Goal: Information Seeking & Learning: Learn about a topic

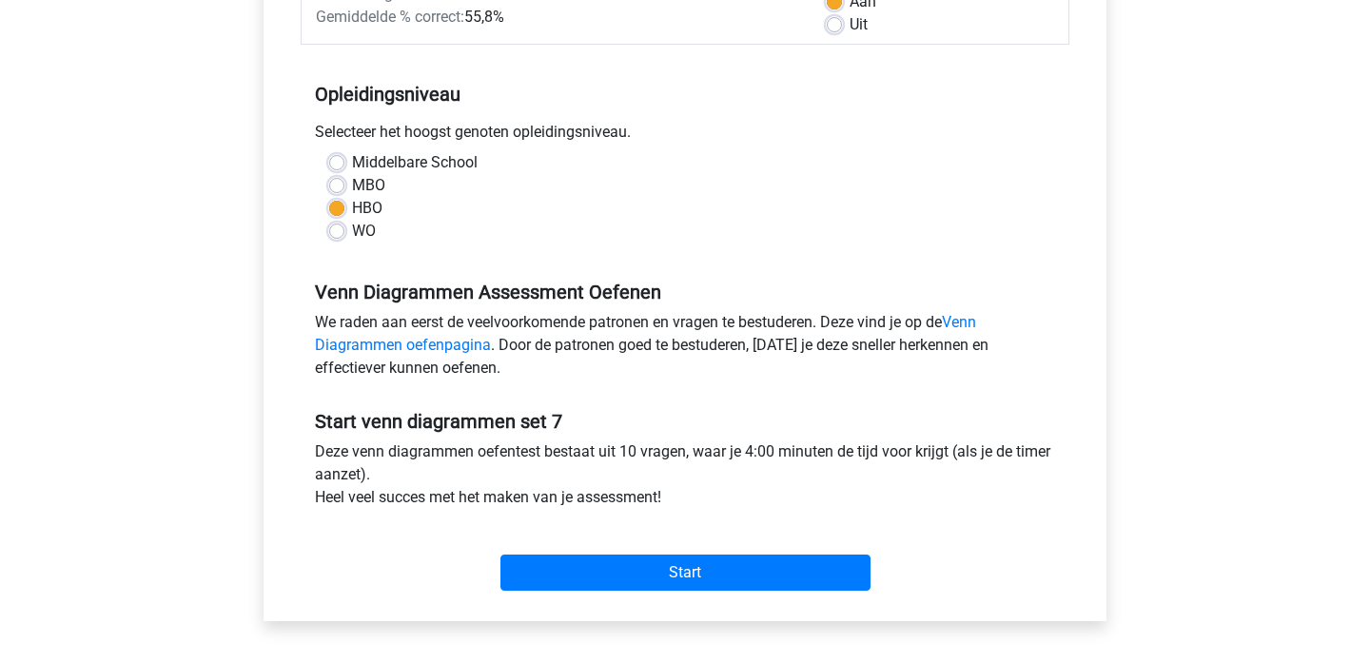
scroll to position [364, 0]
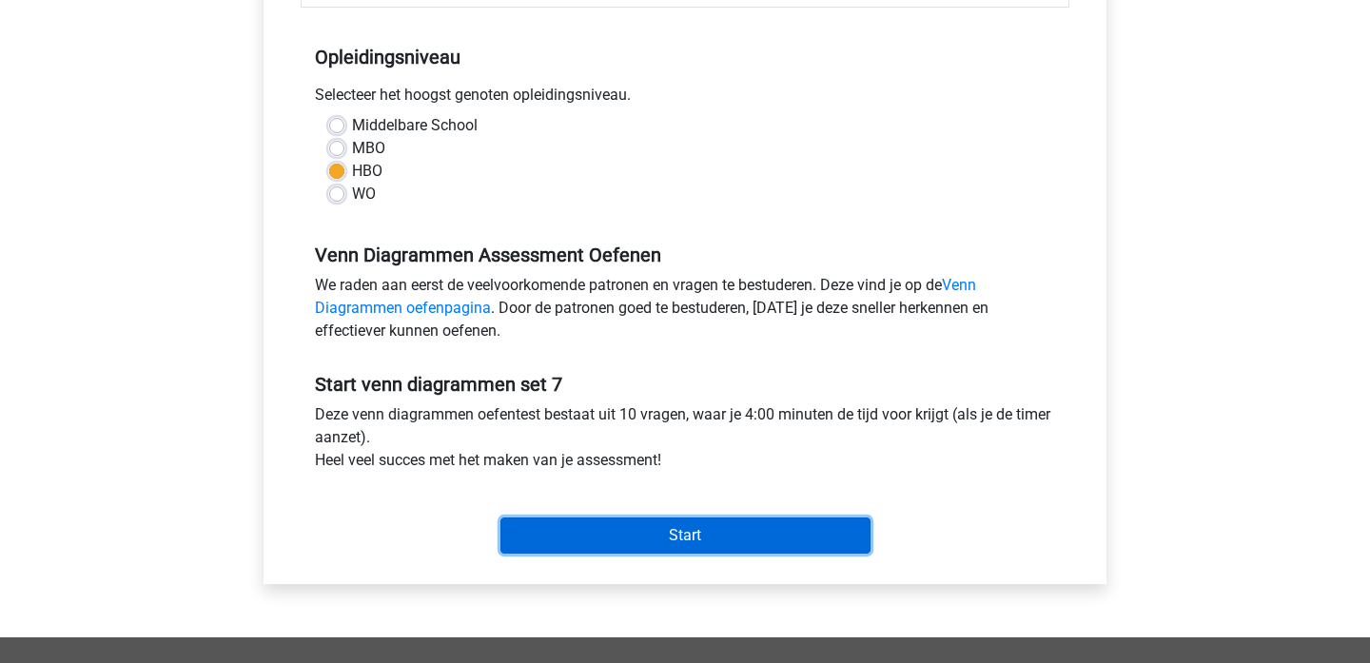
click at [777, 547] on input "Start" at bounding box center [686, 536] width 370 height 36
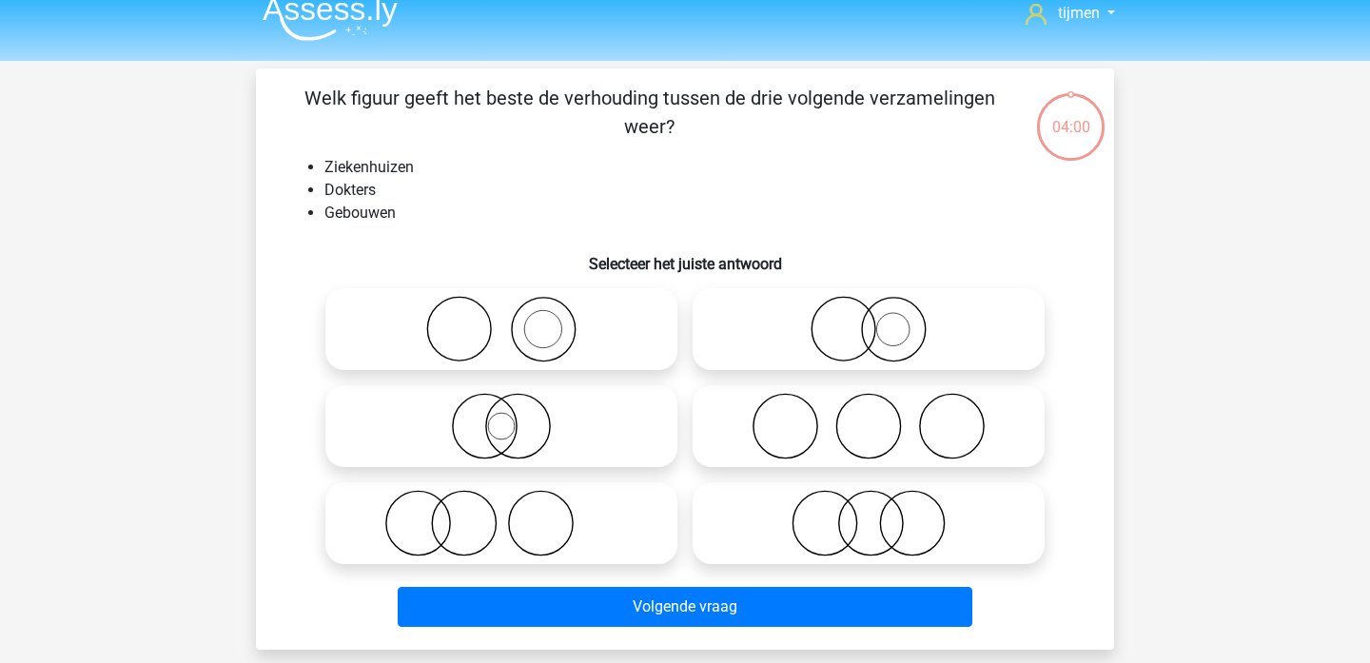
scroll to position [20, 0]
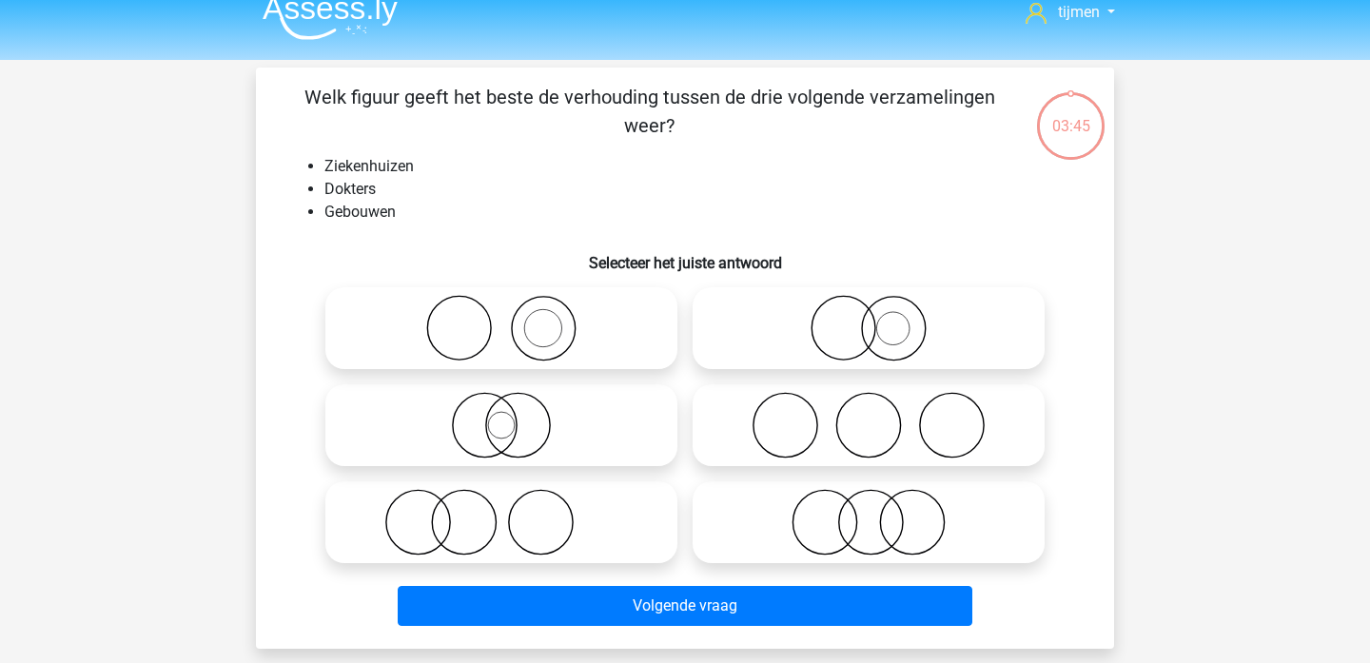
click at [523, 420] on icon at bounding box center [501, 425] width 337 height 67
click at [514, 416] on input "radio" at bounding box center [508, 410] width 12 height 12
radio input "true"
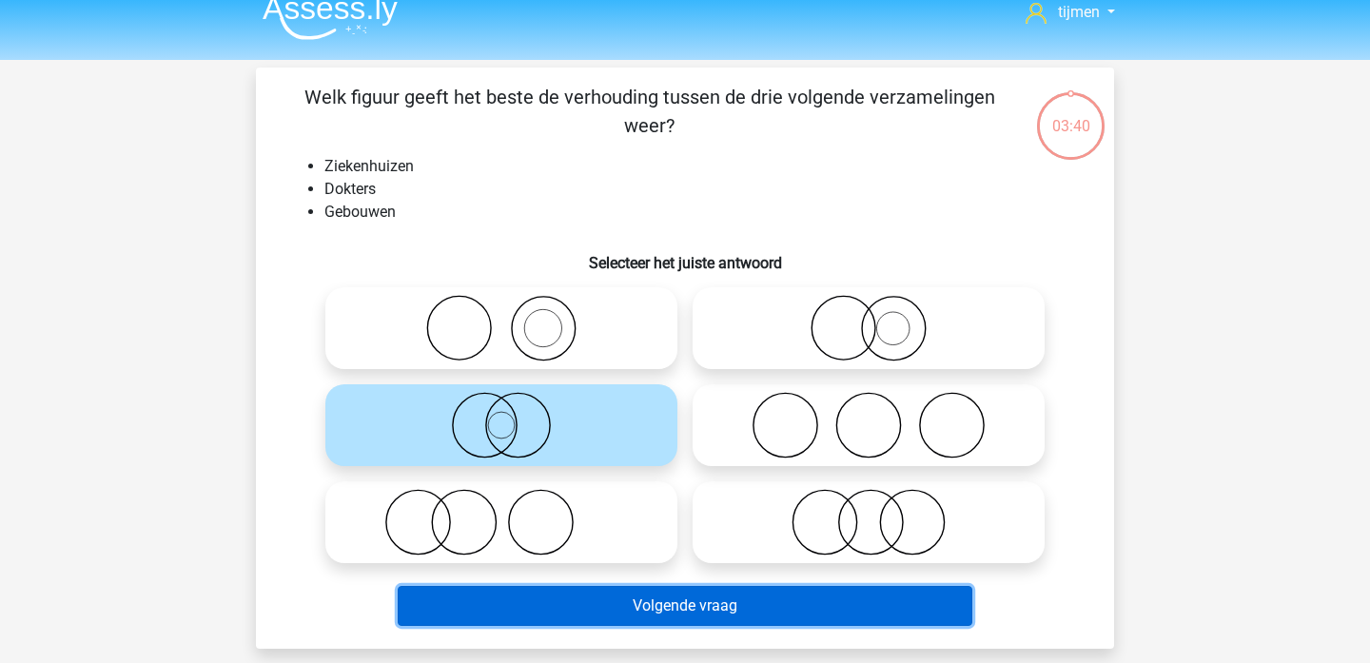
drag, startPoint x: 648, startPoint y: 610, endPoint x: 661, endPoint y: 344, distance: 266.8
click at [661, 344] on div "Welk figuur geeft het beste de verhouding tussen de drie volgende verzamelingen…" at bounding box center [685, 358] width 843 height 551
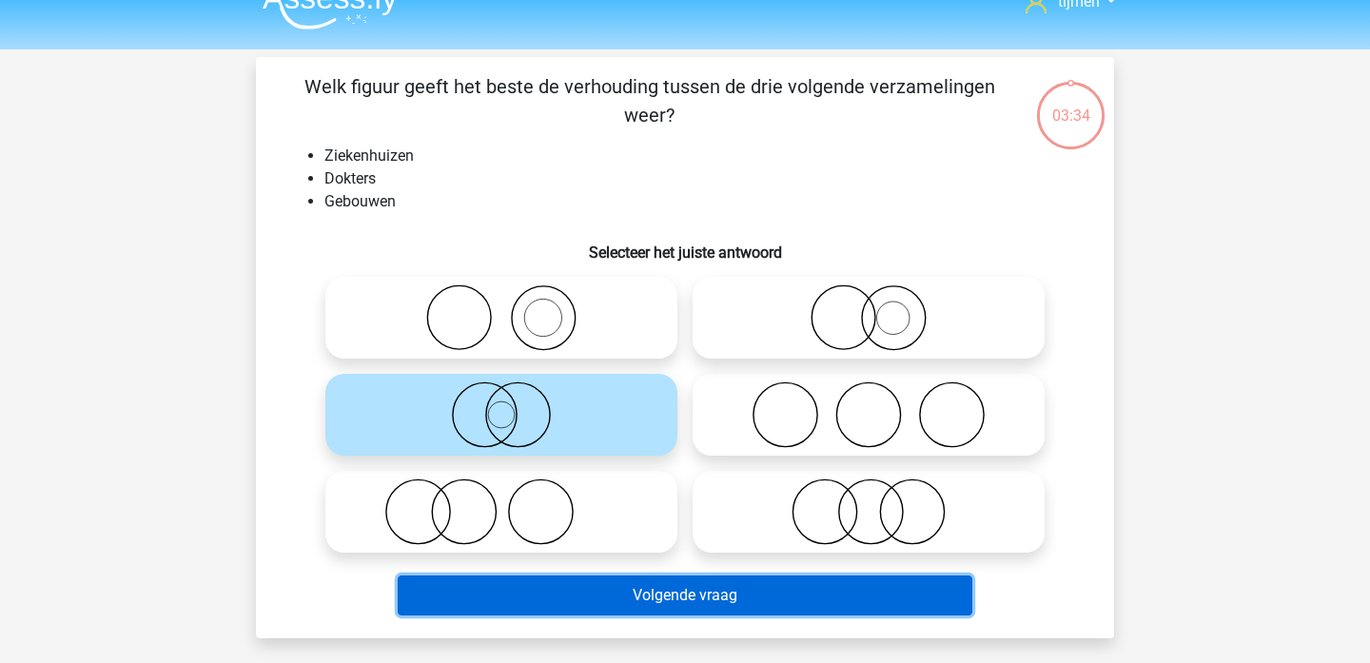
scroll to position [31, 0]
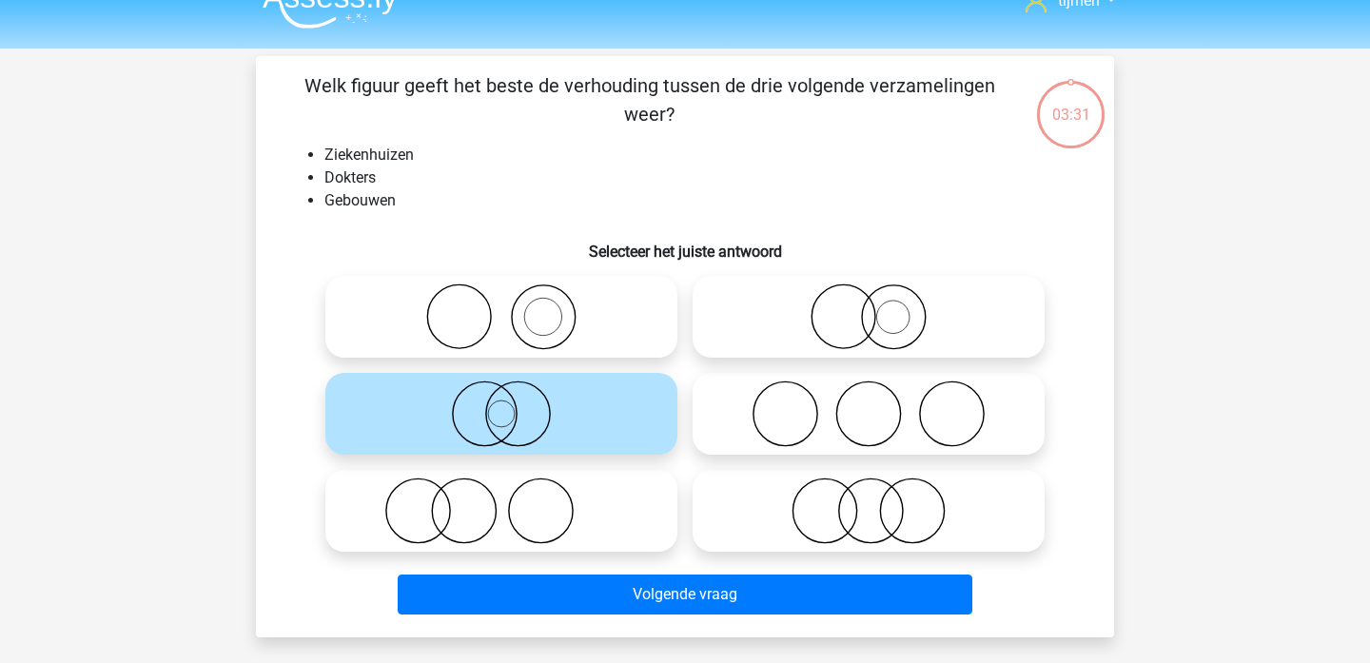
click at [473, 504] on icon at bounding box center [501, 511] width 337 height 67
click at [502, 502] on input "radio" at bounding box center [508, 495] width 12 height 12
radio input "true"
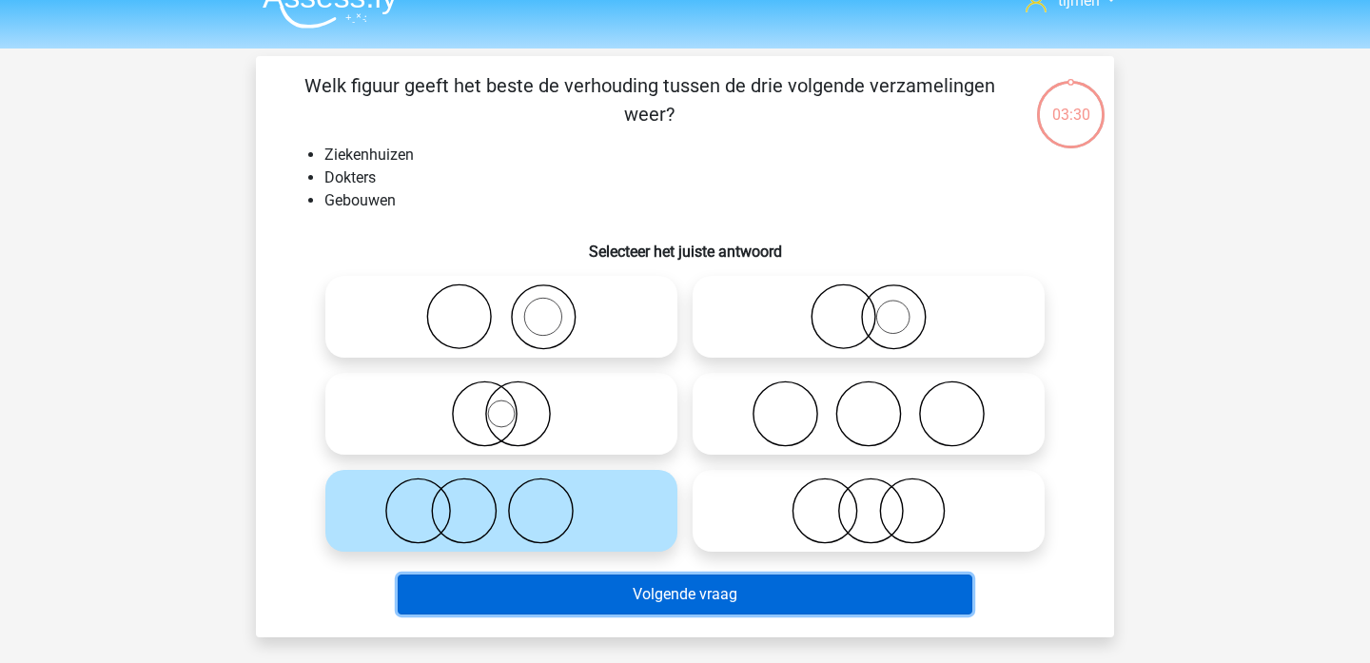
click at [642, 600] on button "Volgende vraag" at bounding box center [686, 595] width 576 height 40
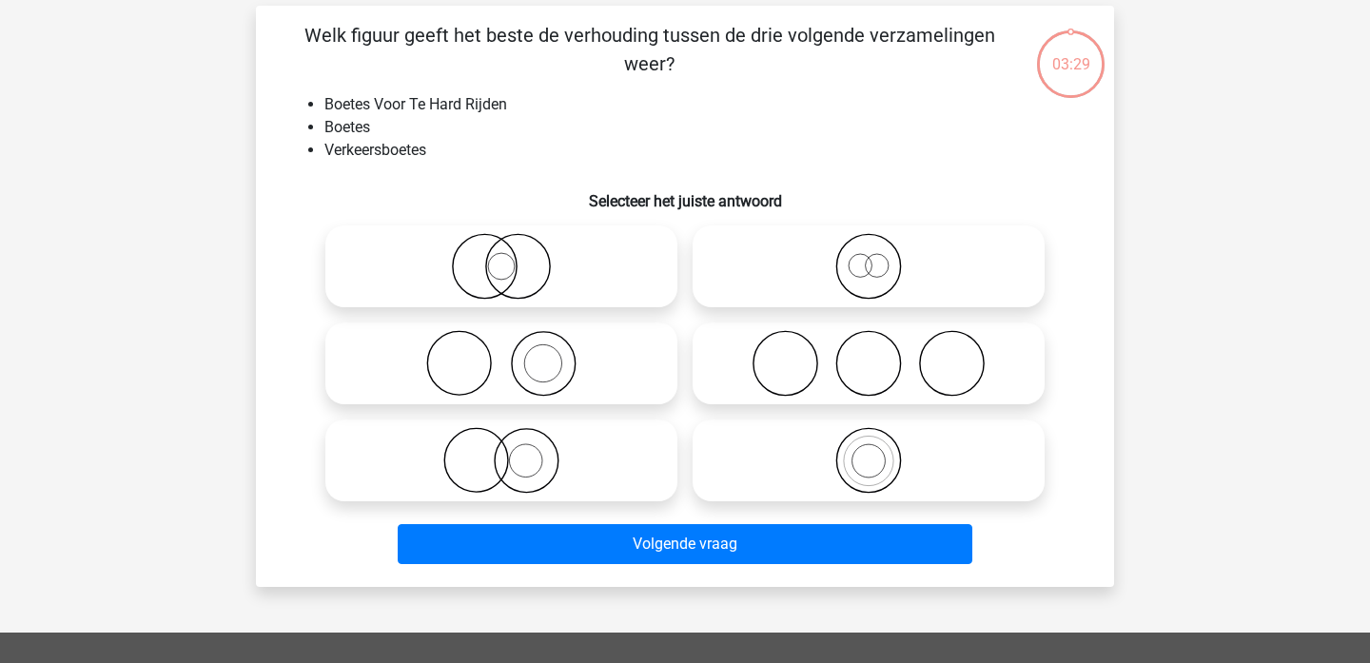
scroll to position [88, 0]
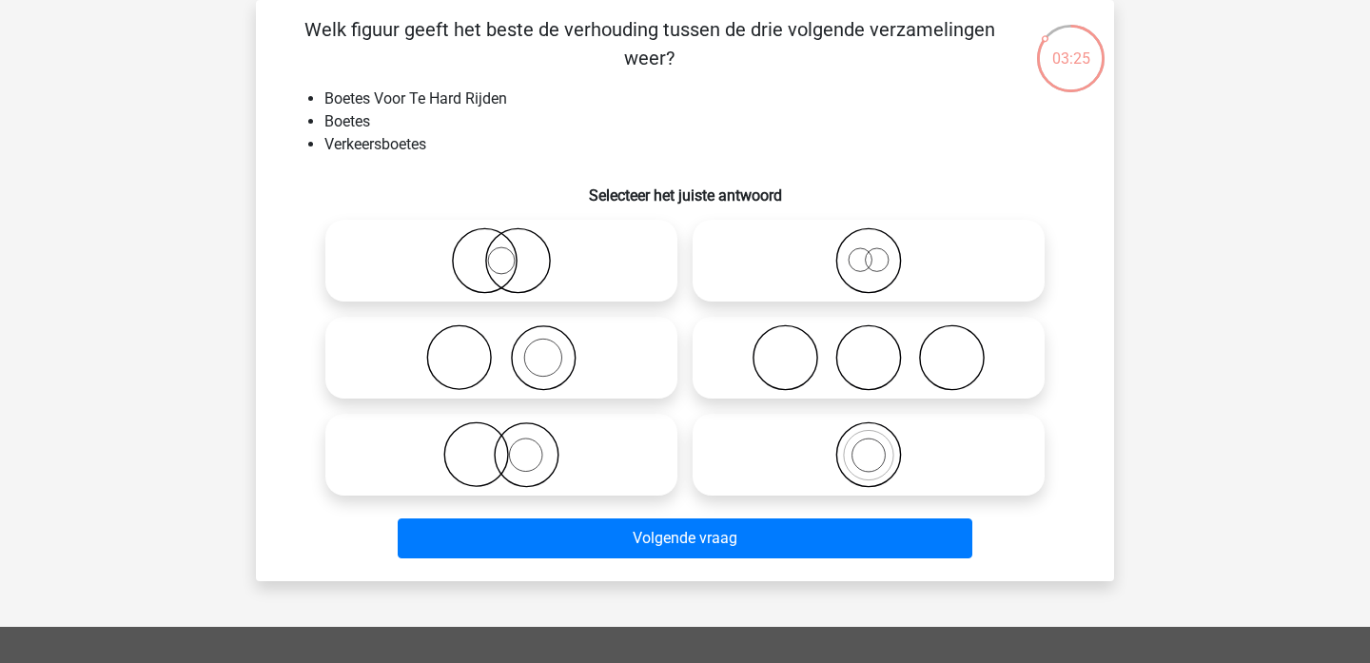
click at [483, 254] on icon at bounding box center [501, 260] width 337 height 67
click at [502, 251] on input "radio" at bounding box center [508, 245] width 12 height 12
radio input "true"
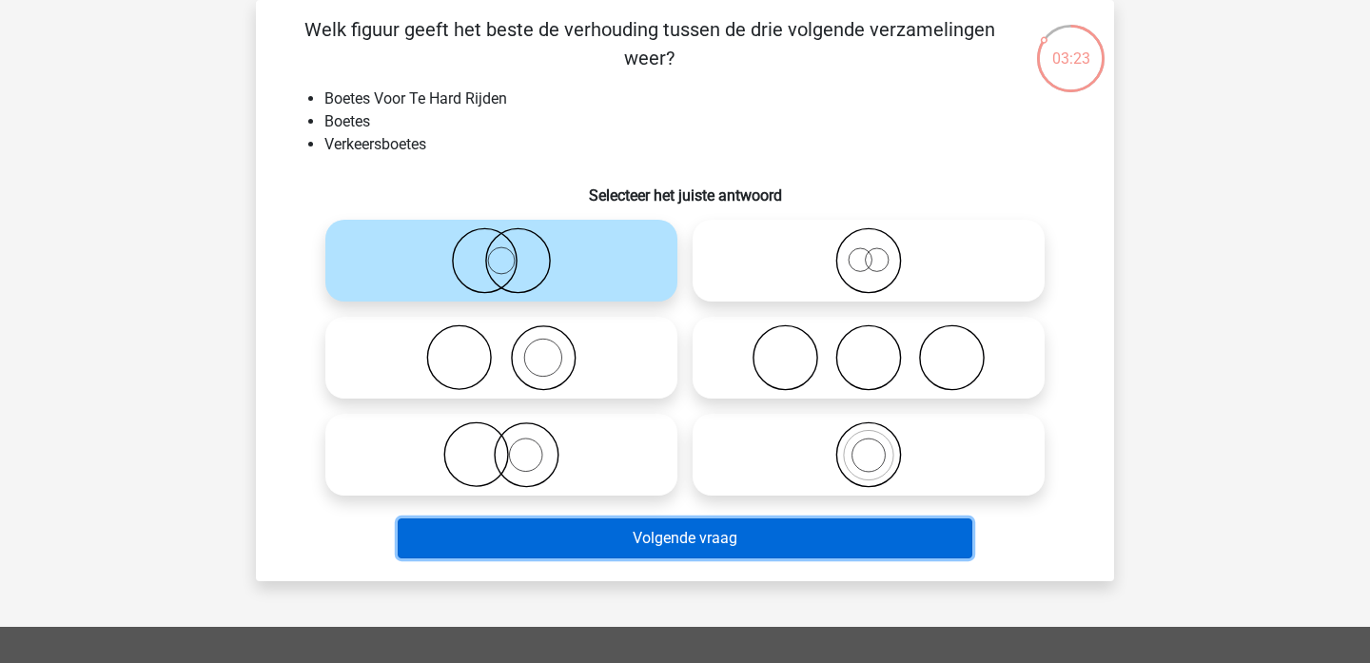
click at [571, 525] on button "Volgende vraag" at bounding box center [686, 539] width 576 height 40
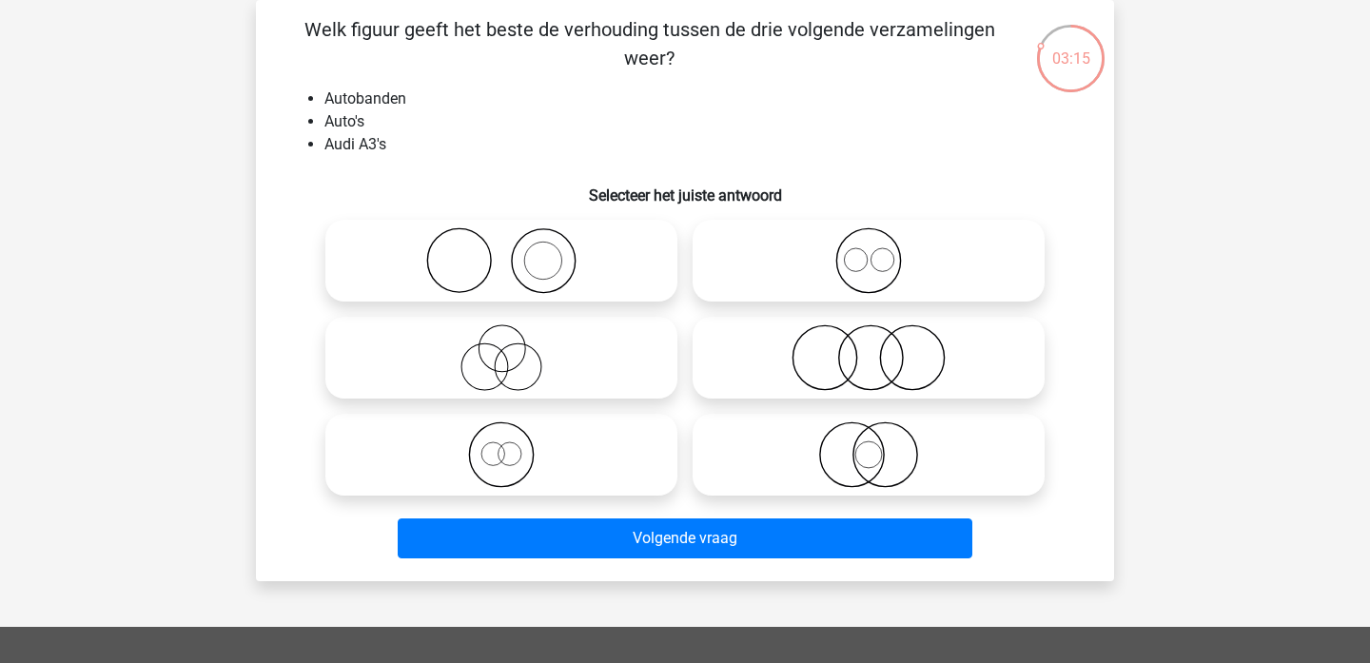
click at [833, 256] on icon at bounding box center [868, 260] width 337 height 67
click at [869, 251] on input "radio" at bounding box center [875, 245] width 12 height 12
radio input "true"
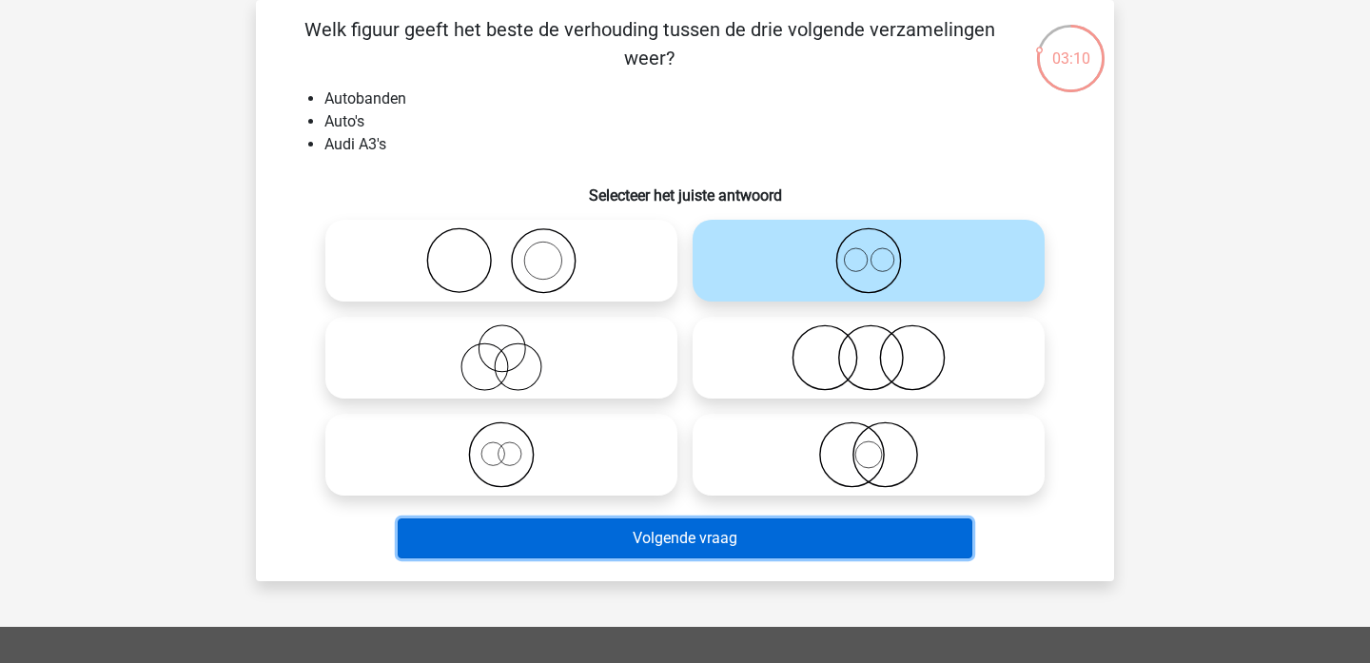
click at [579, 533] on button "Volgende vraag" at bounding box center [686, 539] width 576 height 40
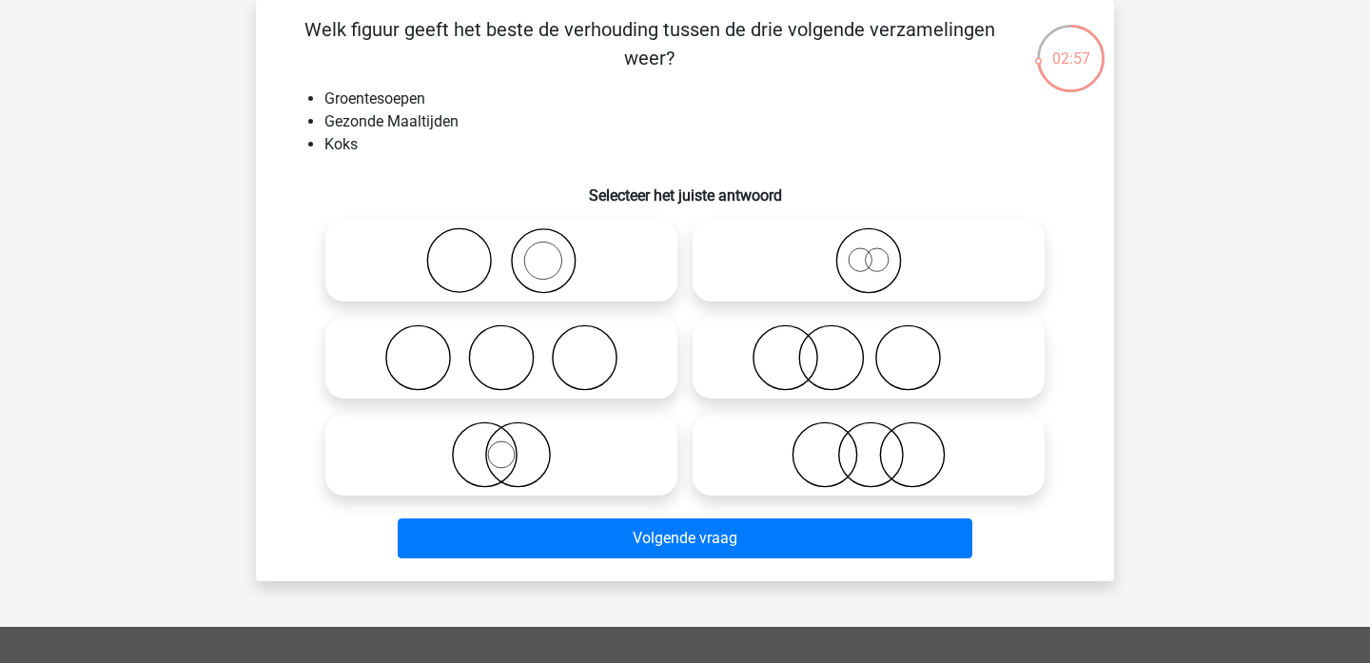
click at [581, 260] on icon at bounding box center [501, 260] width 337 height 67
click at [514, 251] on input "radio" at bounding box center [508, 245] width 12 height 12
radio input "true"
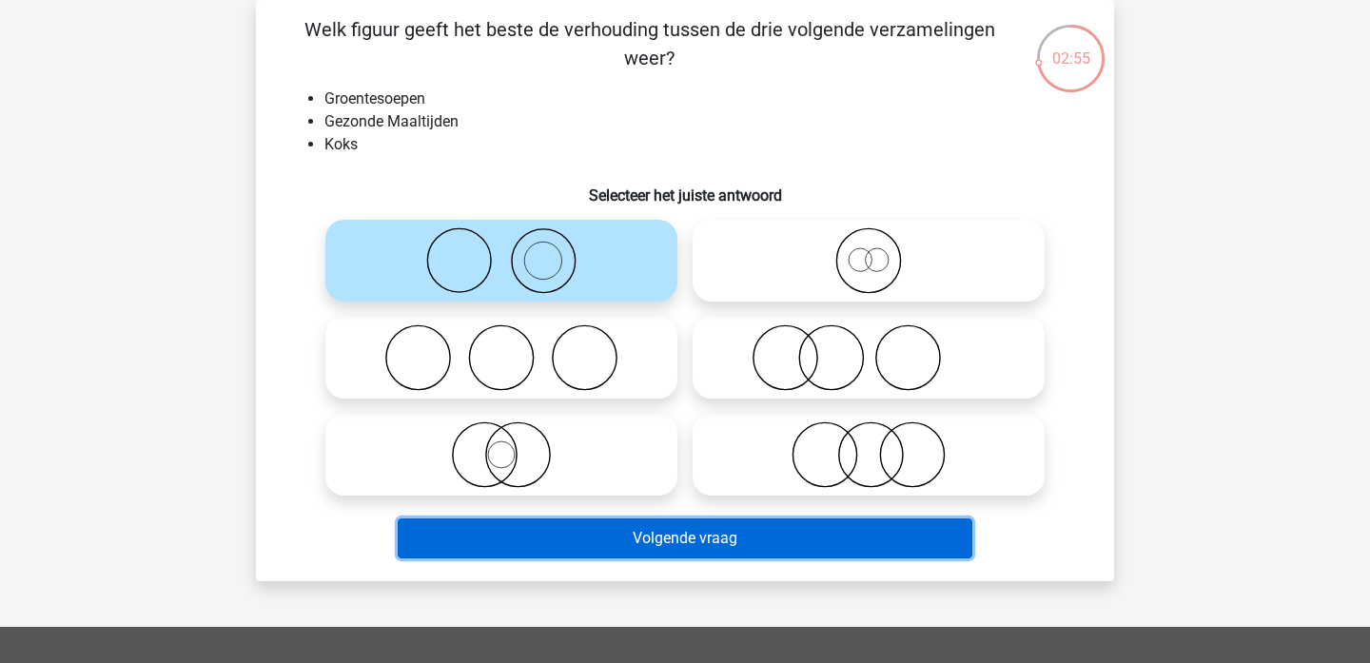
click at [669, 541] on button "Volgende vraag" at bounding box center [686, 539] width 576 height 40
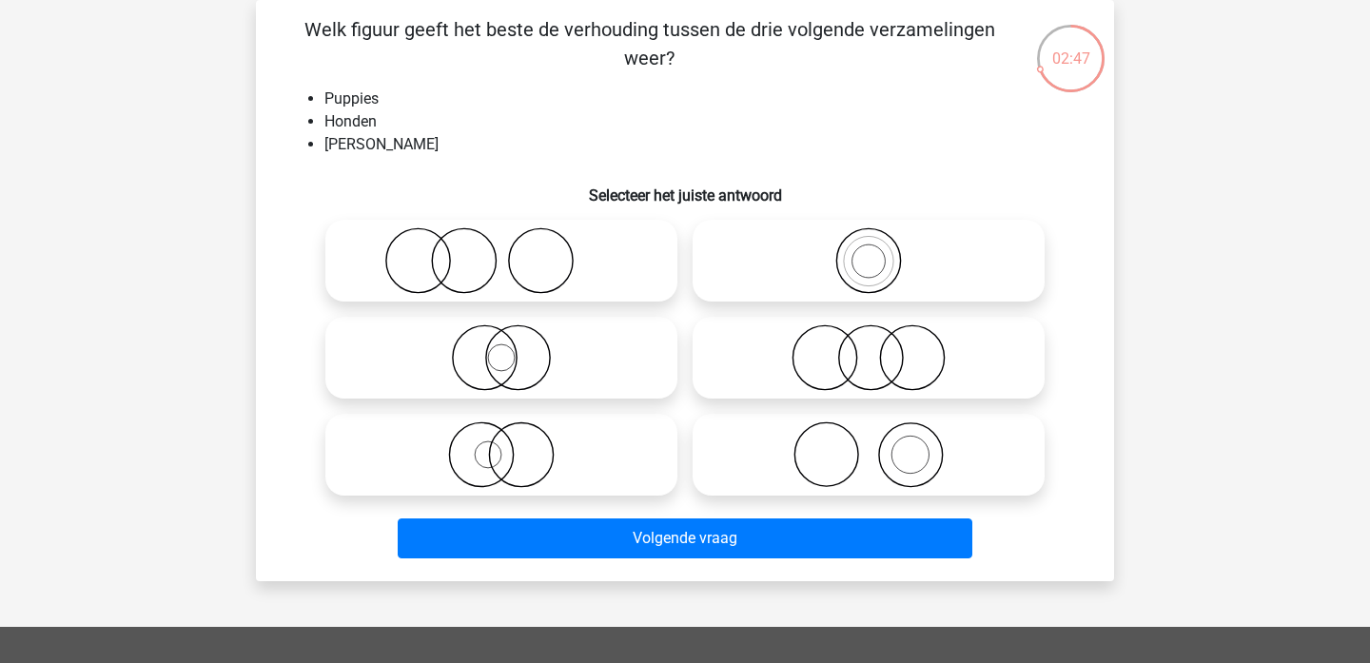
click at [347, 118] on li "Honden" at bounding box center [704, 121] width 759 height 23
drag, startPoint x: 375, startPoint y: 118, endPoint x: 329, endPoint y: 118, distance: 45.7
click at [329, 118] on li "Honden" at bounding box center [704, 121] width 759 height 23
click at [913, 462] on icon at bounding box center [868, 455] width 337 height 67
click at [881, 445] on input "radio" at bounding box center [875, 439] width 12 height 12
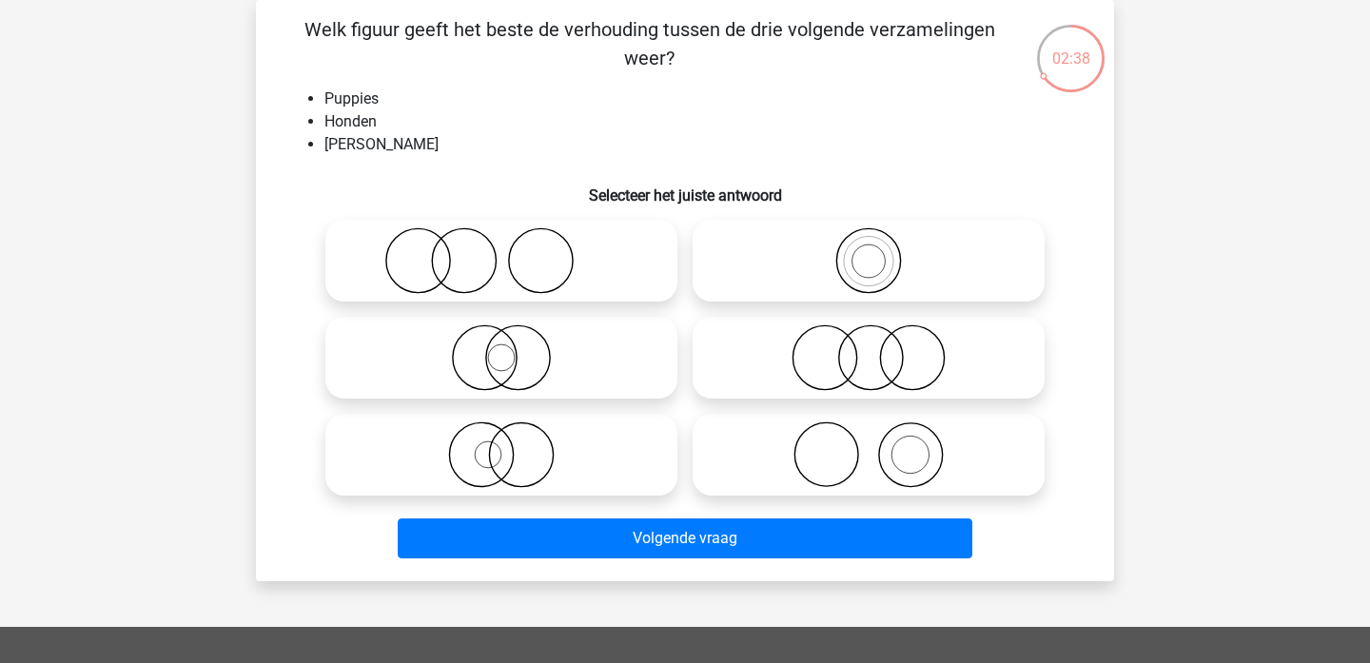
radio input "true"
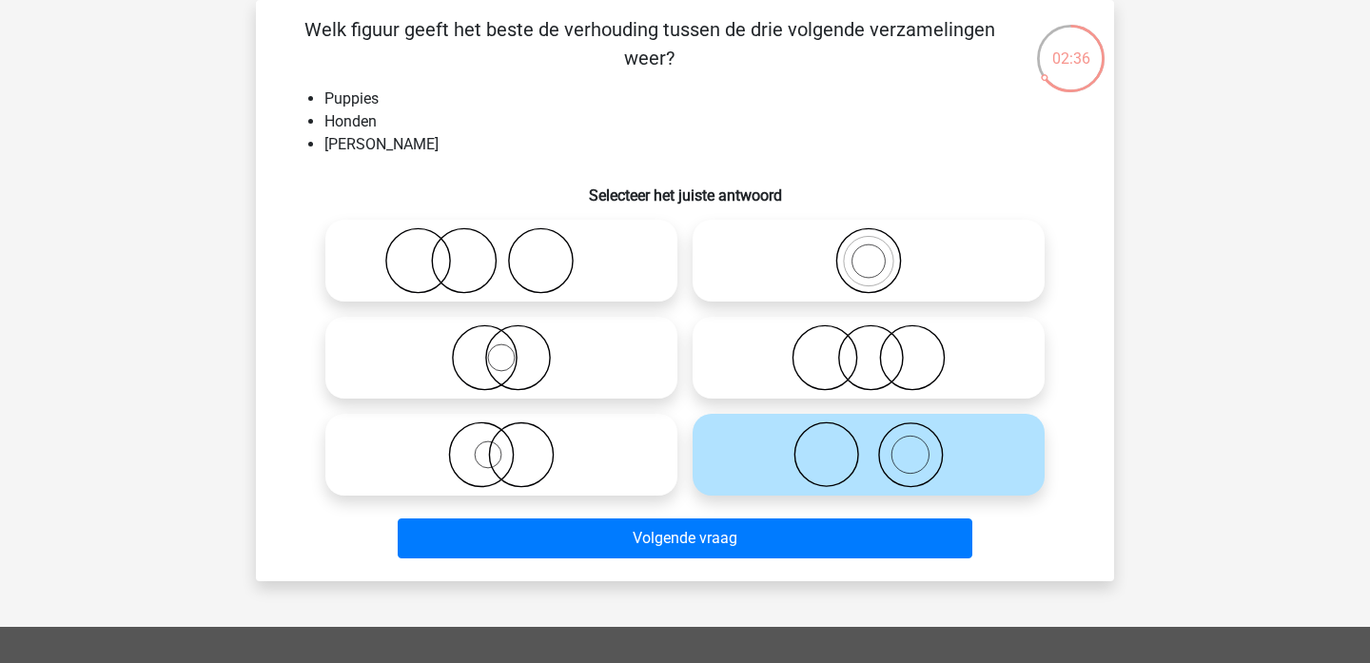
click at [553, 462] on circle at bounding box center [521, 455] width 64 height 64
click at [514, 445] on input "radio" at bounding box center [508, 439] width 12 height 12
radio input "true"
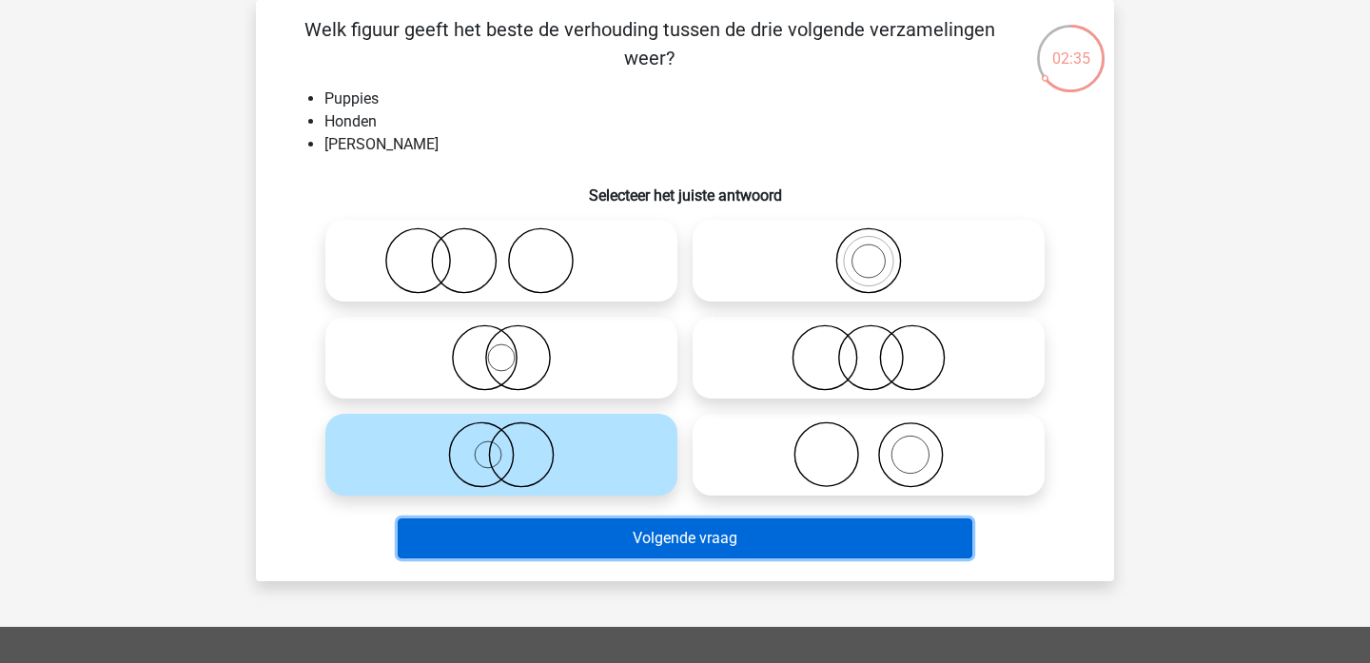
click at [559, 536] on button "Volgende vraag" at bounding box center [686, 539] width 576 height 40
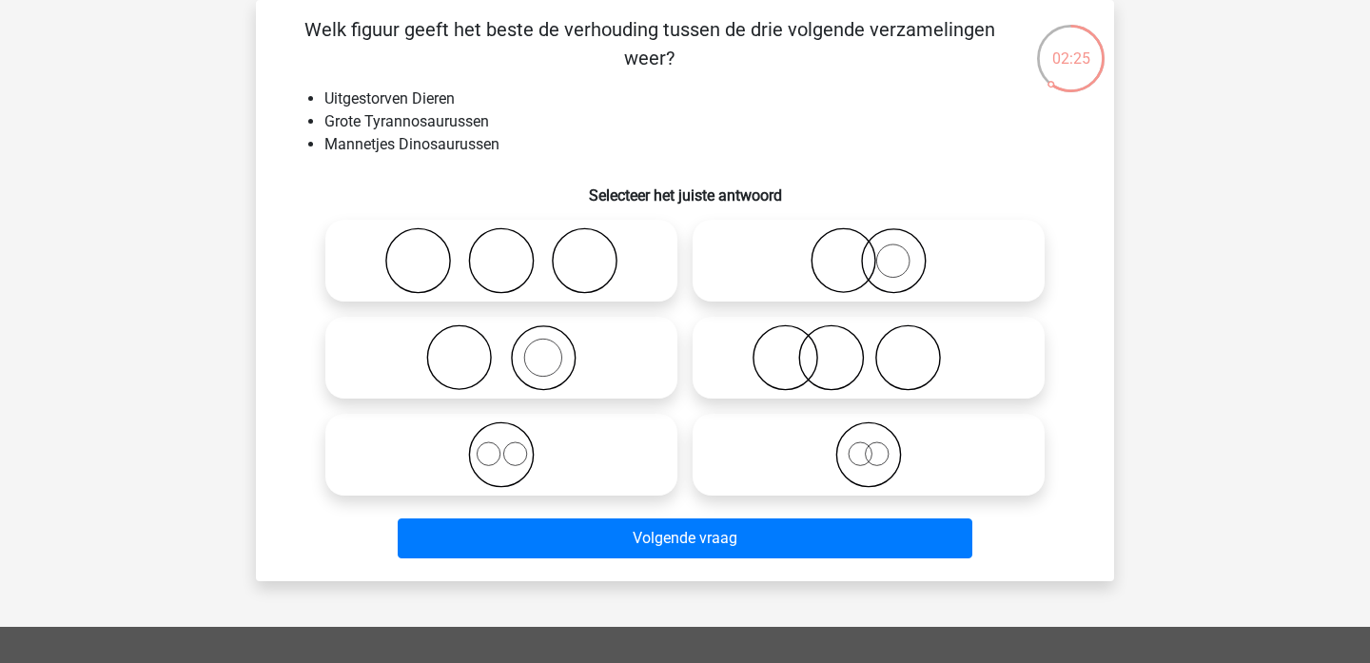
click at [793, 449] on icon at bounding box center [868, 455] width 337 height 67
click at [869, 445] on input "radio" at bounding box center [875, 439] width 12 height 12
radio input "true"
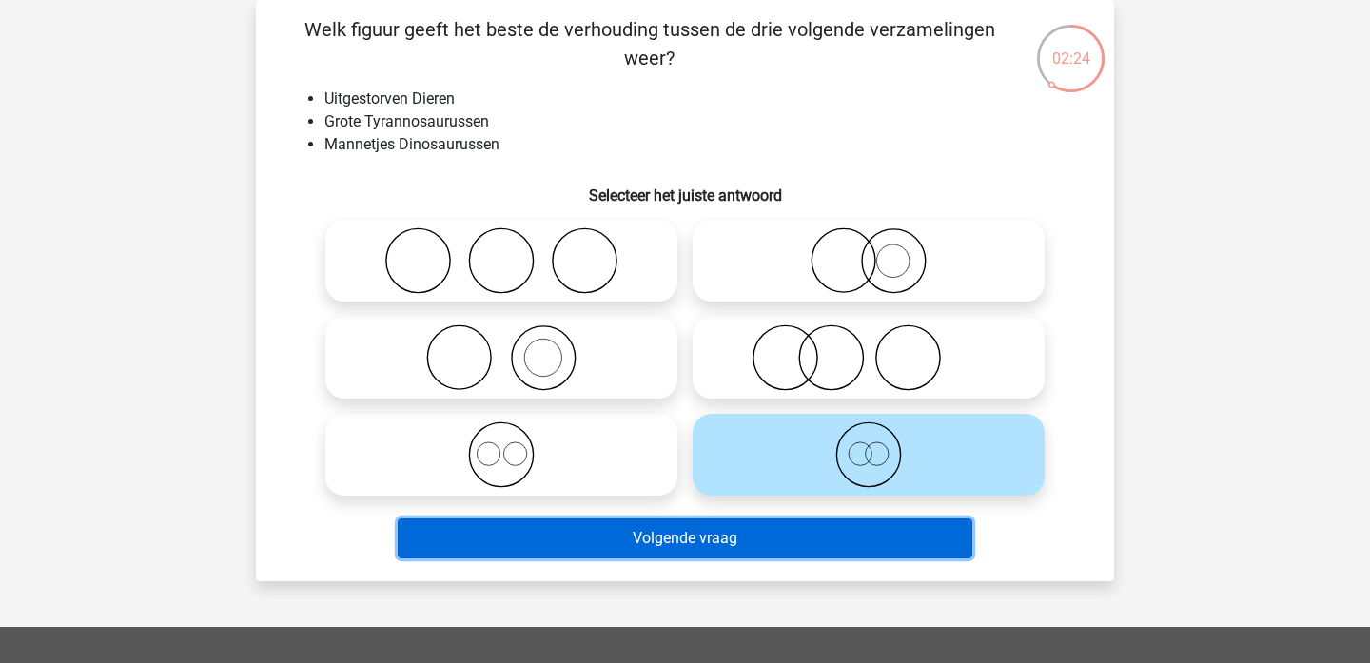
click at [764, 540] on button "Volgende vraag" at bounding box center [686, 539] width 576 height 40
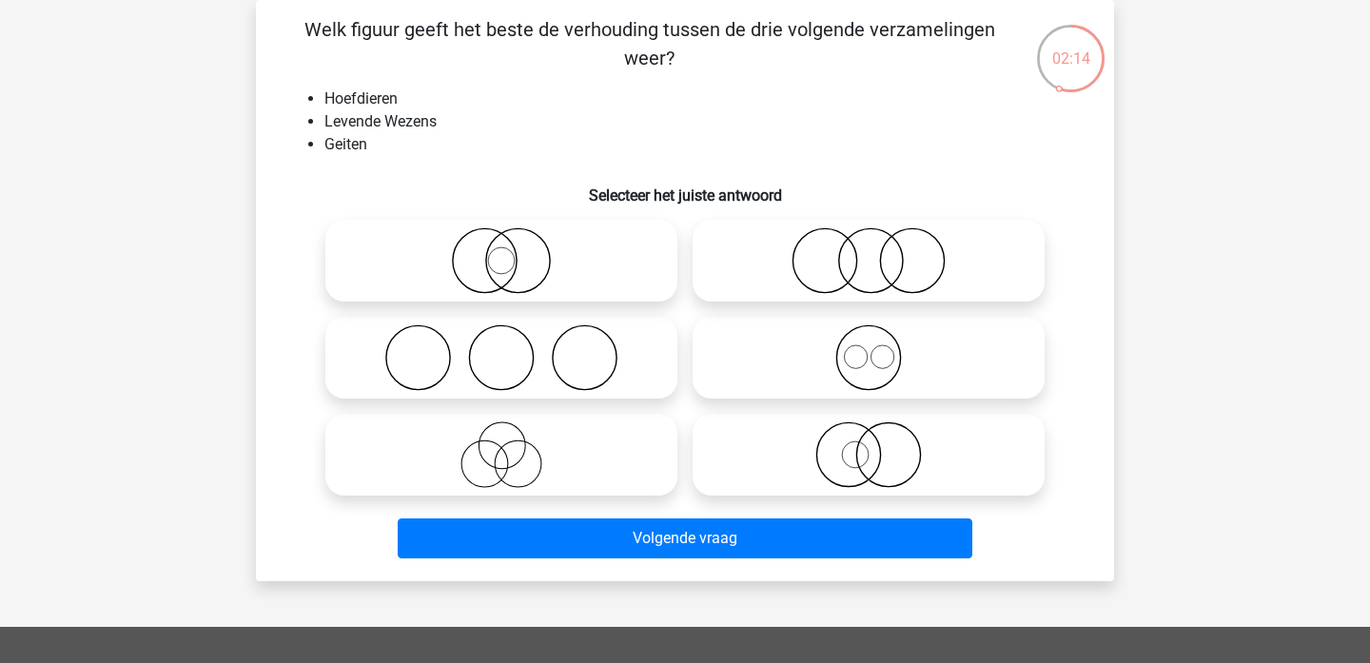
click at [519, 459] on icon at bounding box center [501, 455] width 337 height 67
click at [514, 445] on input "radio" at bounding box center [508, 439] width 12 height 12
radio input "true"
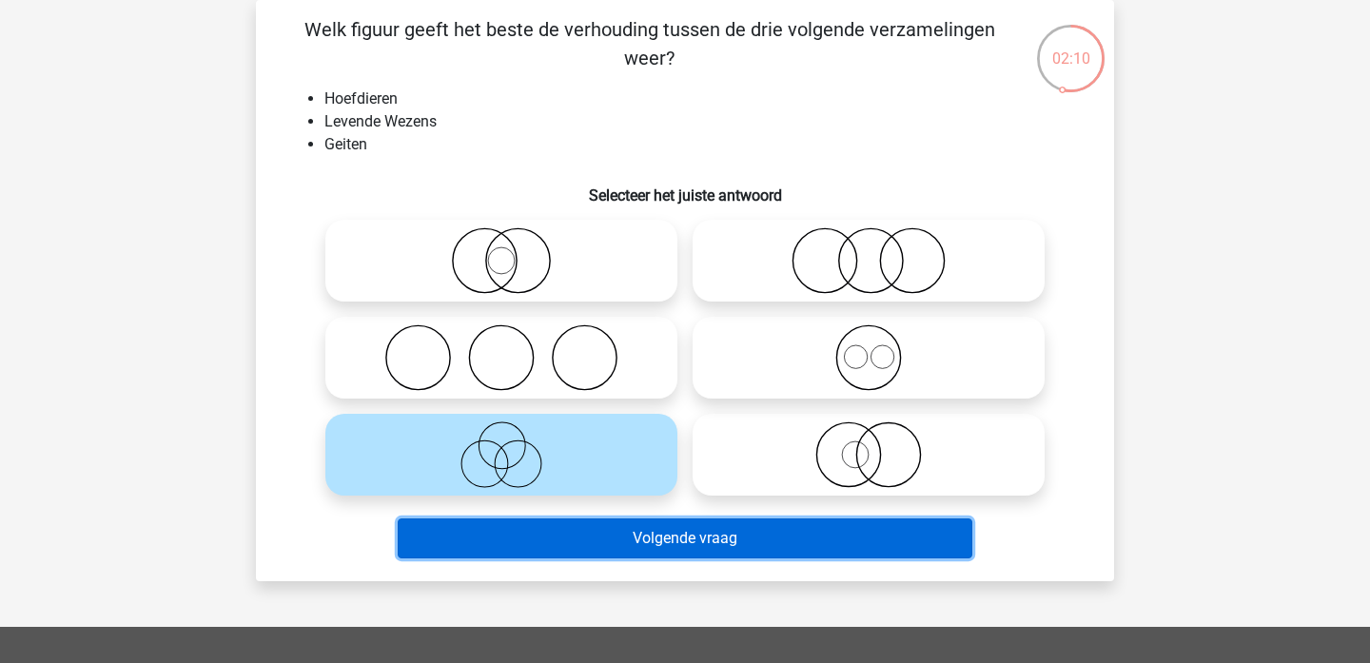
drag, startPoint x: 601, startPoint y: 546, endPoint x: 753, endPoint y: 432, distance: 189.6
click at [753, 432] on div "Welk figuur geeft het beste de verhouding tussen de drie volgende verzamelingen…" at bounding box center [685, 290] width 843 height 551
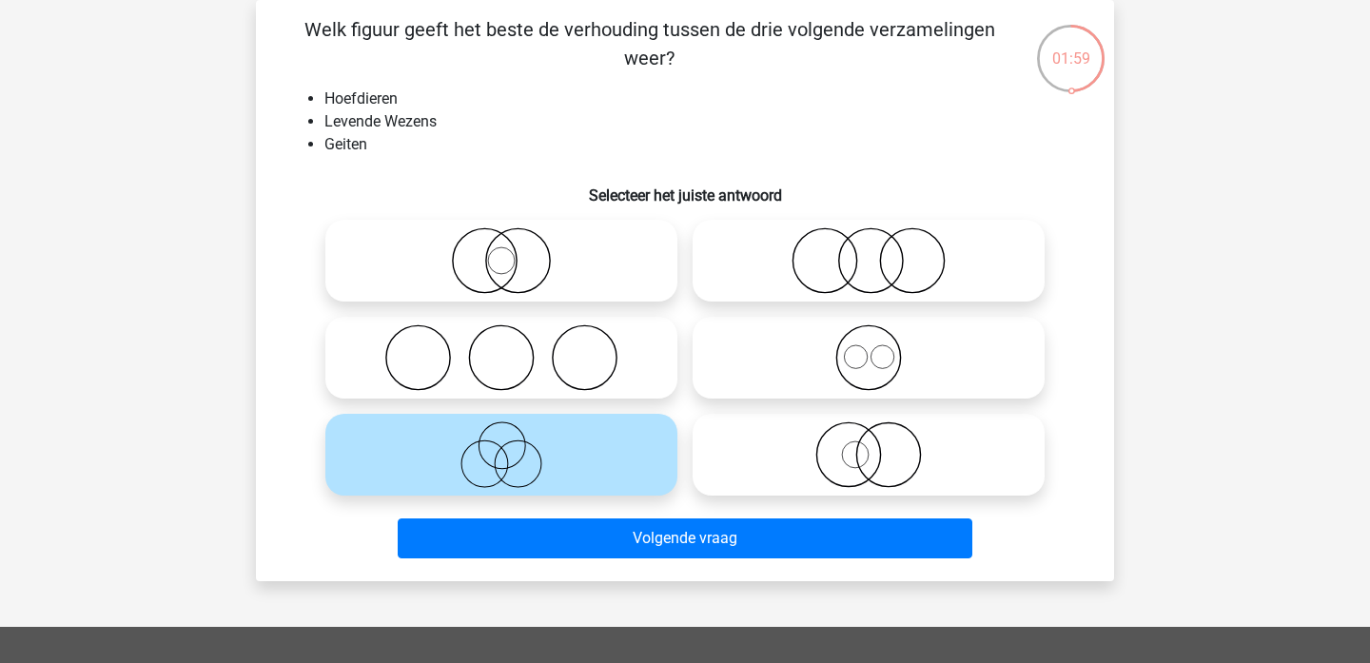
click at [911, 443] on icon at bounding box center [868, 455] width 337 height 67
click at [881, 443] on input "radio" at bounding box center [875, 439] width 12 height 12
radio input "true"
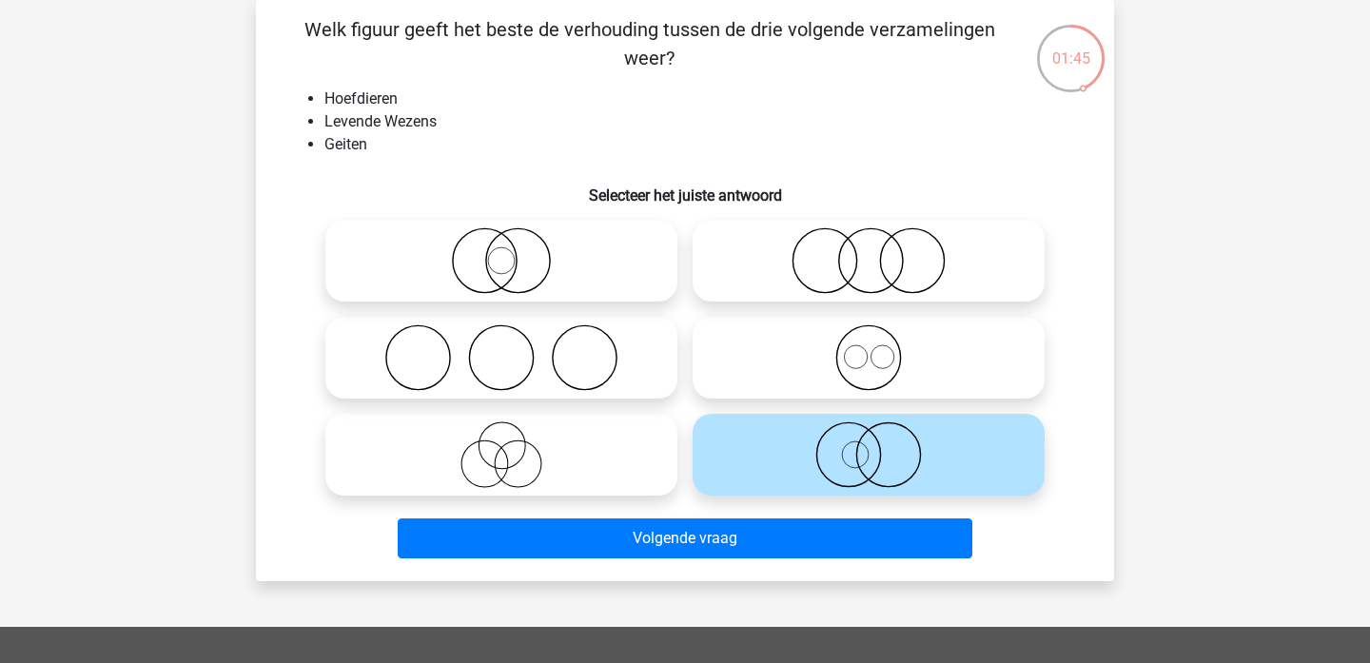
click at [873, 351] on circle at bounding box center [882, 356] width 23 height 23
click at [873, 348] on input "radio" at bounding box center [875, 342] width 12 height 12
radio input "true"
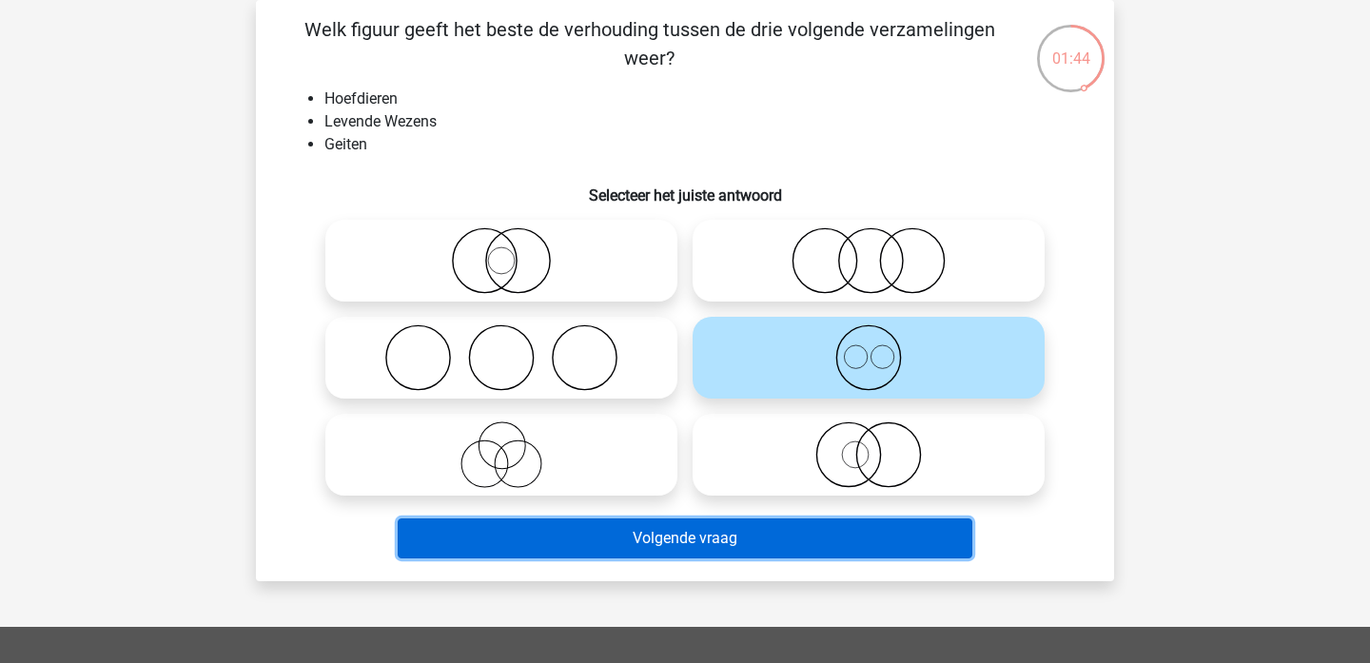
click at [835, 536] on button "Volgende vraag" at bounding box center [686, 539] width 576 height 40
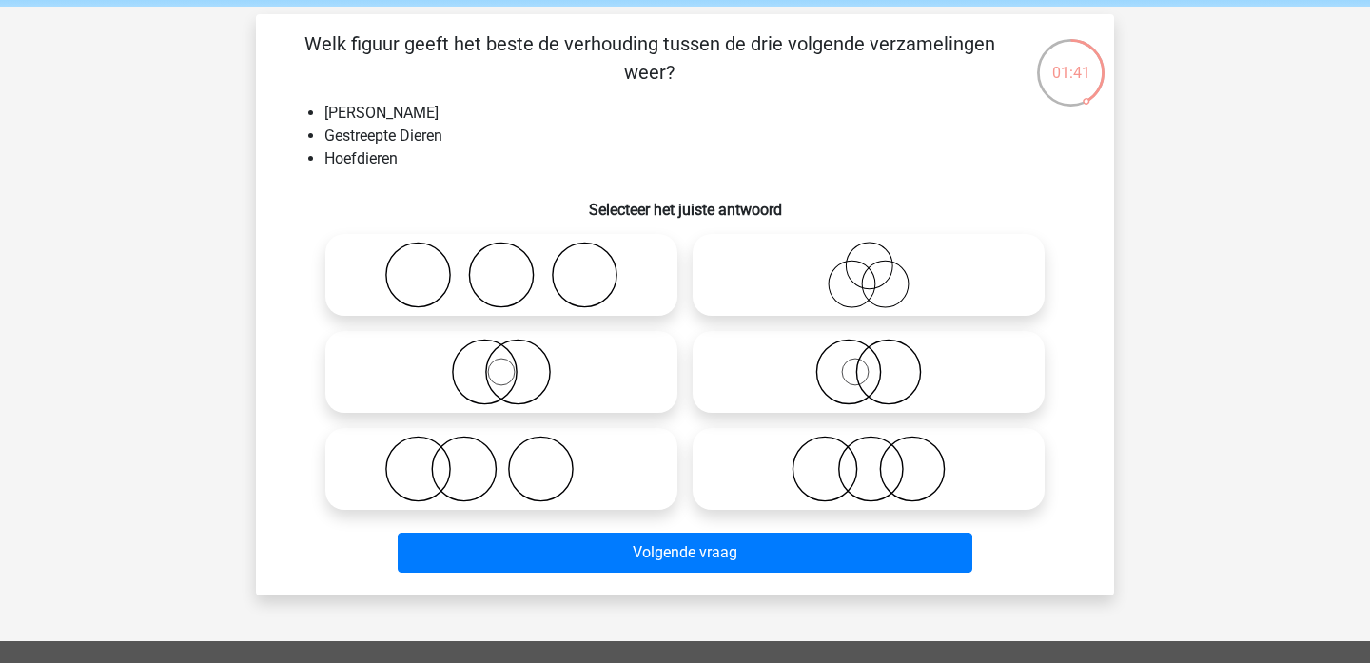
scroll to position [75, 0]
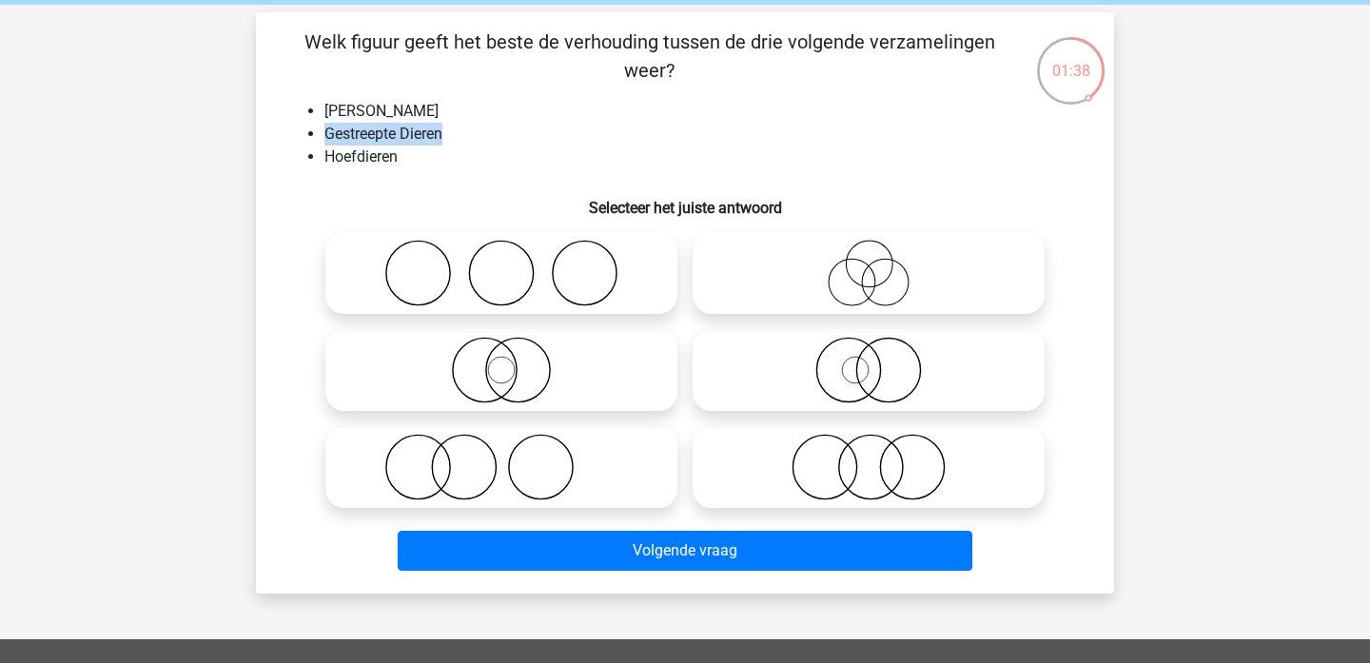
drag, startPoint x: 457, startPoint y: 132, endPoint x: 325, endPoint y: 131, distance: 131.3
click at [325, 131] on li "Gestreepte Dieren" at bounding box center [704, 134] width 759 height 23
click at [524, 456] on icon at bounding box center [501, 467] width 337 height 67
click at [514, 456] on input "radio" at bounding box center [508, 451] width 12 height 12
radio input "true"
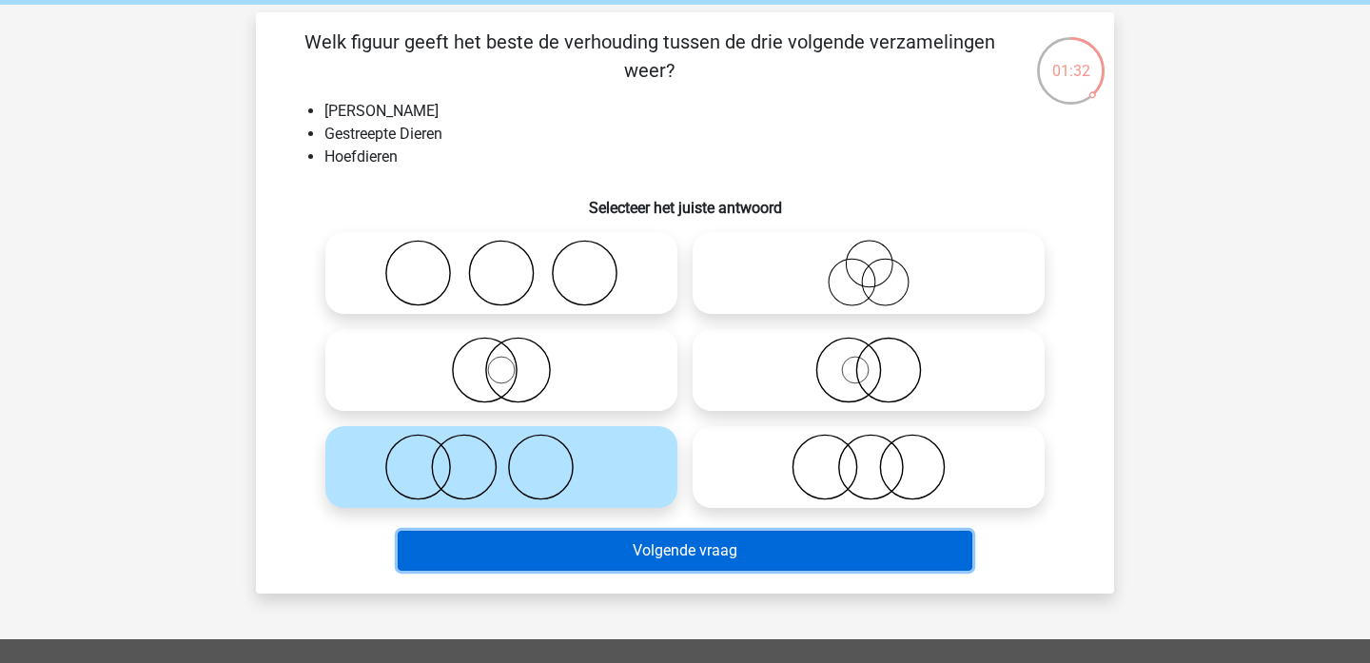
click at [647, 552] on button "Volgende vraag" at bounding box center [686, 551] width 576 height 40
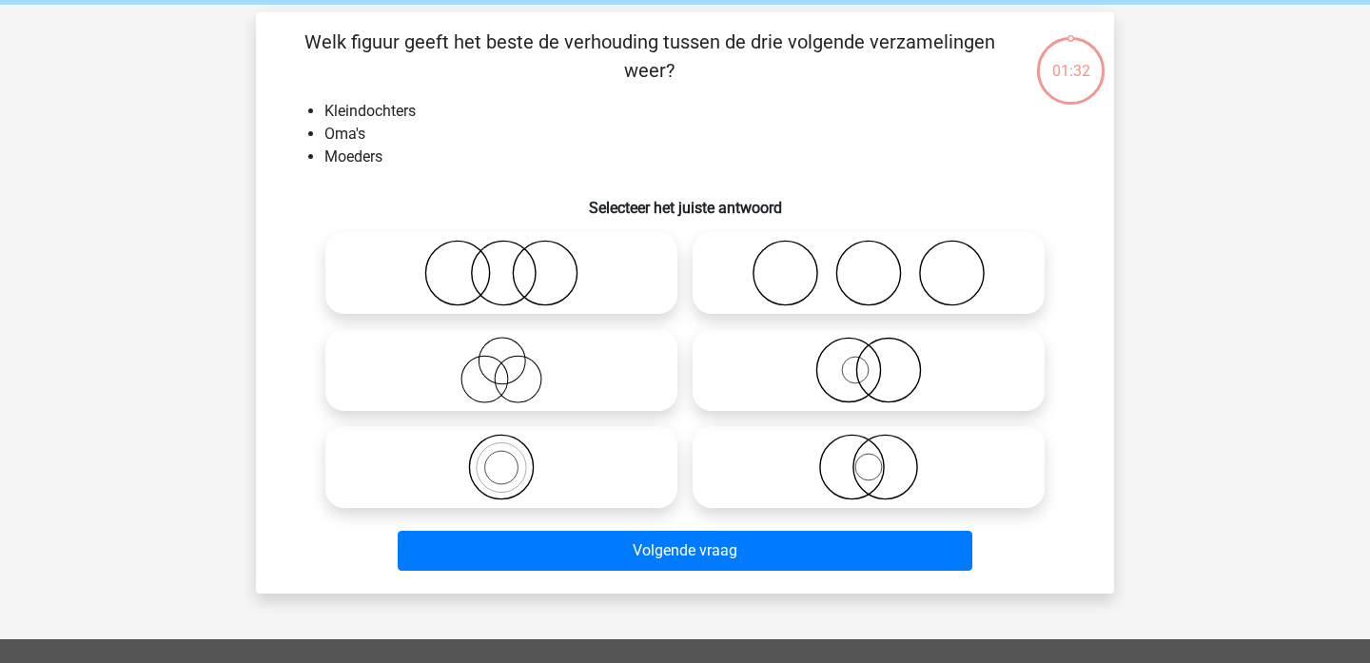
scroll to position [88, 0]
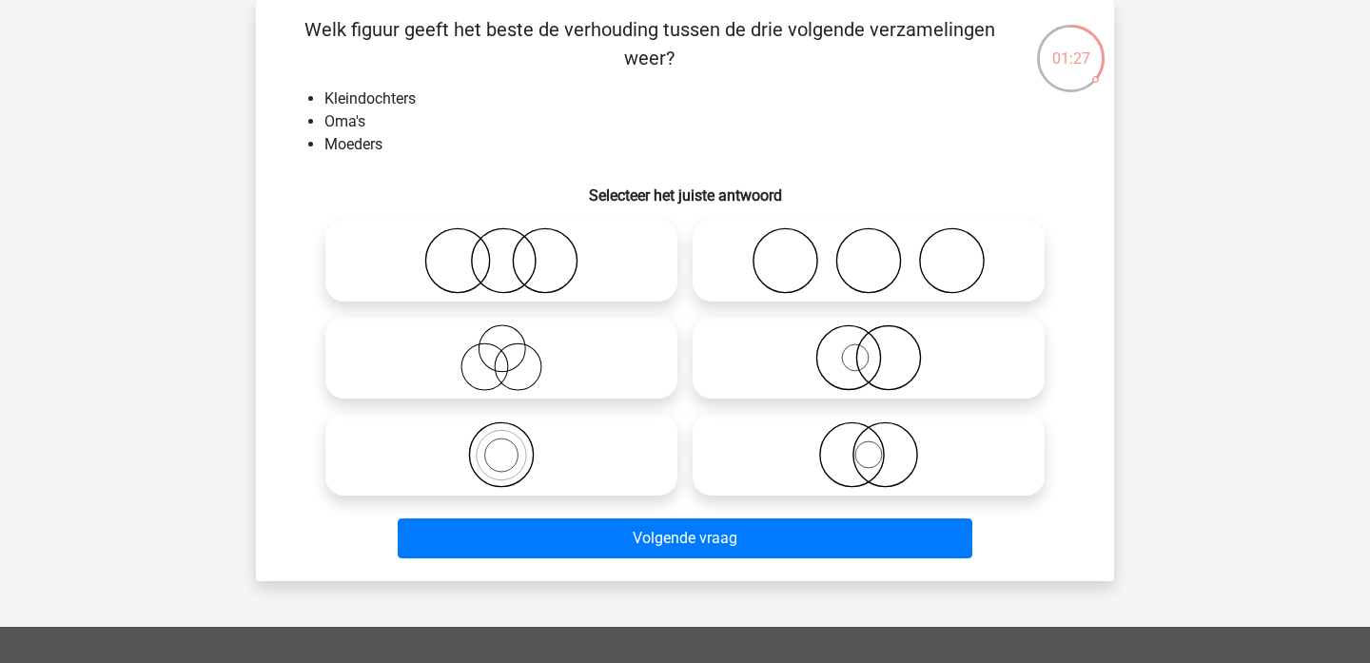
click at [508, 452] on icon at bounding box center [501, 455] width 337 height 67
click at [508, 445] on input "radio" at bounding box center [508, 439] width 12 height 12
radio input "true"
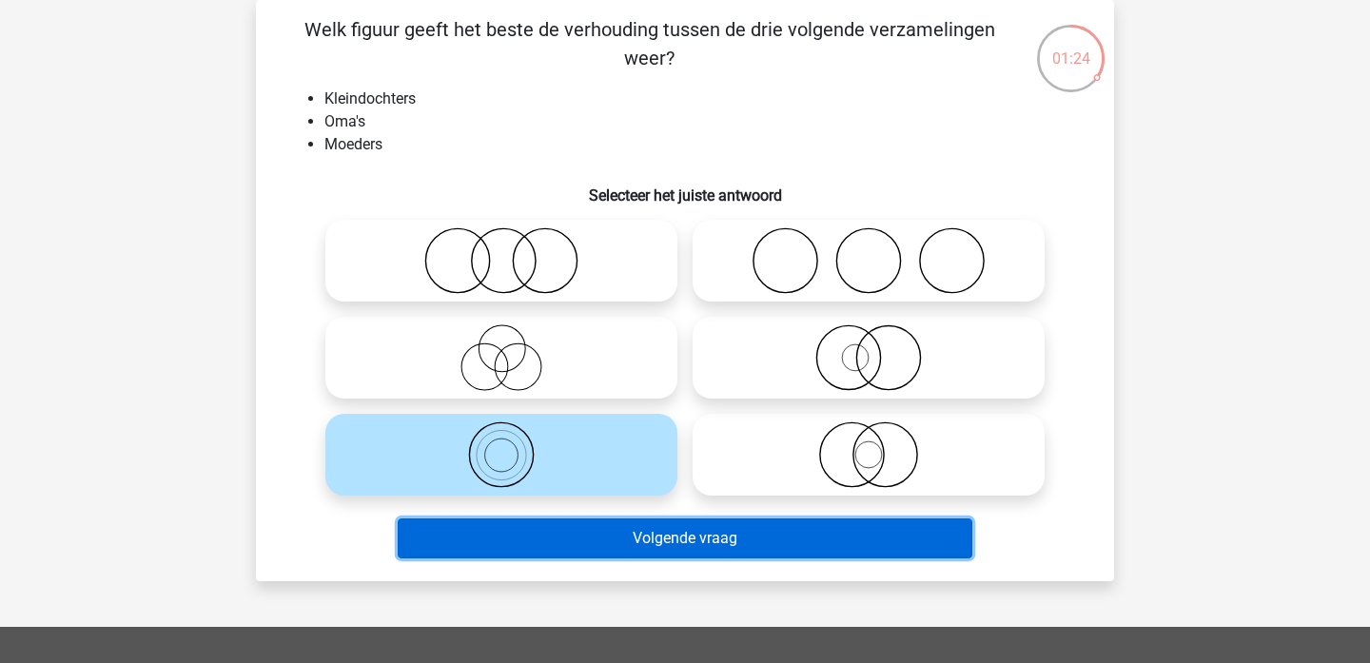
click at [642, 545] on button "Volgende vraag" at bounding box center [686, 539] width 576 height 40
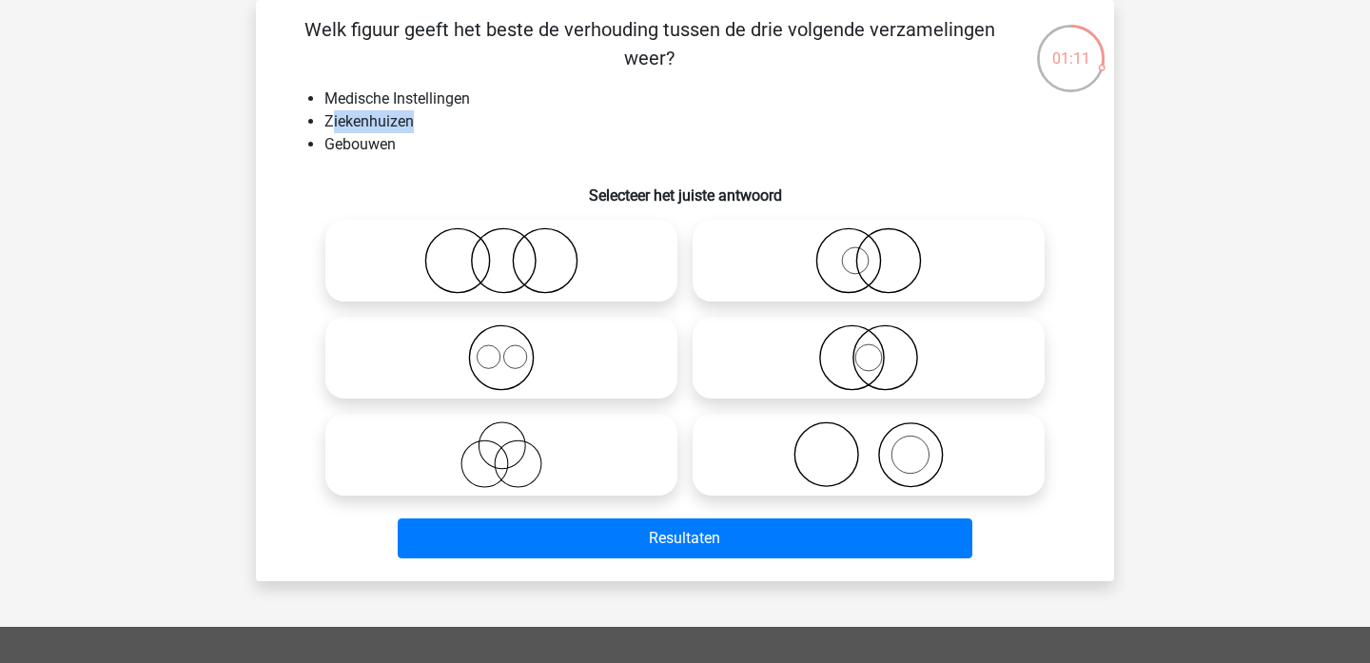
drag, startPoint x: 444, startPoint y: 128, endPoint x: 335, endPoint y: 111, distance: 110.8
click at [335, 111] on li "Ziekenhuizen" at bounding box center [704, 121] width 759 height 23
drag, startPoint x: 446, startPoint y: 125, endPoint x: 325, endPoint y: 123, distance: 120.9
click at [325, 123] on li "Ziekenhuizen" at bounding box center [704, 121] width 759 height 23
click at [567, 364] on icon at bounding box center [501, 358] width 337 height 67
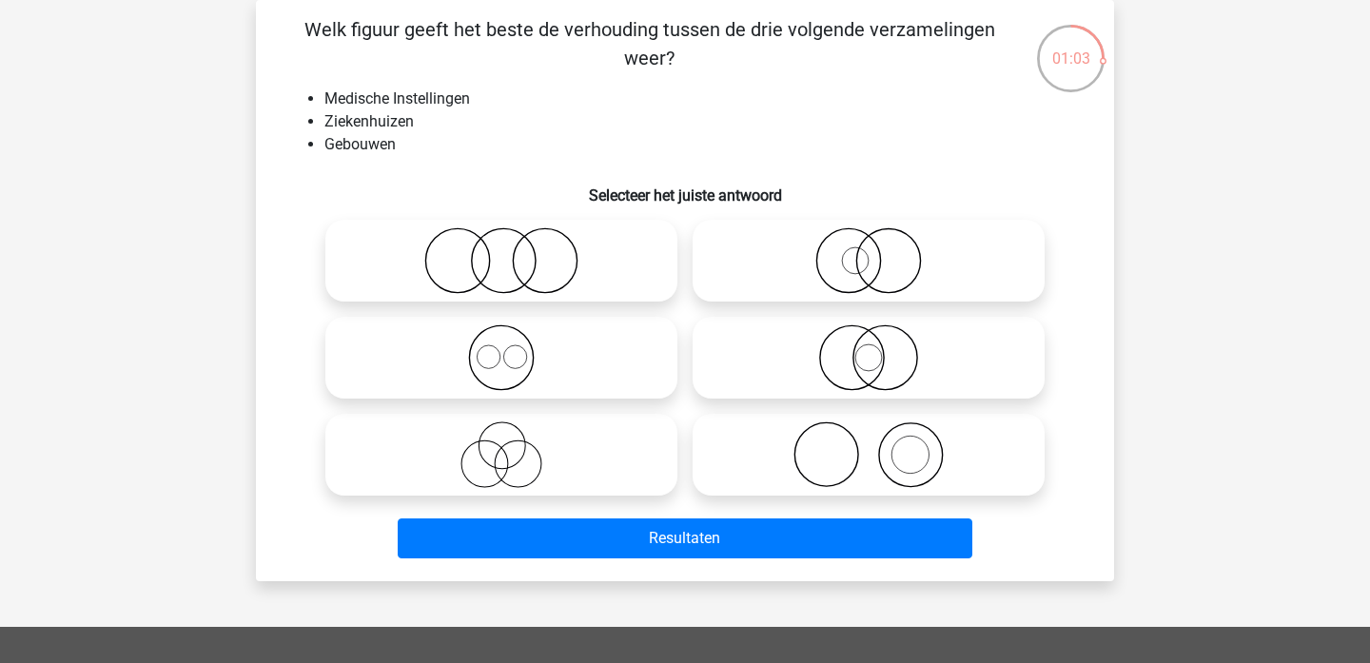
click at [514, 348] on input "radio" at bounding box center [508, 342] width 12 height 12
radio input "true"
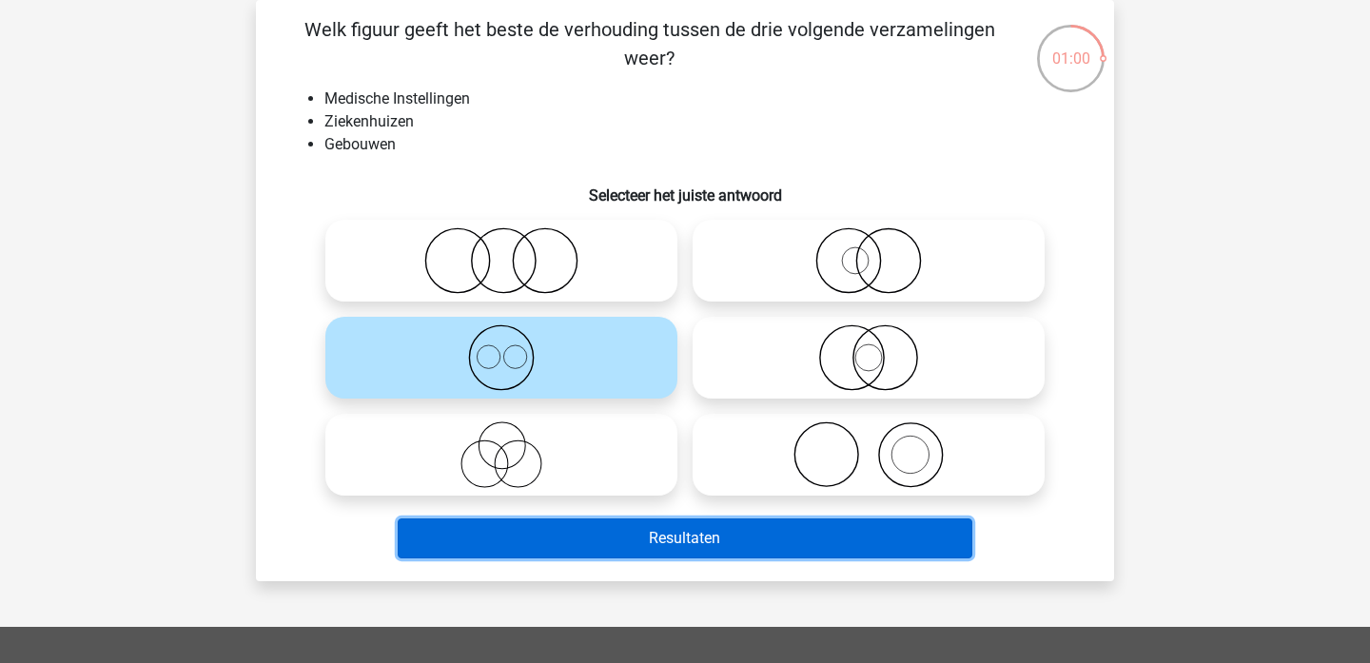
click at [810, 534] on button "Resultaten" at bounding box center [686, 539] width 576 height 40
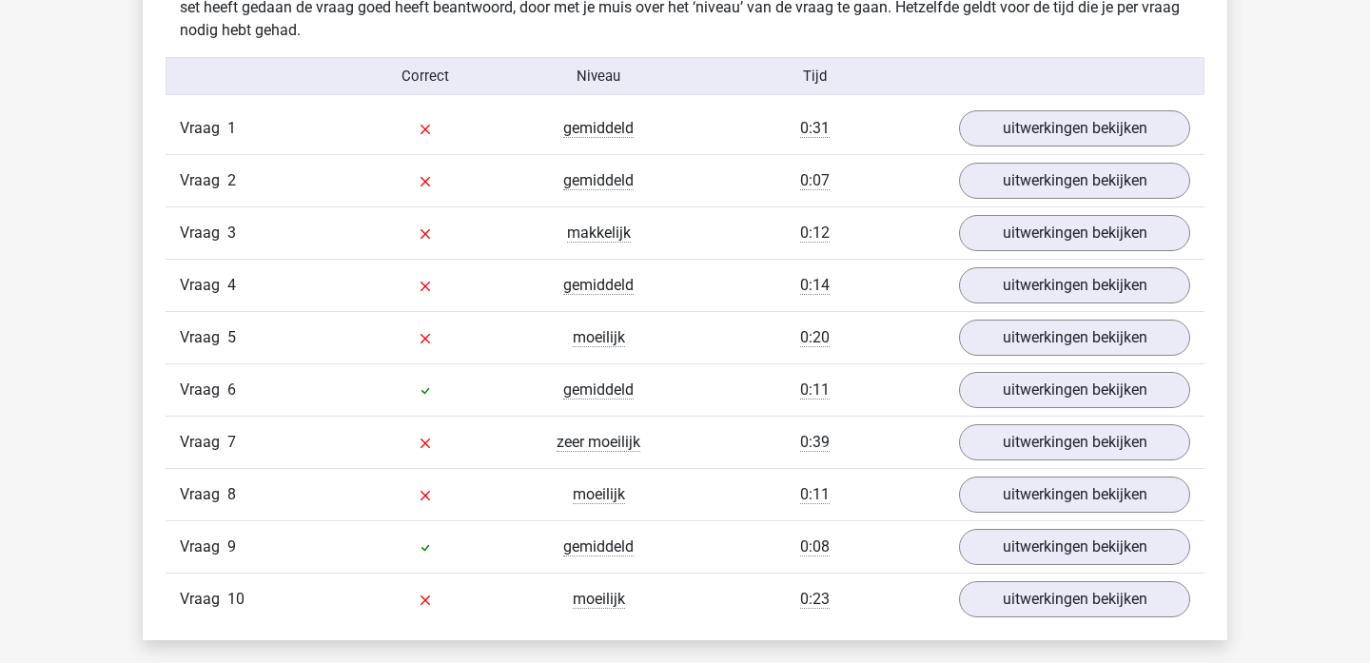
scroll to position [1207, 0]
click at [1056, 139] on link "uitwerkingen bekijken" at bounding box center [1075, 129] width 266 height 42
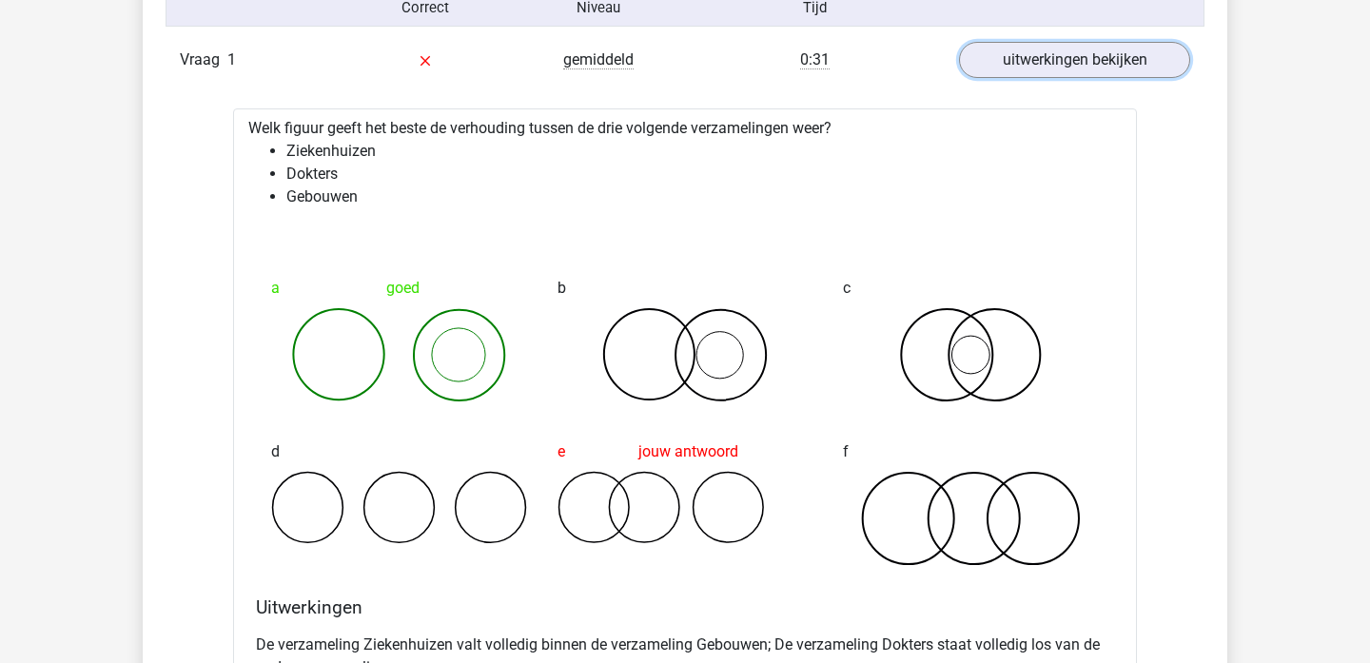
scroll to position [1269, 0]
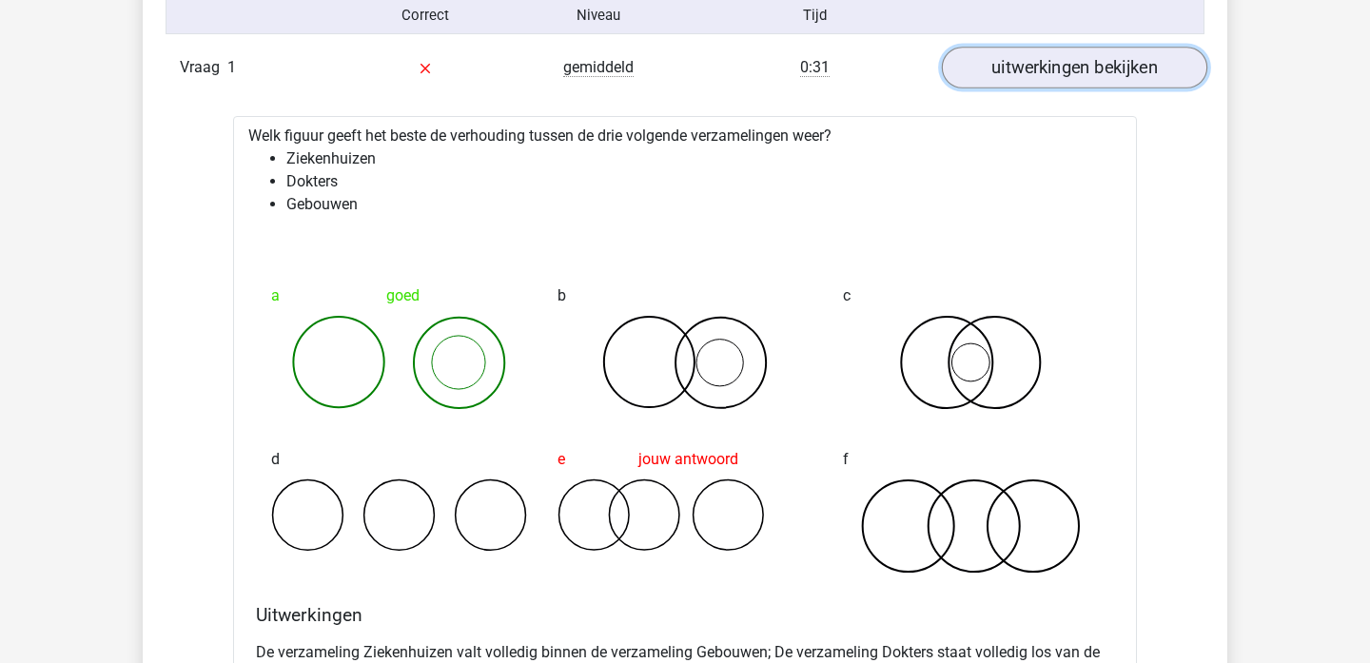
click at [1018, 63] on link "uitwerkingen bekijken" at bounding box center [1075, 68] width 266 height 42
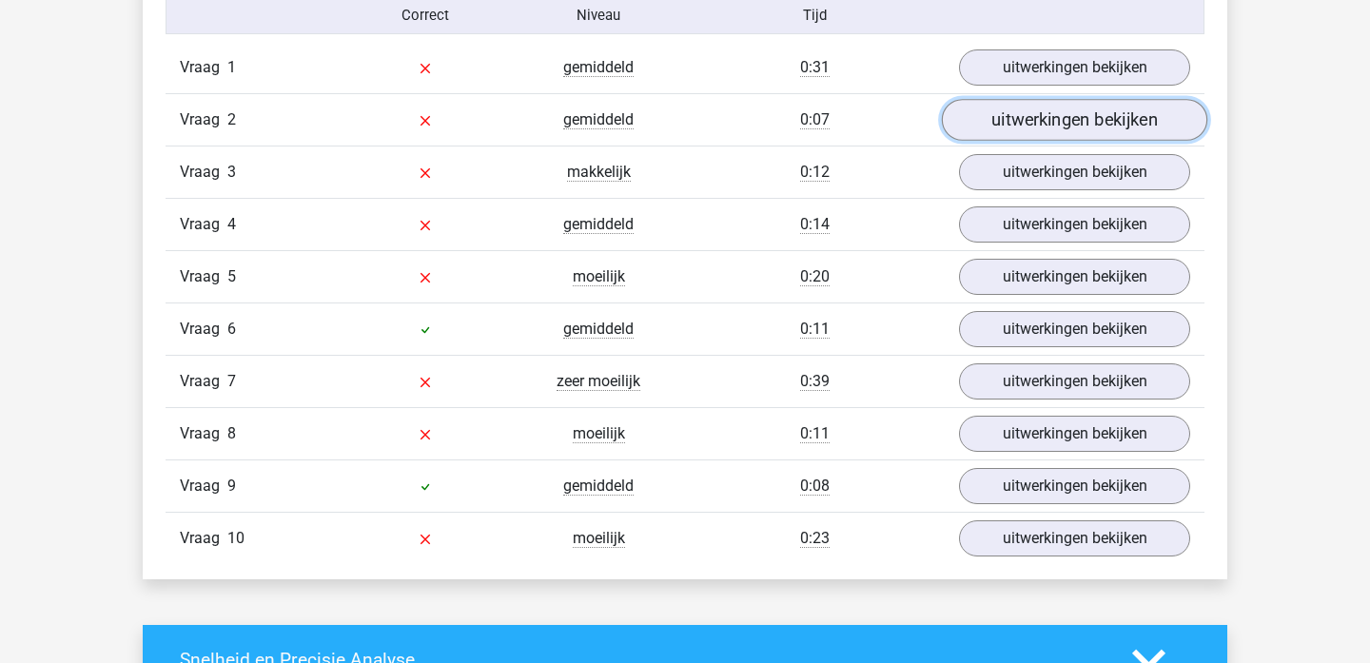
click at [1014, 126] on link "uitwerkingen bekijken" at bounding box center [1075, 120] width 266 height 42
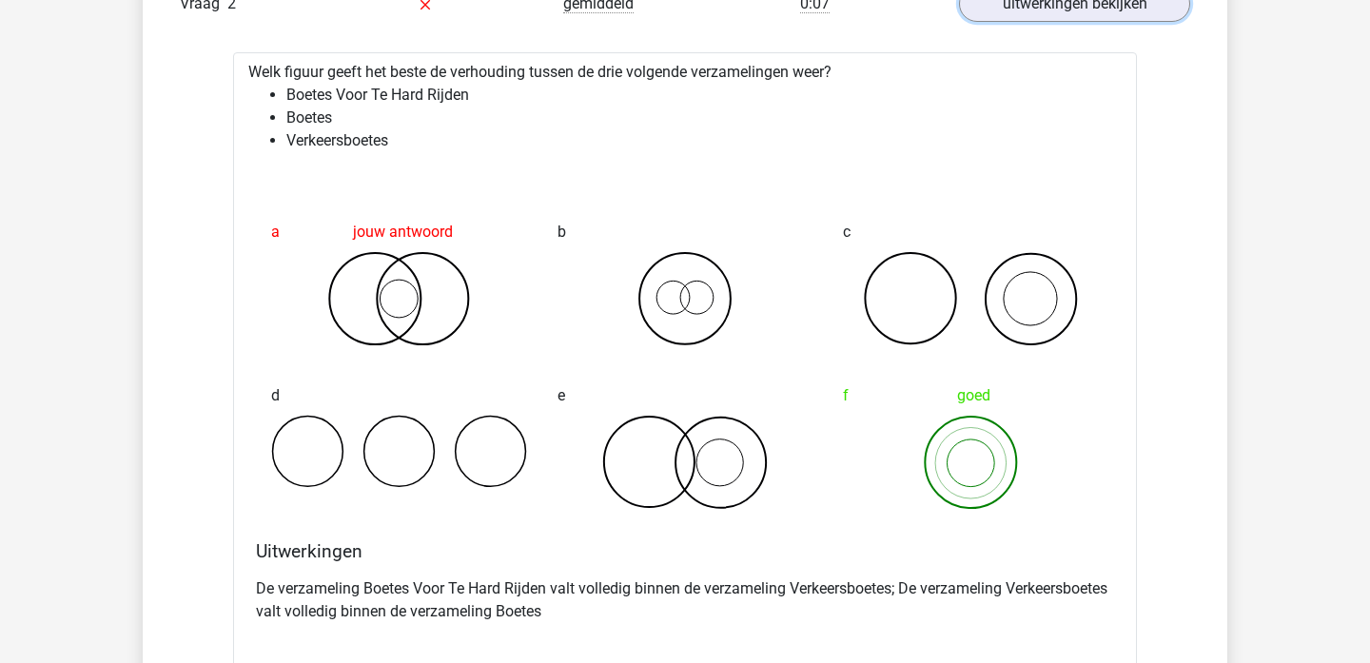
scroll to position [1369, 0]
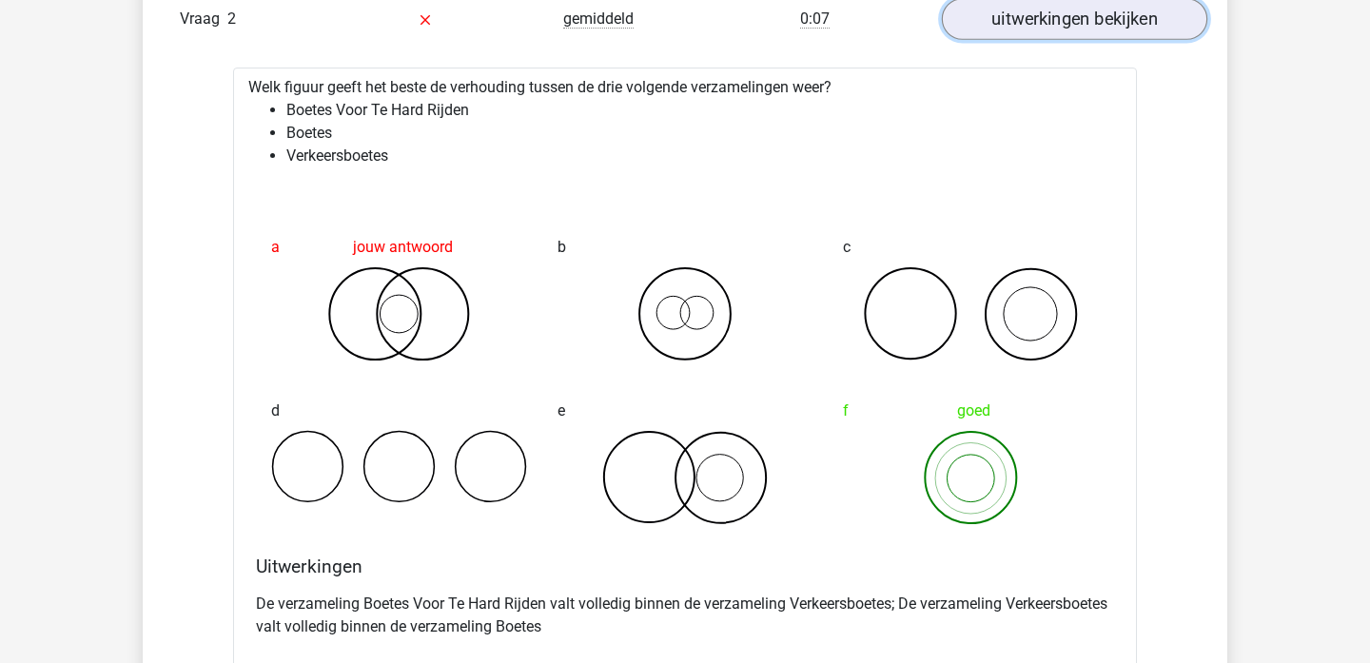
click at [1030, 26] on link "uitwerkingen bekijken" at bounding box center [1075, 19] width 266 height 42
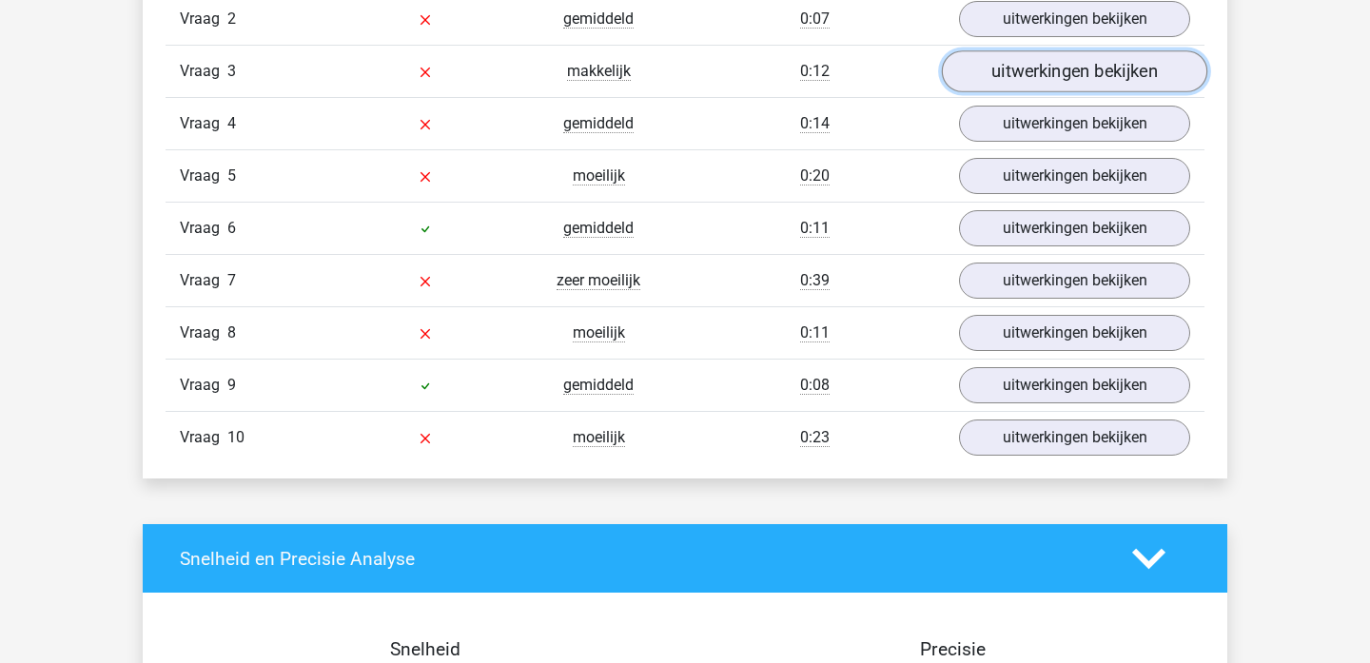
click at [1030, 63] on link "uitwerkingen bekijken" at bounding box center [1075, 71] width 266 height 42
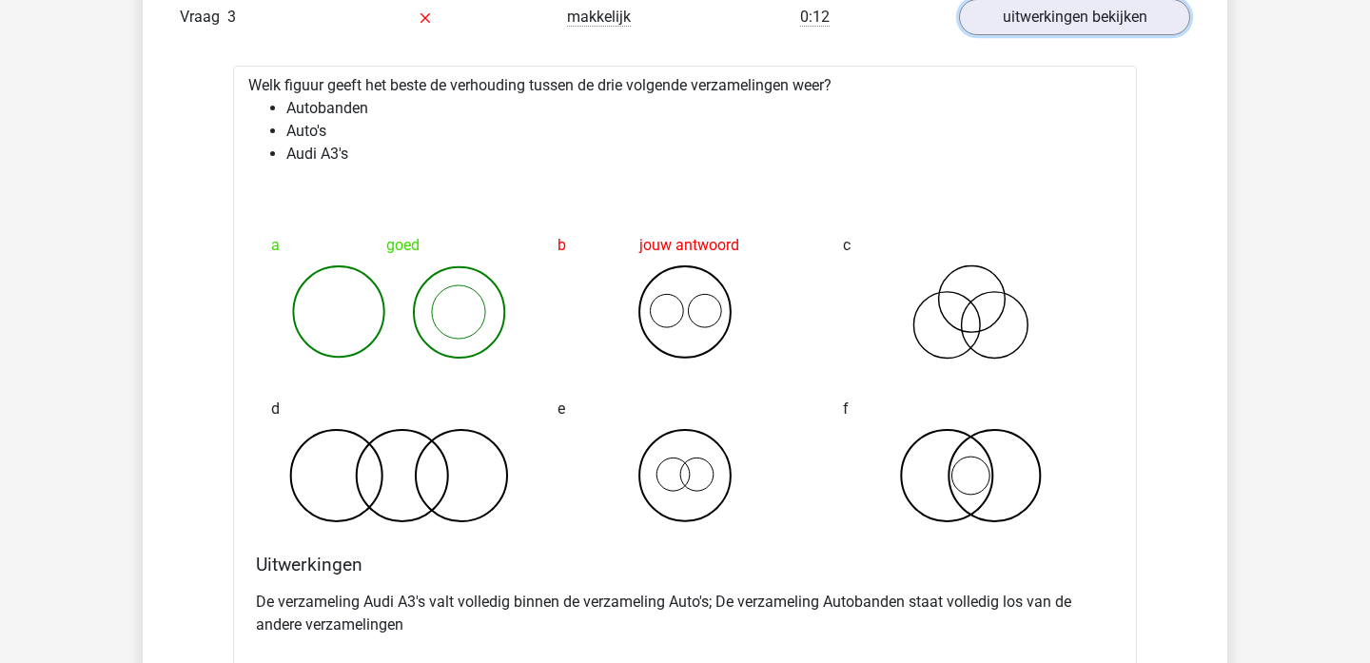
scroll to position [1429, 0]
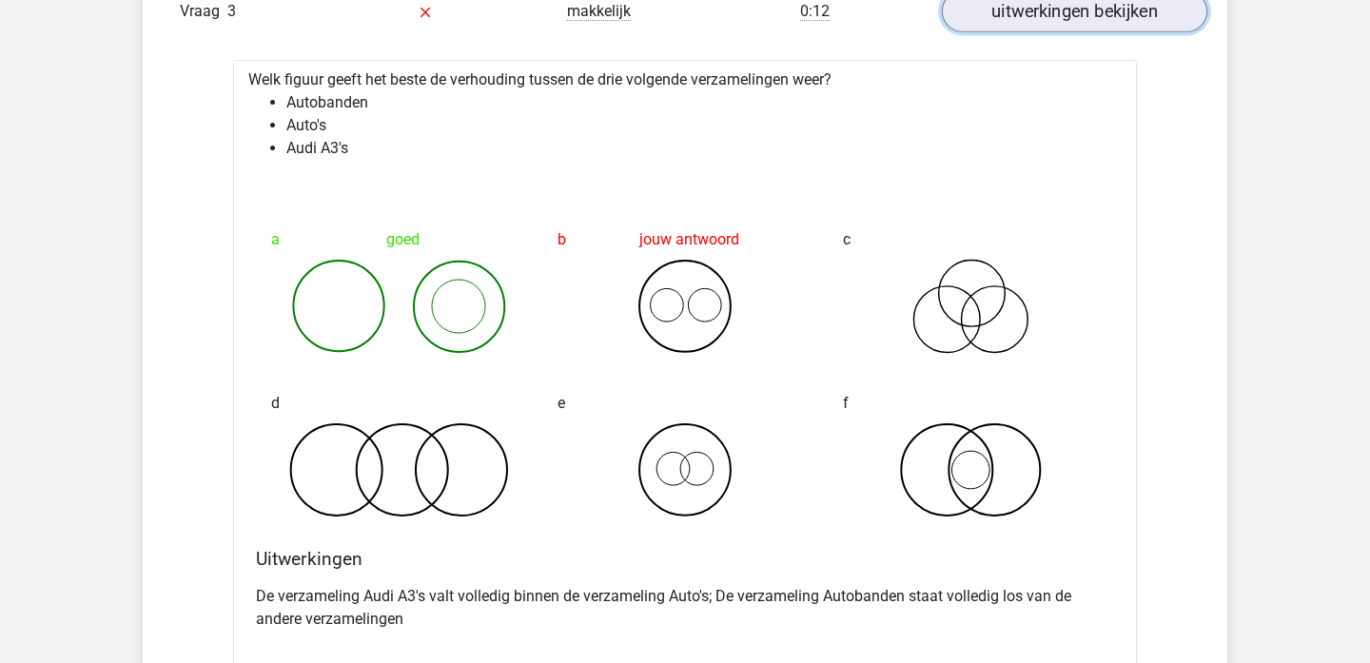
click at [1002, 10] on link "uitwerkingen bekijken" at bounding box center [1075, 11] width 266 height 42
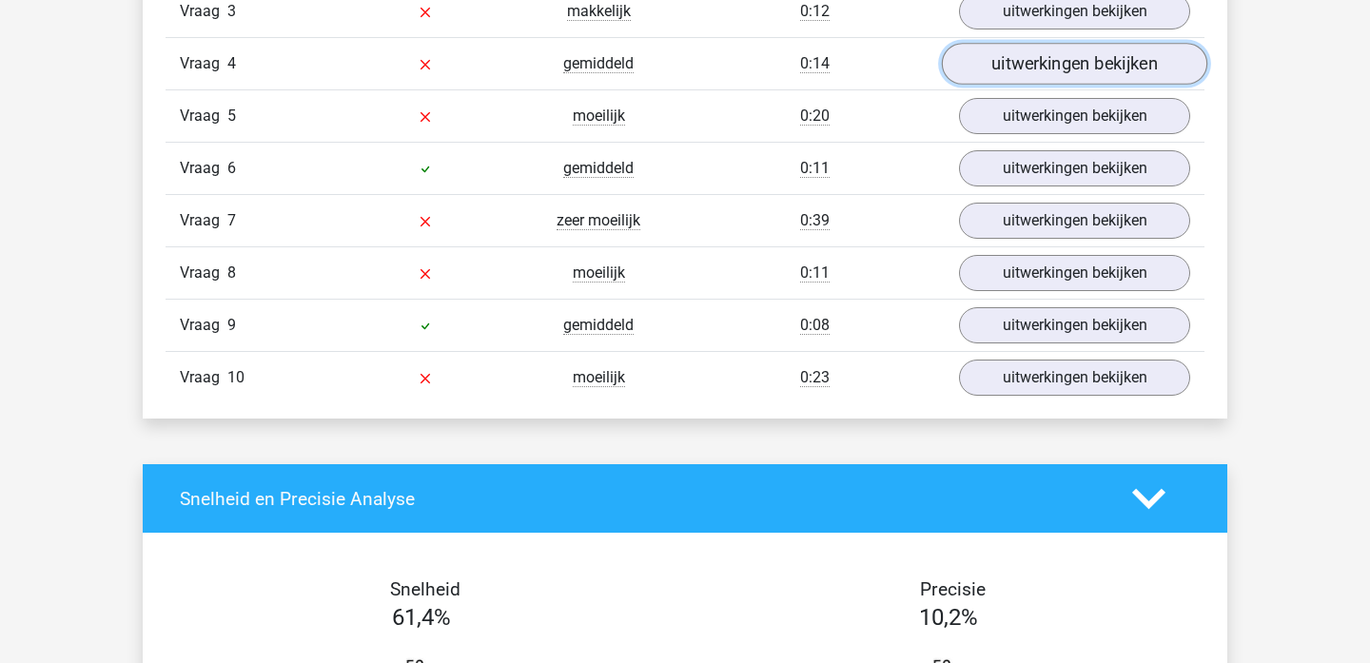
click at [1045, 73] on link "uitwerkingen bekijken" at bounding box center [1075, 64] width 266 height 42
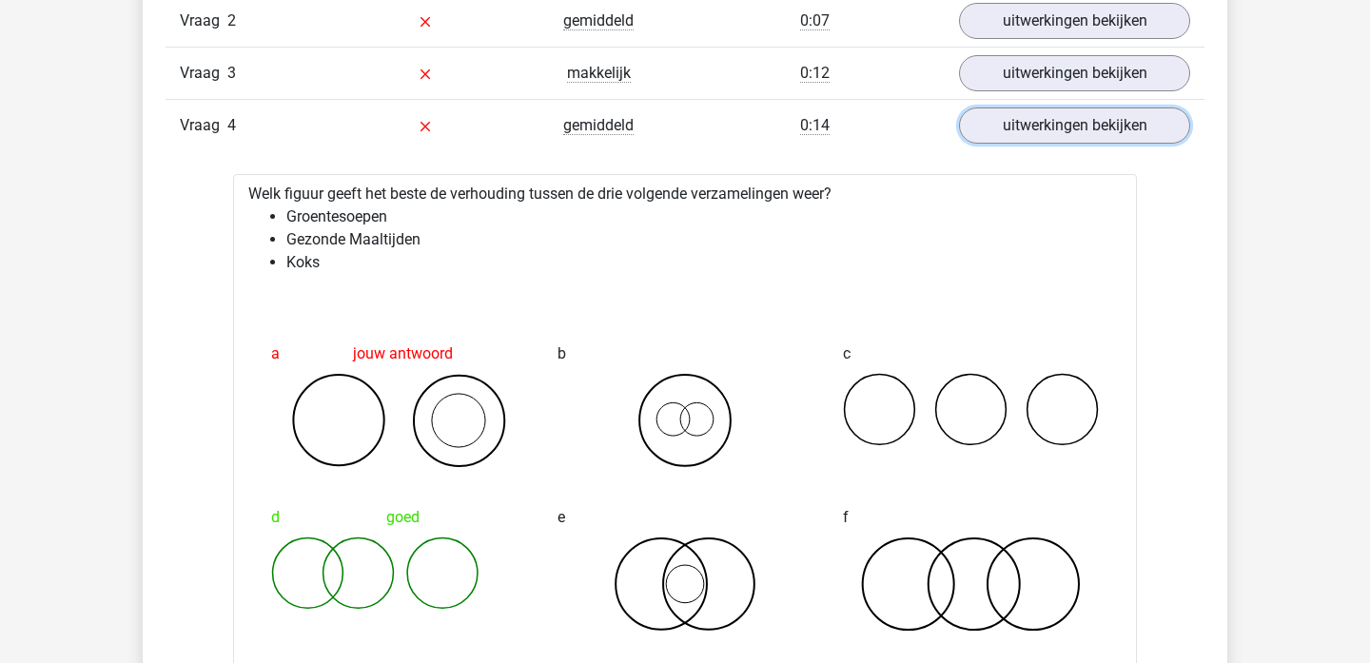
scroll to position [1310, 0]
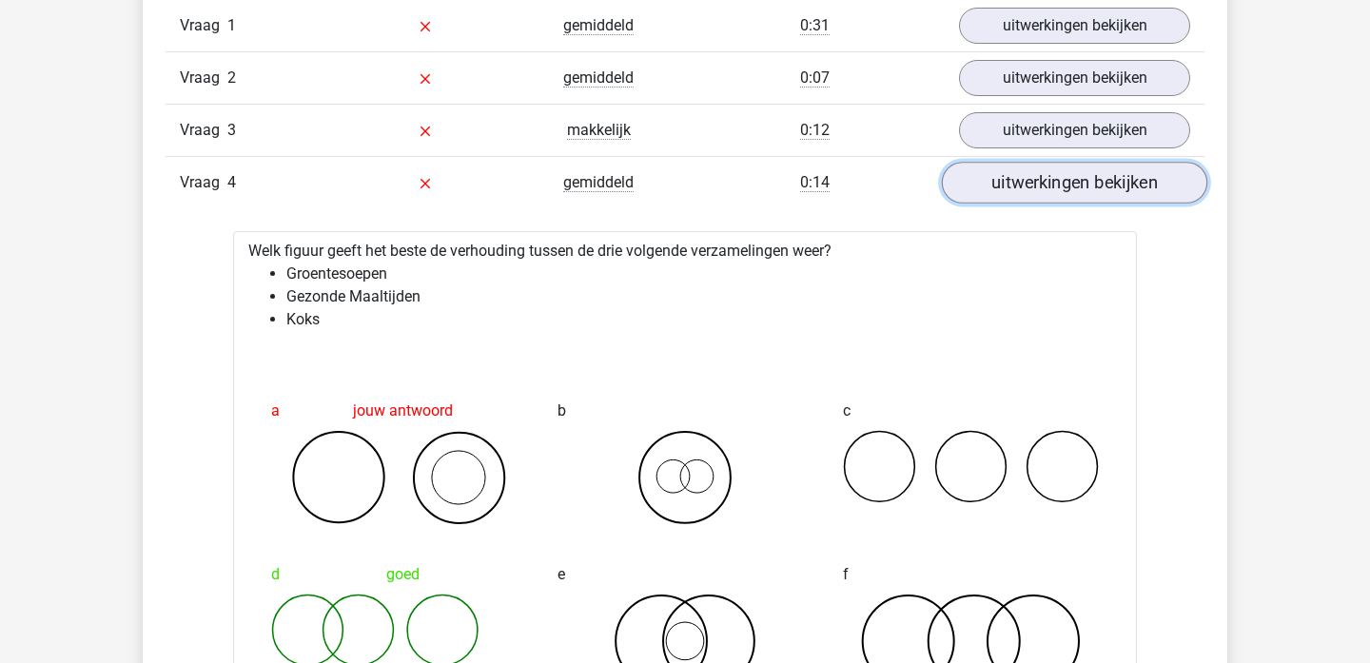
click at [1131, 175] on link "uitwerkingen bekijken" at bounding box center [1075, 183] width 266 height 42
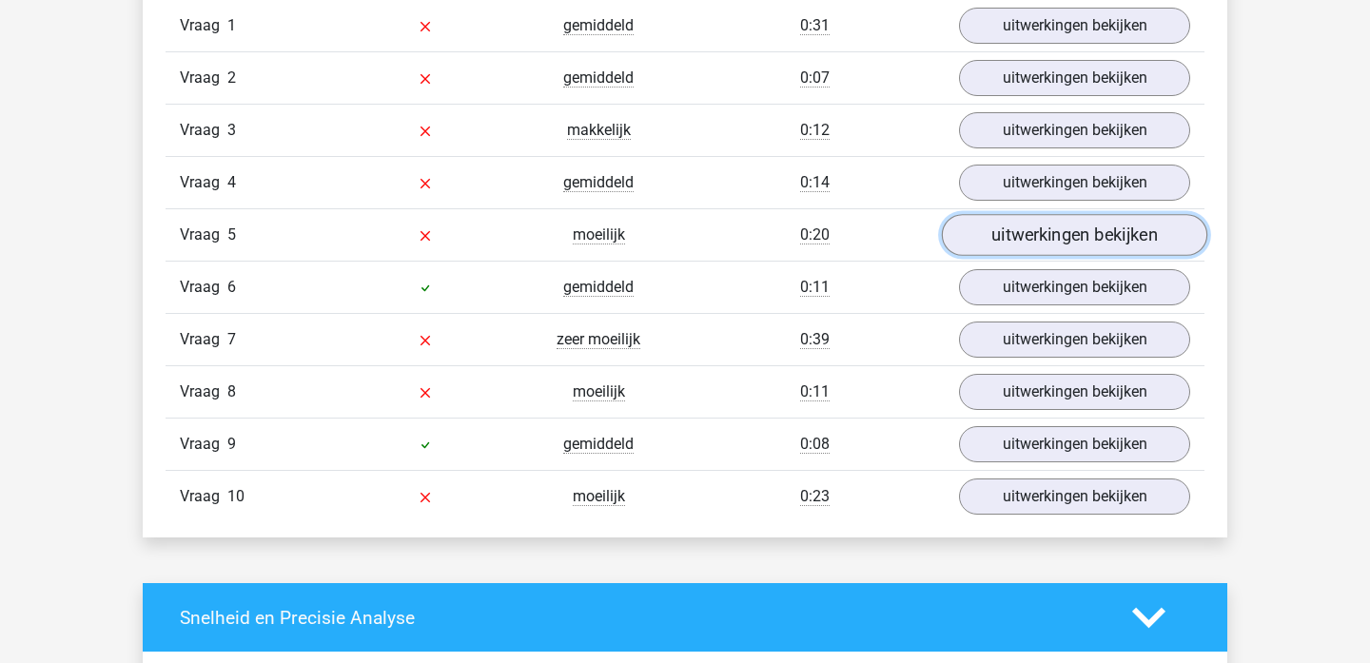
click at [1131, 240] on link "uitwerkingen bekijken" at bounding box center [1075, 235] width 266 height 42
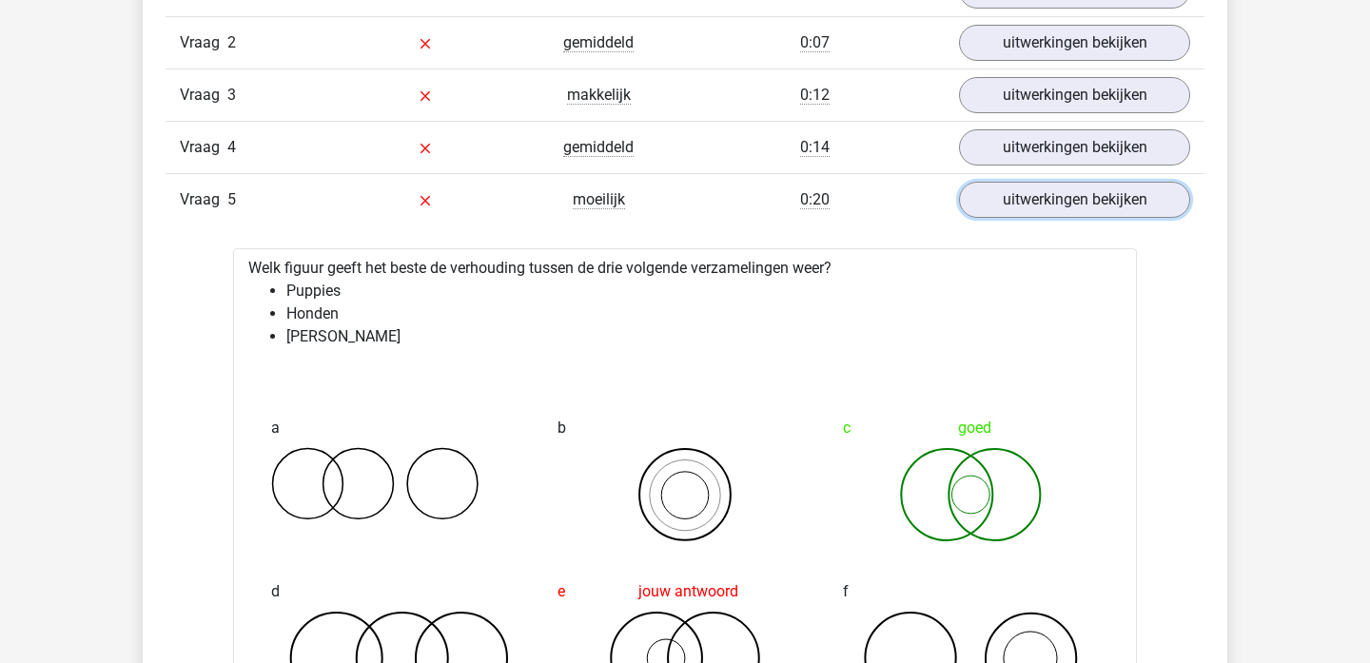
scroll to position [1348, 0]
click at [1131, 206] on link "uitwerkingen bekijken" at bounding box center [1075, 198] width 266 height 42
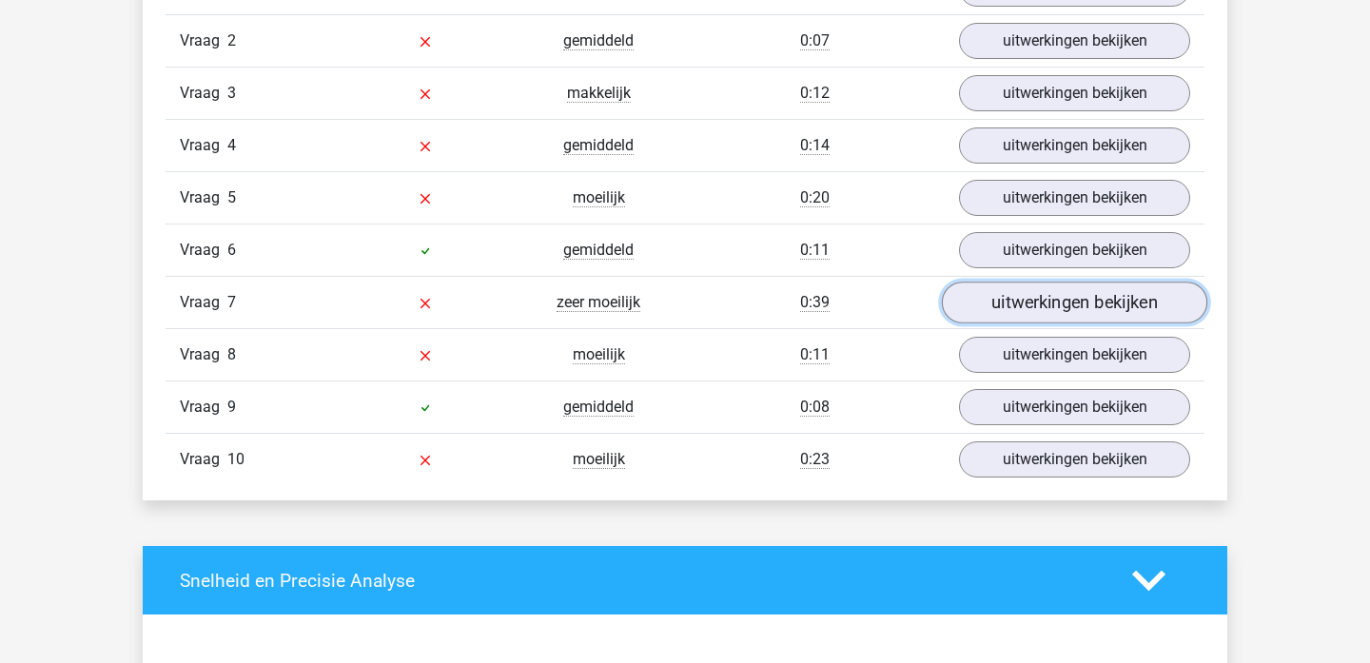
click at [1108, 299] on link "uitwerkingen bekijken" at bounding box center [1075, 303] width 266 height 42
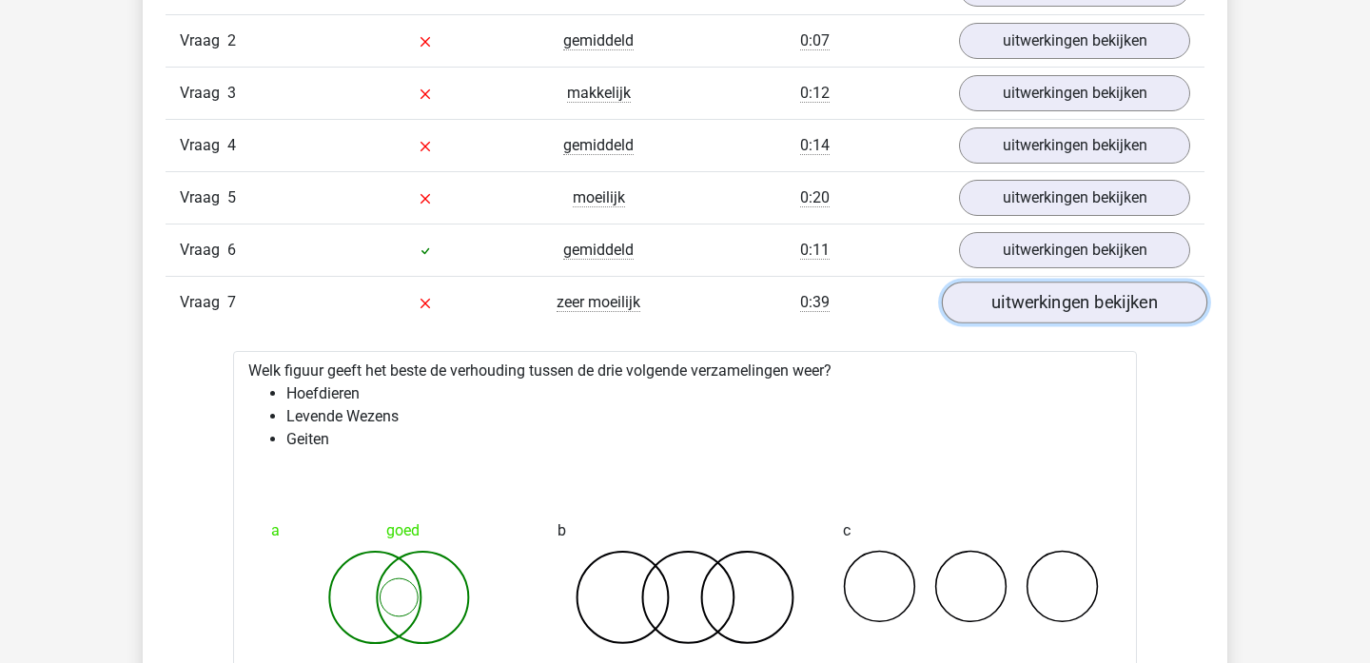
click at [1103, 315] on link "uitwerkingen bekijken" at bounding box center [1075, 303] width 266 height 42
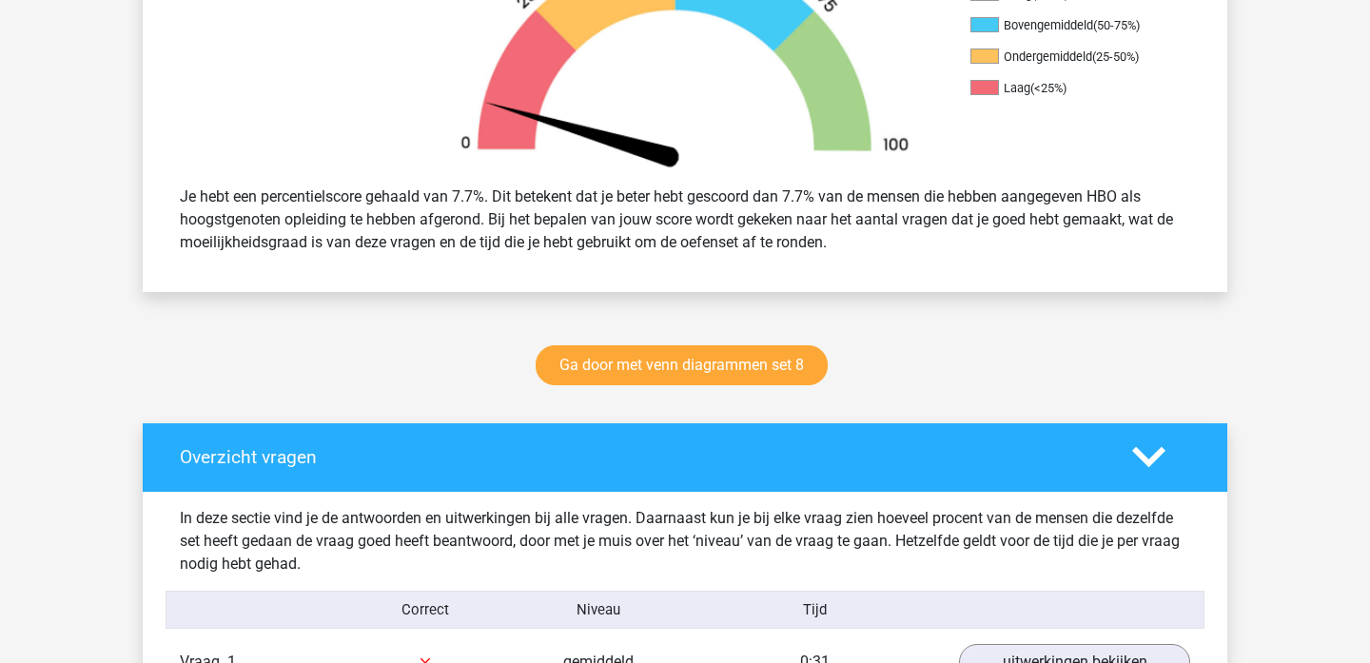
scroll to position [677, 0]
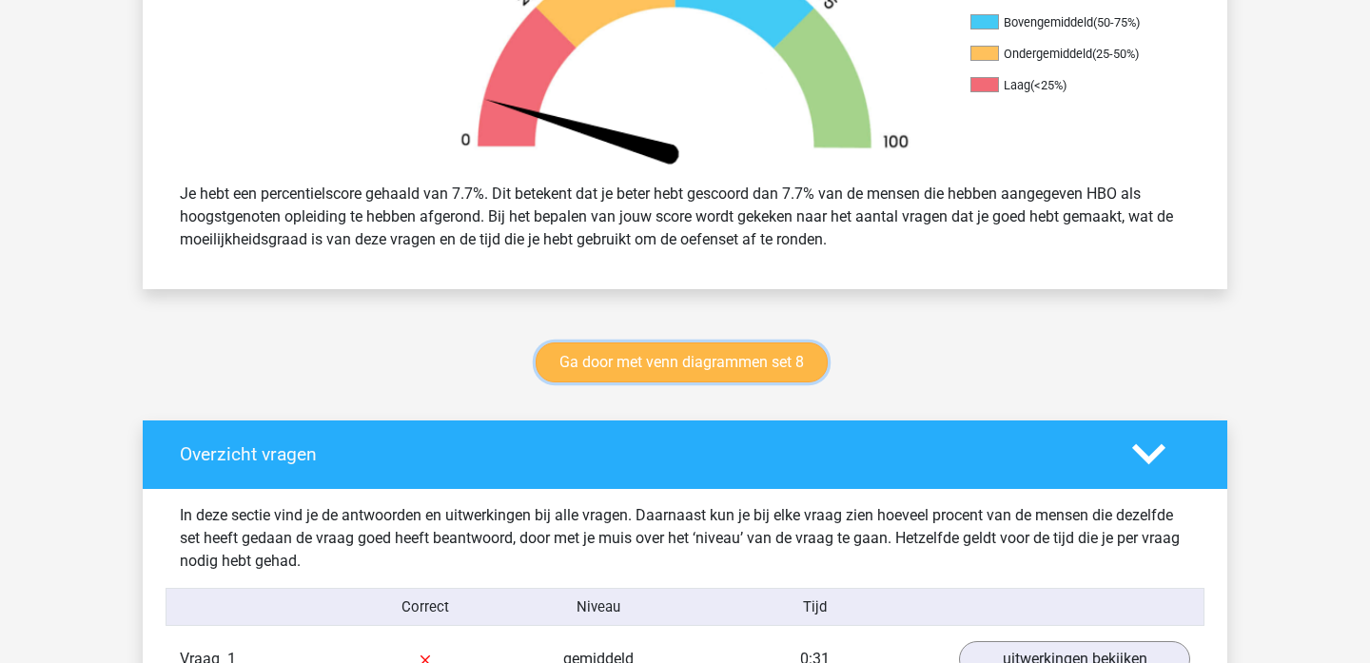
click at [728, 367] on link "Ga door met venn diagrammen set 8" at bounding box center [682, 363] width 292 height 40
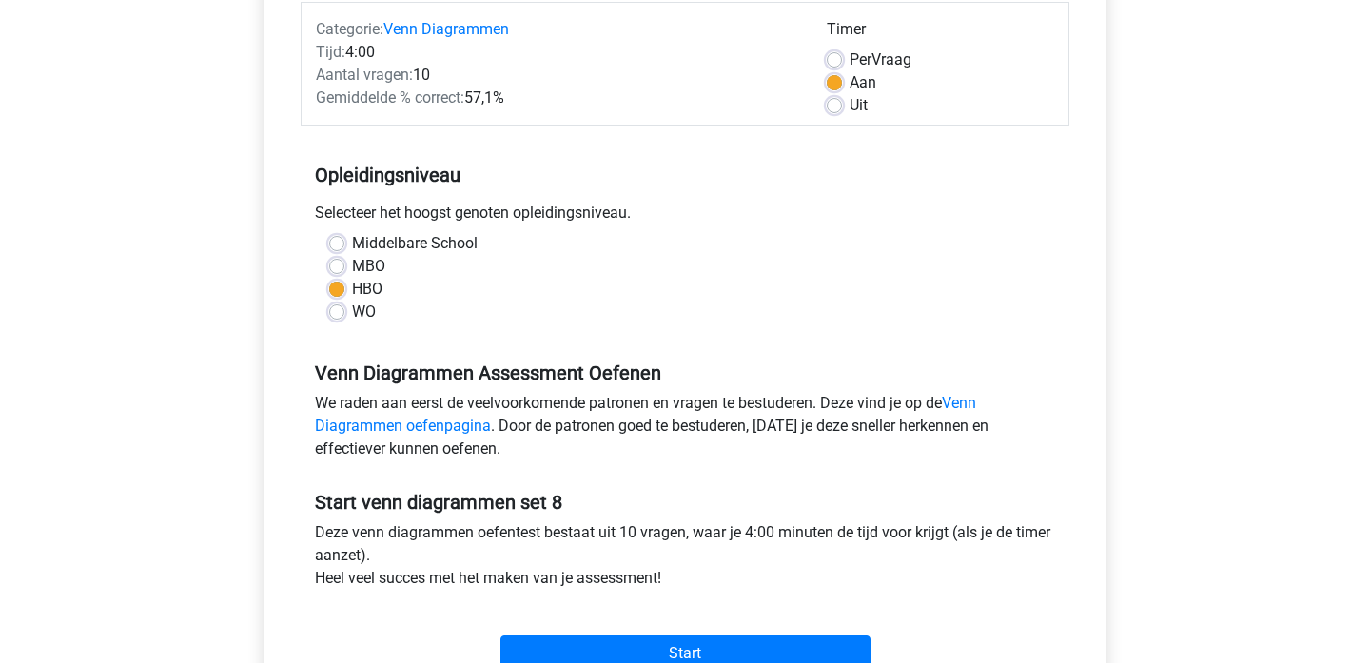
scroll to position [283, 0]
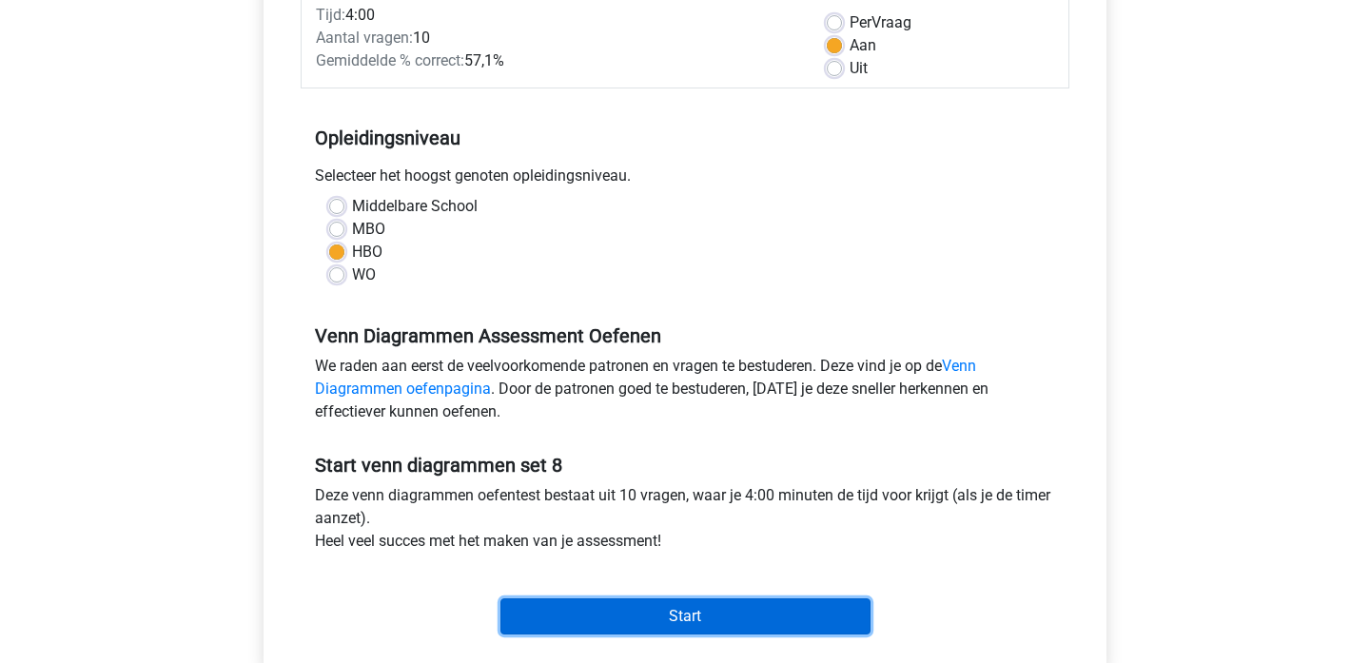
click at [703, 609] on input "Start" at bounding box center [686, 617] width 370 height 36
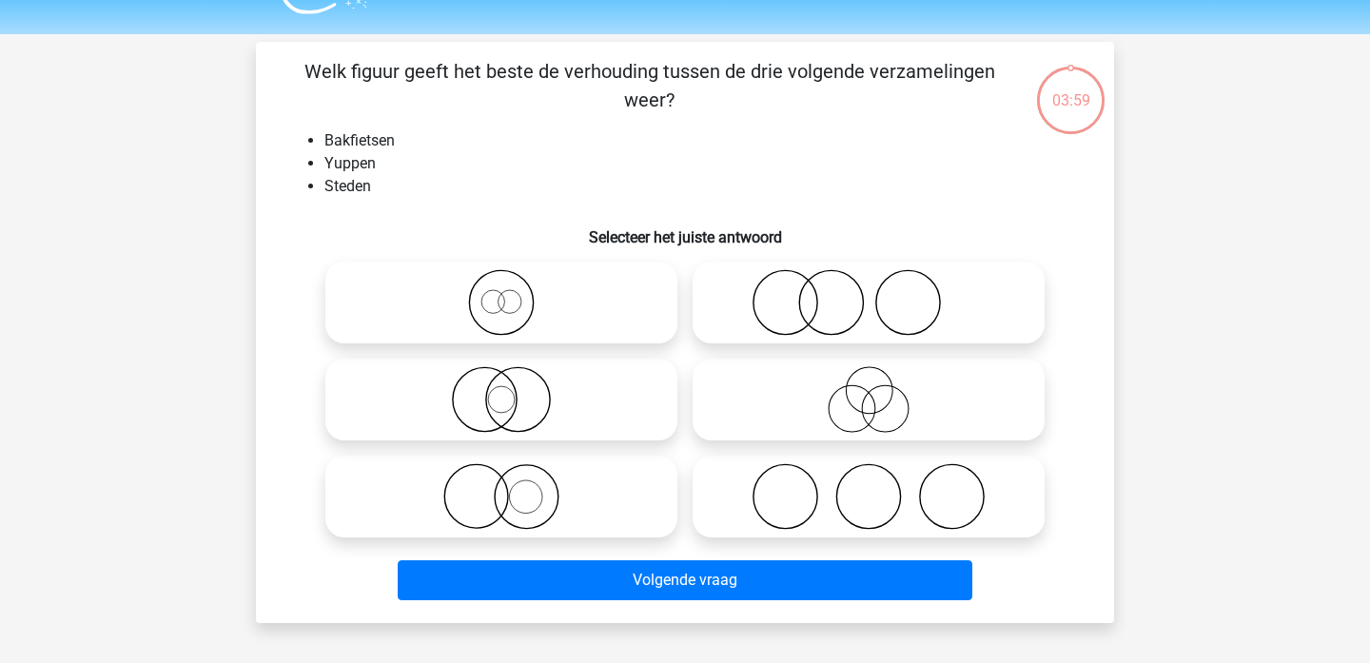
scroll to position [36, 0]
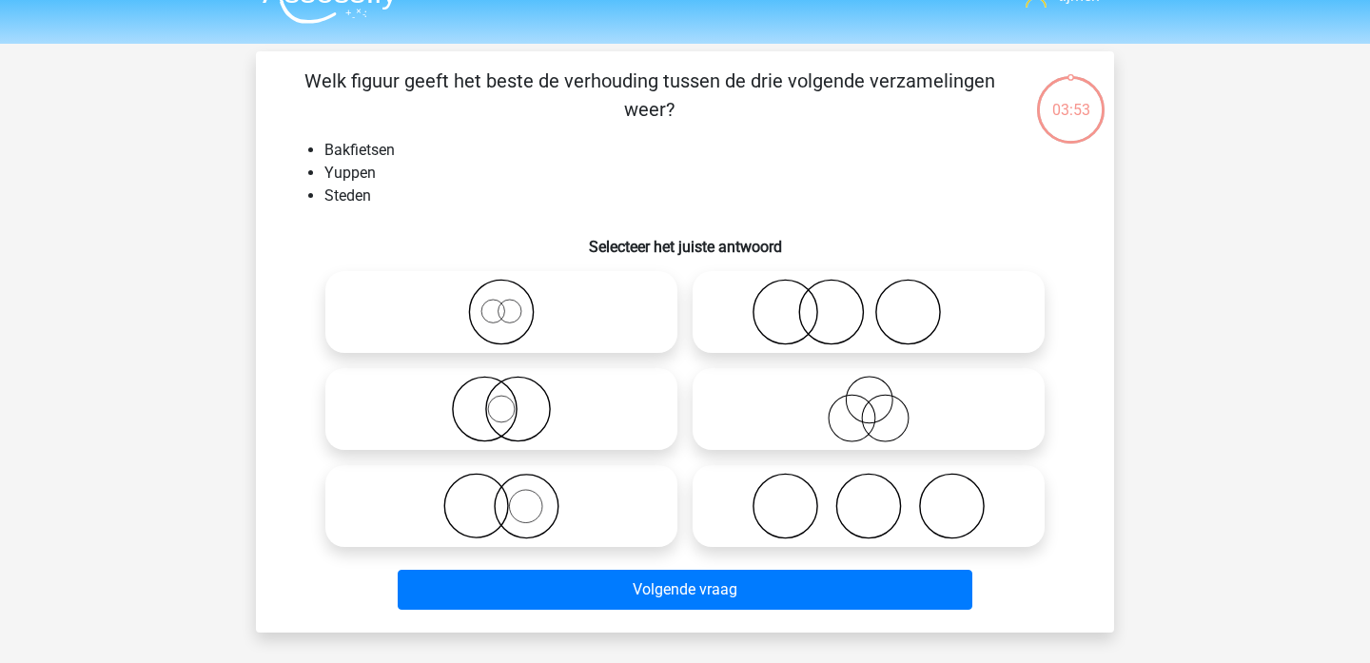
click at [907, 526] on icon at bounding box center [868, 506] width 337 height 67
click at [881, 497] on input "radio" at bounding box center [875, 490] width 12 height 12
radio input "true"
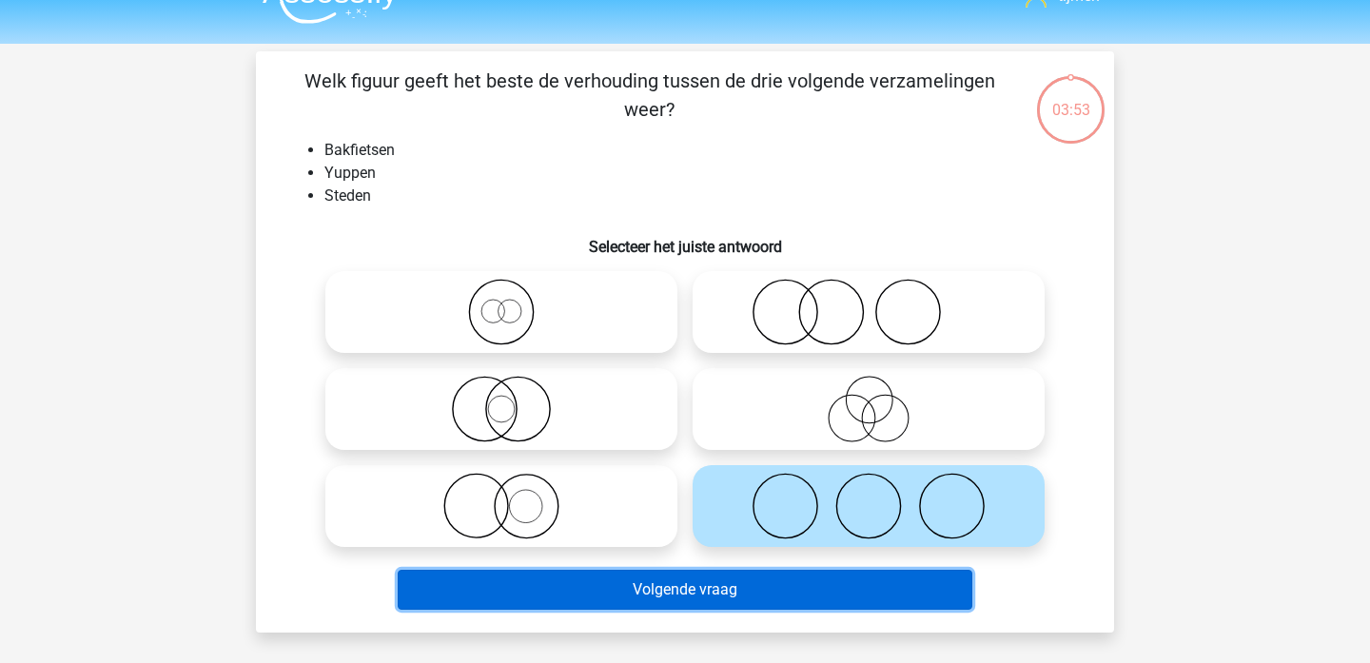
click at [837, 585] on button "Volgende vraag" at bounding box center [686, 590] width 576 height 40
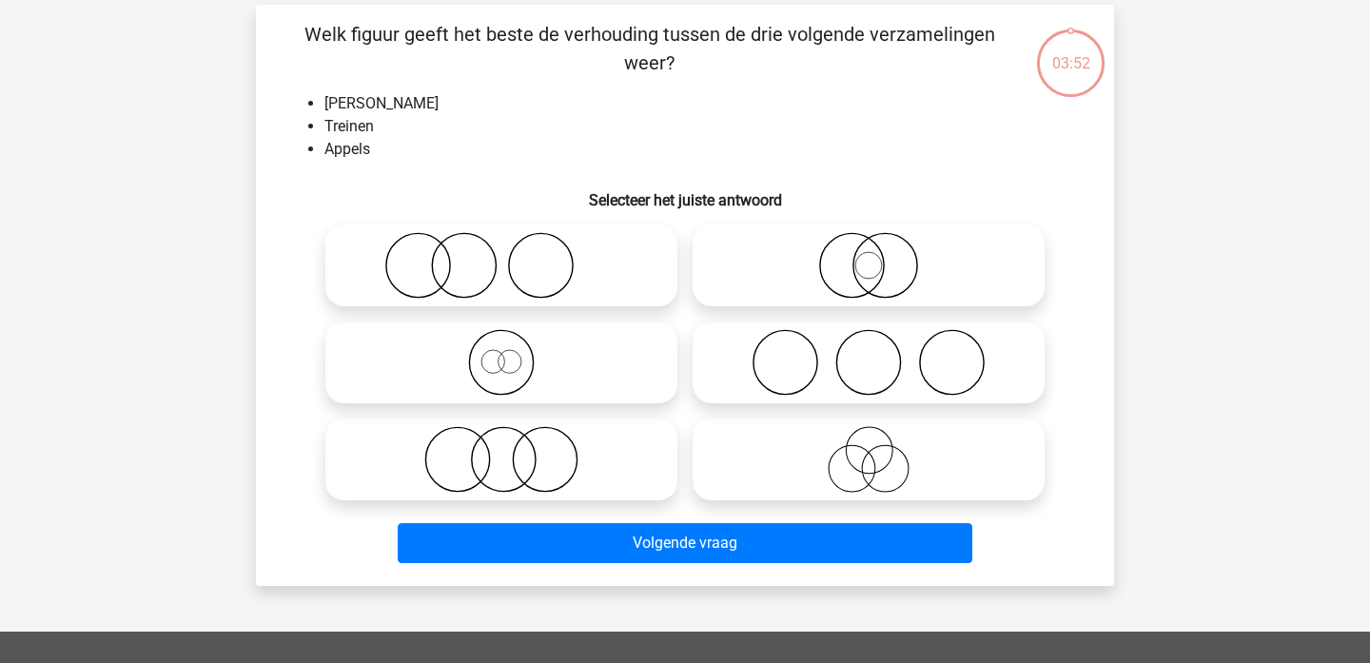
scroll to position [88, 0]
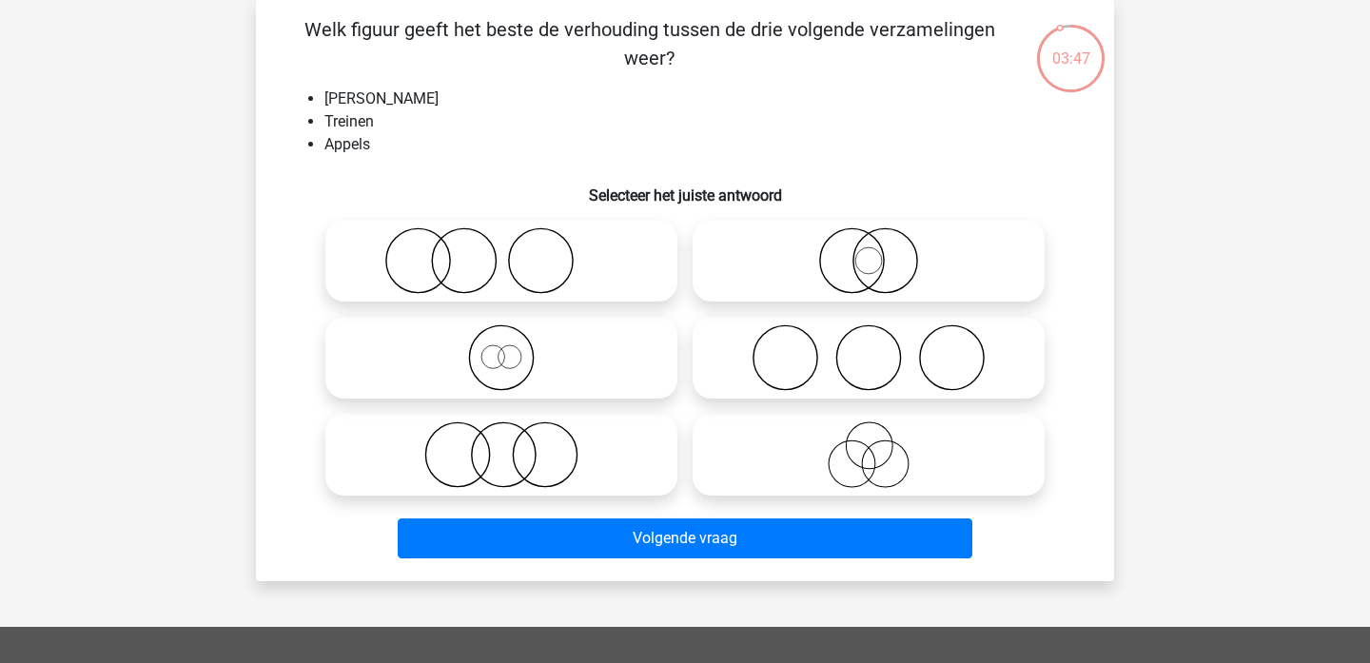
click at [505, 265] on icon at bounding box center [501, 260] width 337 height 67
click at [505, 251] on input "radio" at bounding box center [508, 245] width 12 height 12
radio input "true"
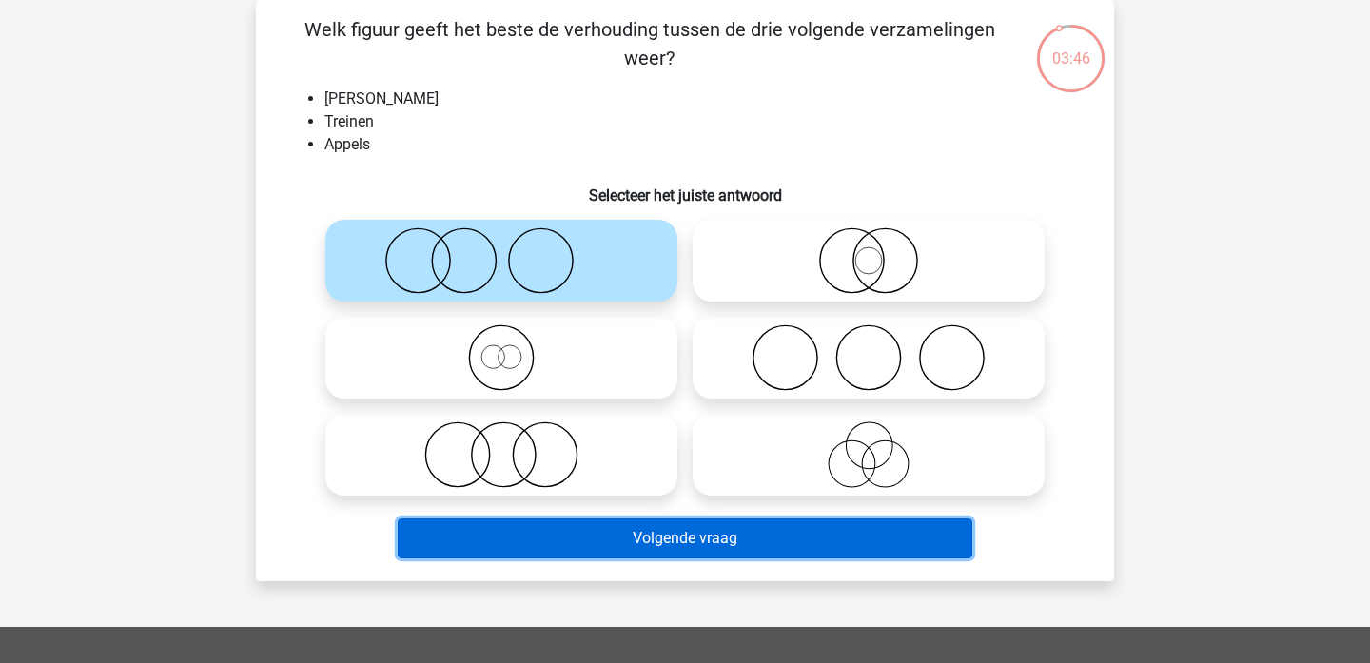
click at [626, 538] on button "Volgende vraag" at bounding box center [686, 539] width 576 height 40
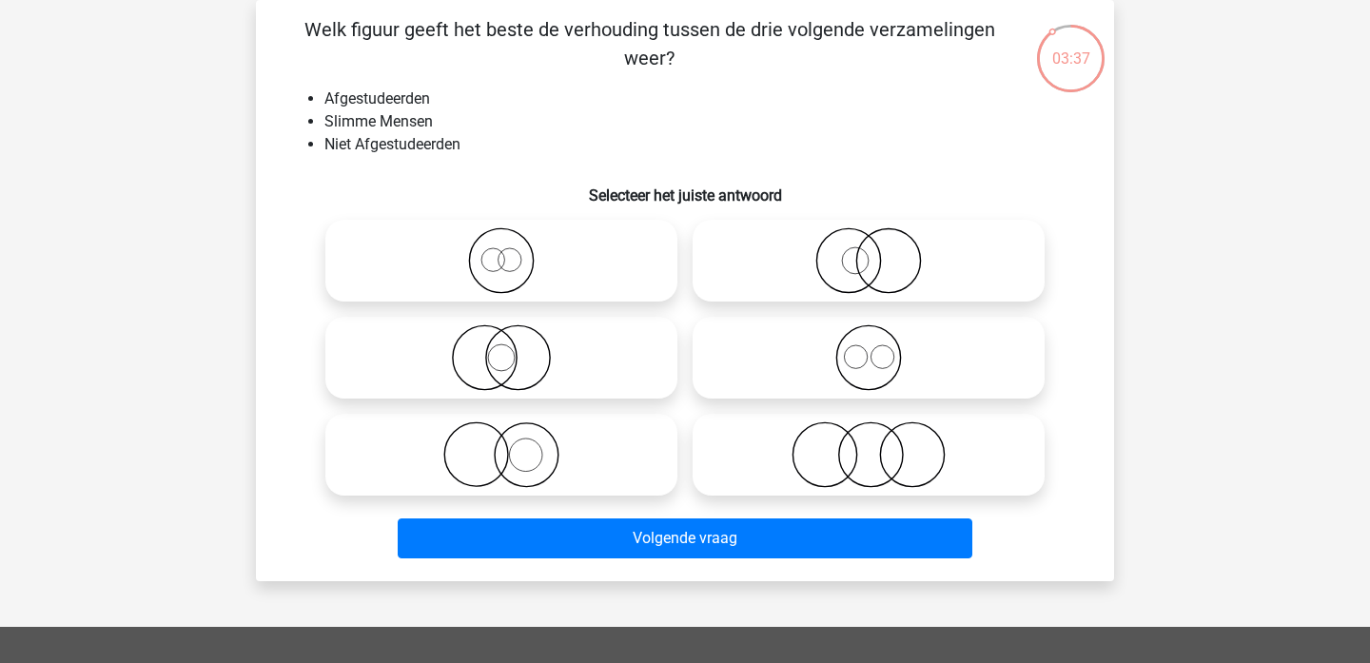
click at [888, 445] on icon at bounding box center [868, 455] width 337 height 67
click at [881, 445] on input "radio" at bounding box center [875, 439] width 12 height 12
radio input "true"
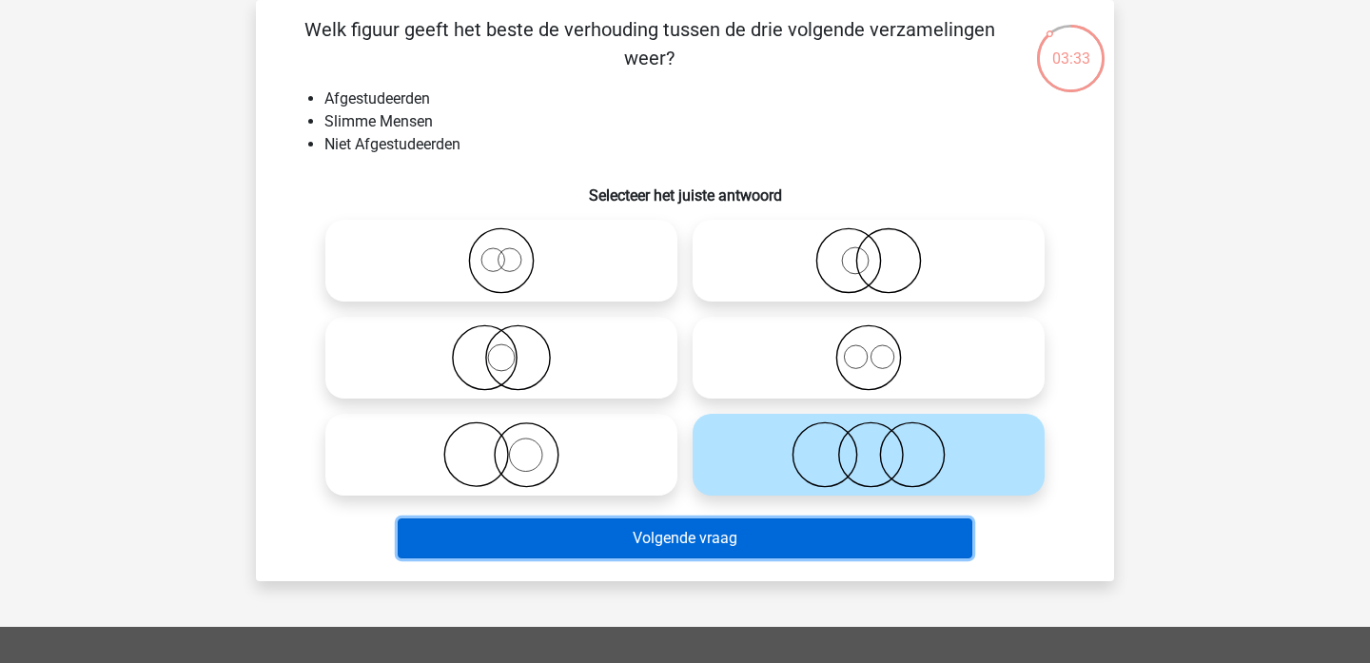
click at [614, 539] on button "Volgende vraag" at bounding box center [686, 539] width 576 height 40
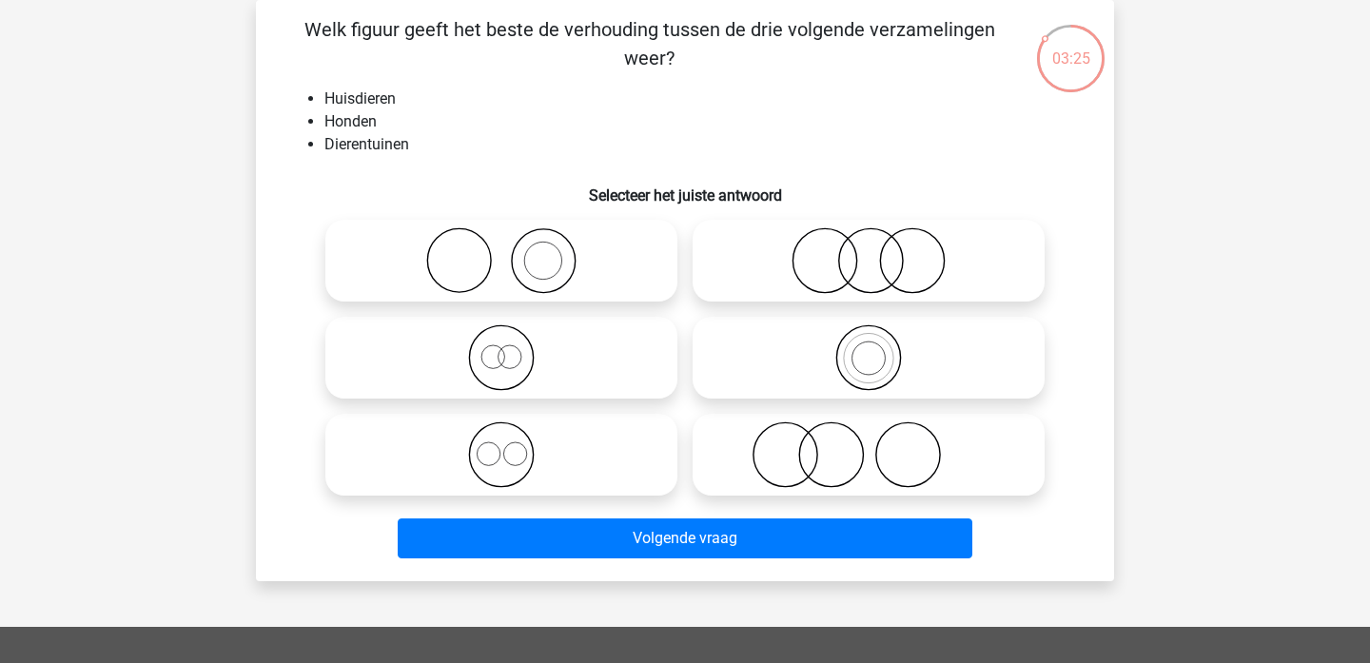
click at [488, 263] on icon at bounding box center [501, 260] width 337 height 67
click at [502, 251] on input "radio" at bounding box center [508, 245] width 12 height 12
radio input "true"
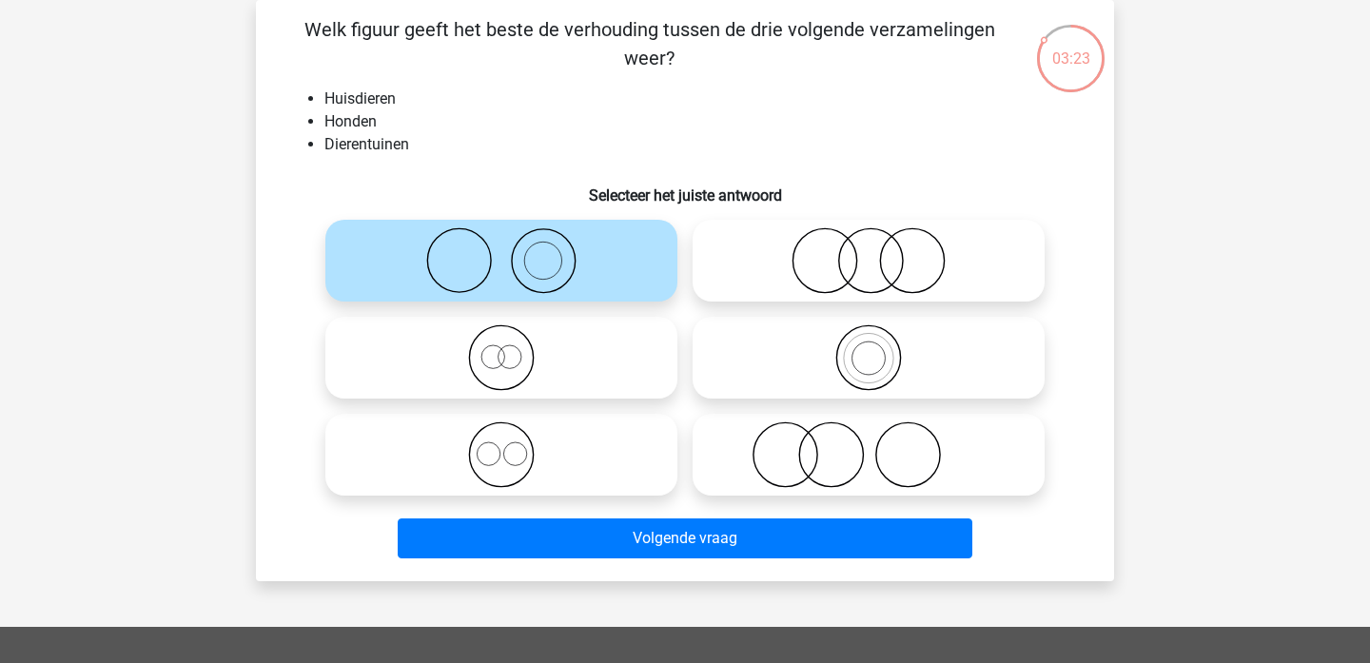
click at [833, 476] on icon at bounding box center [868, 455] width 337 height 67
click at [869, 445] on input "radio" at bounding box center [875, 439] width 12 height 12
radio input "true"
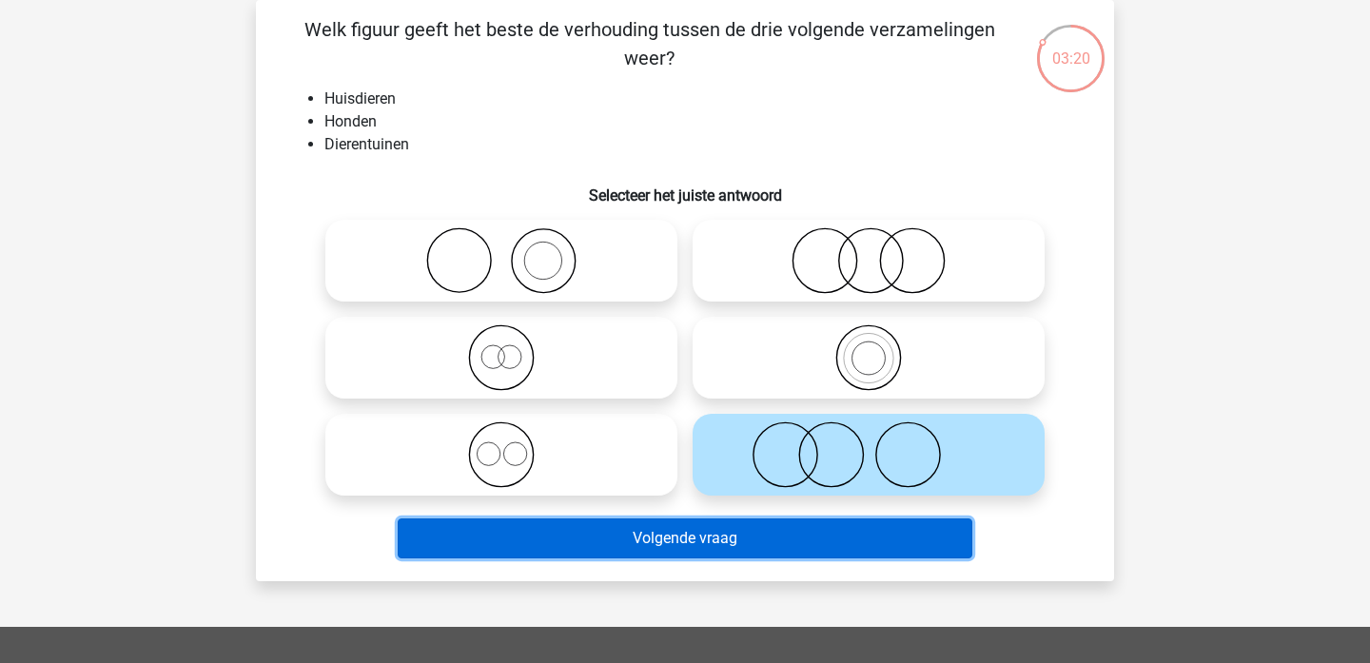
click at [832, 543] on button "Volgende vraag" at bounding box center [686, 539] width 576 height 40
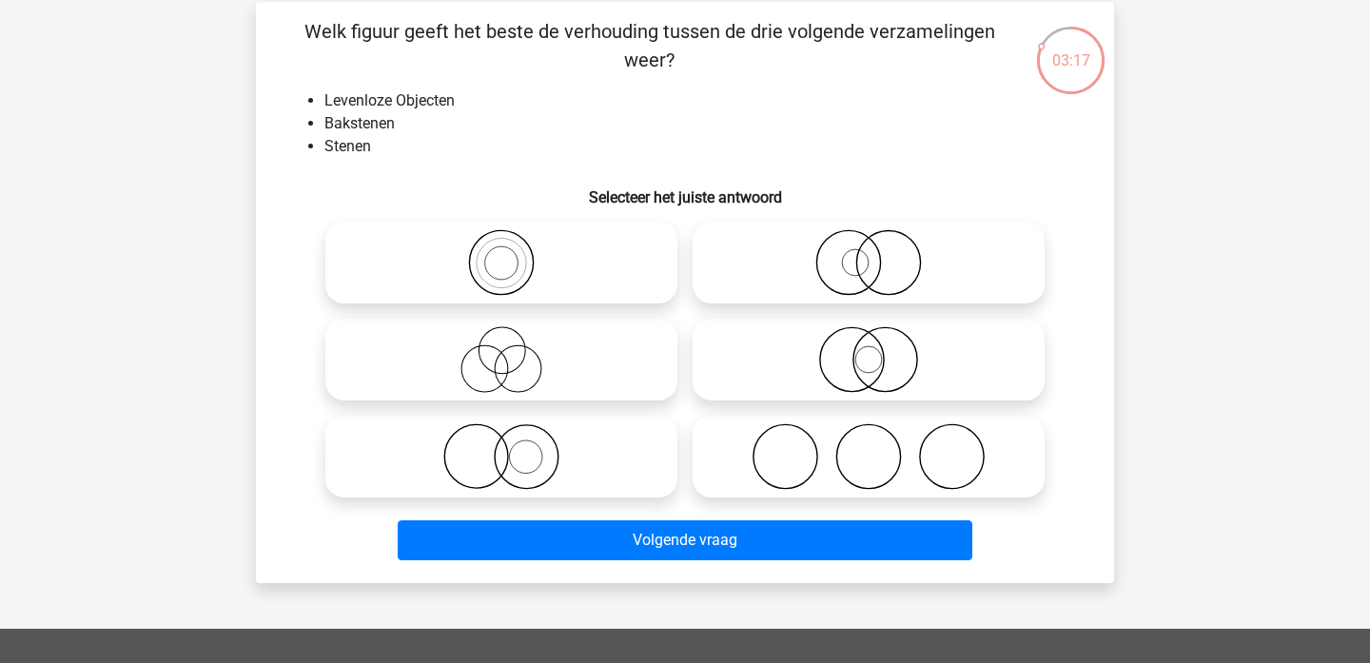
scroll to position [82, 0]
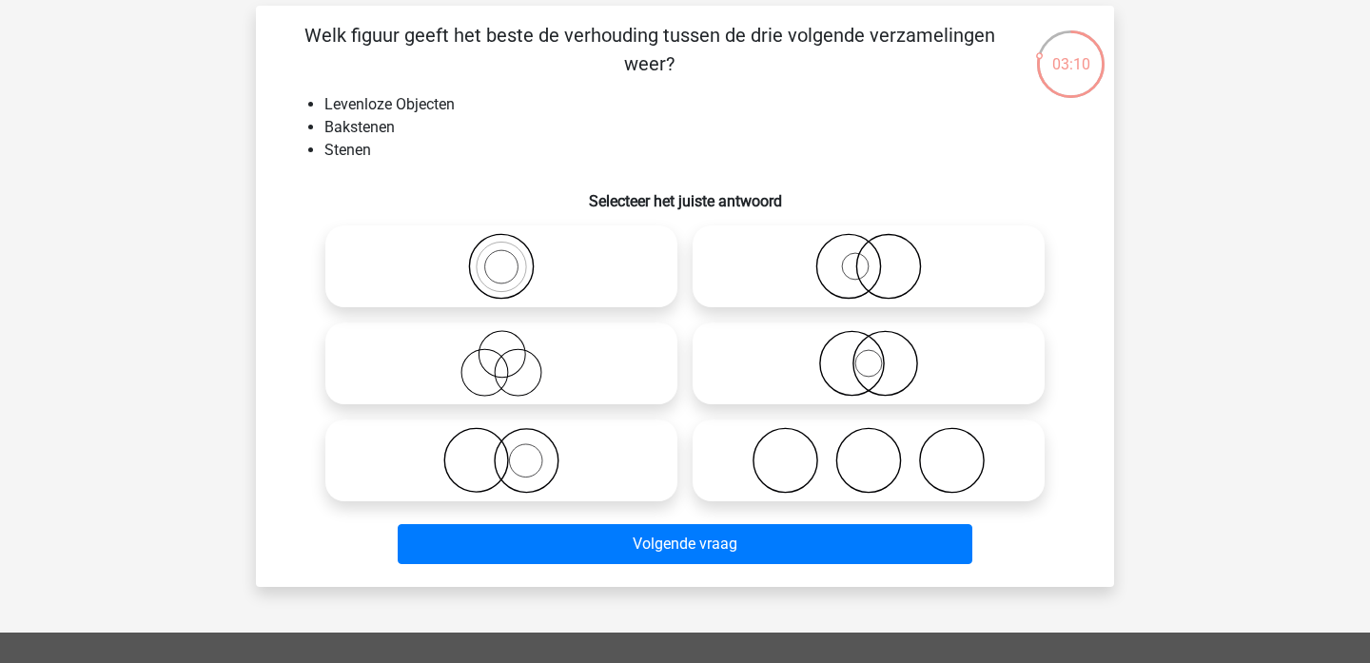
click at [506, 263] on icon at bounding box center [501, 266] width 337 height 67
click at [506, 257] on input "radio" at bounding box center [508, 251] width 12 height 12
radio input "true"
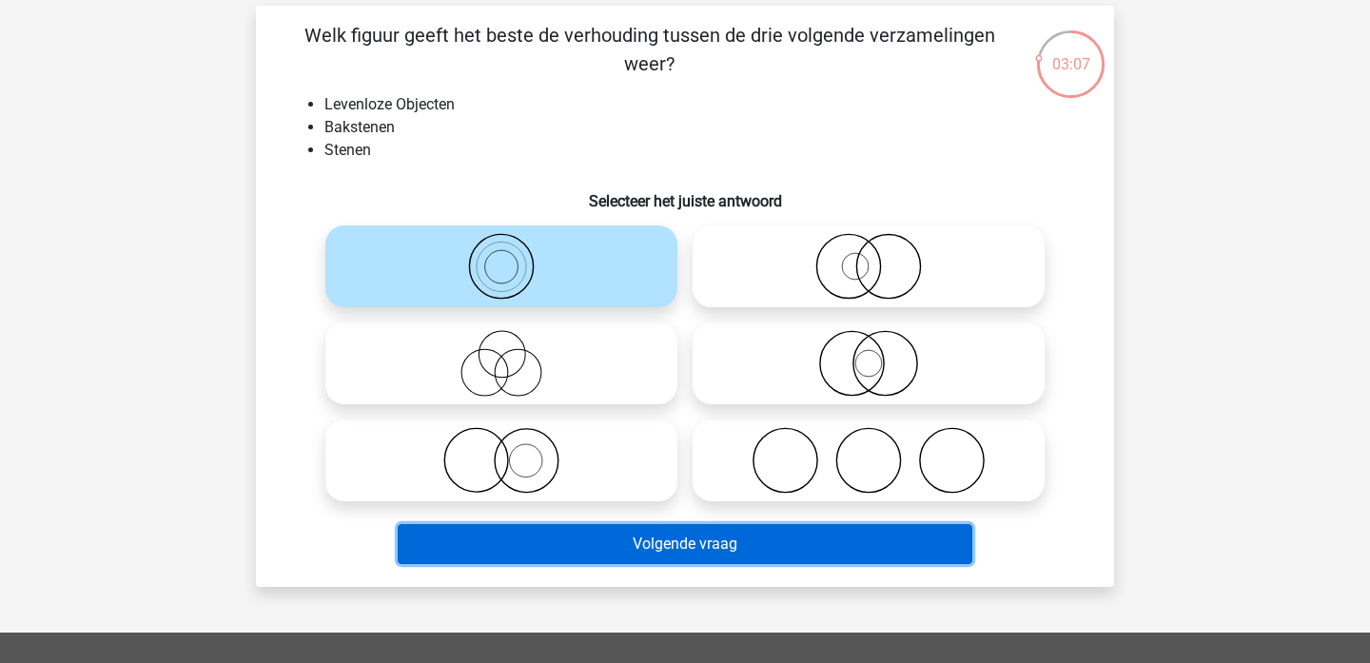
click at [664, 564] on button "Volgende vraag" at bounding box center [686, 544] width 576 height 40
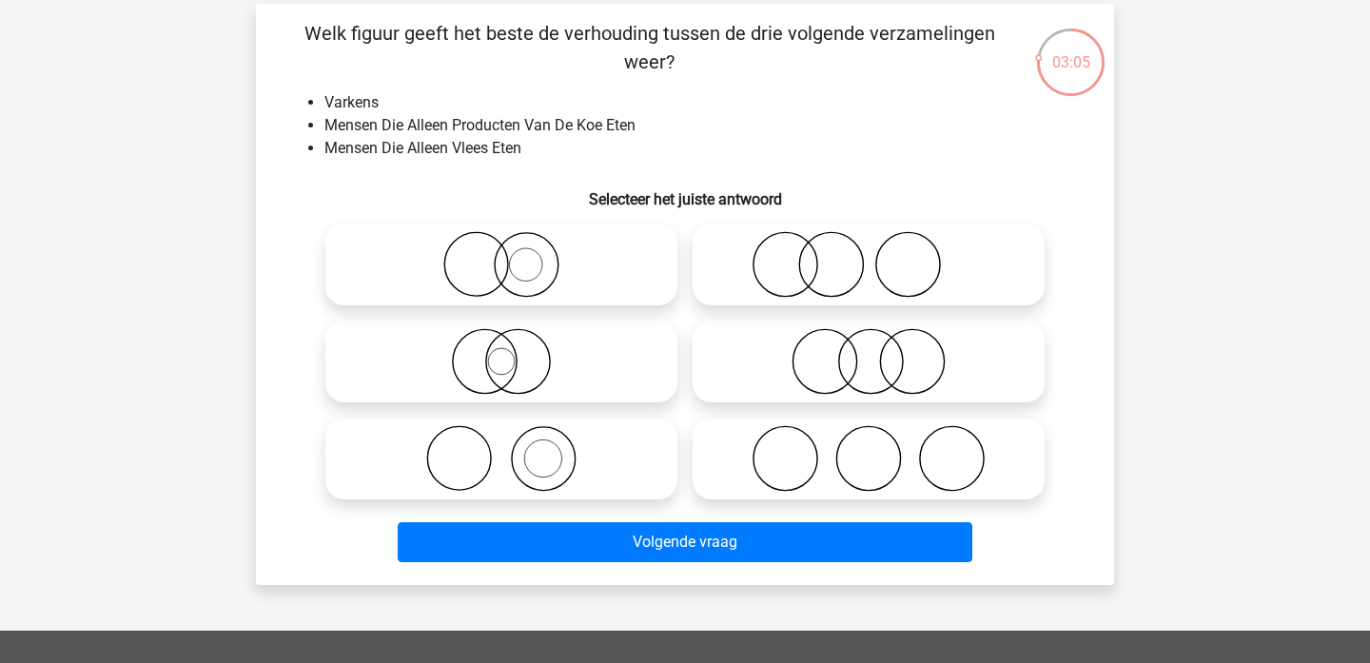
scroll to position [78, 0]
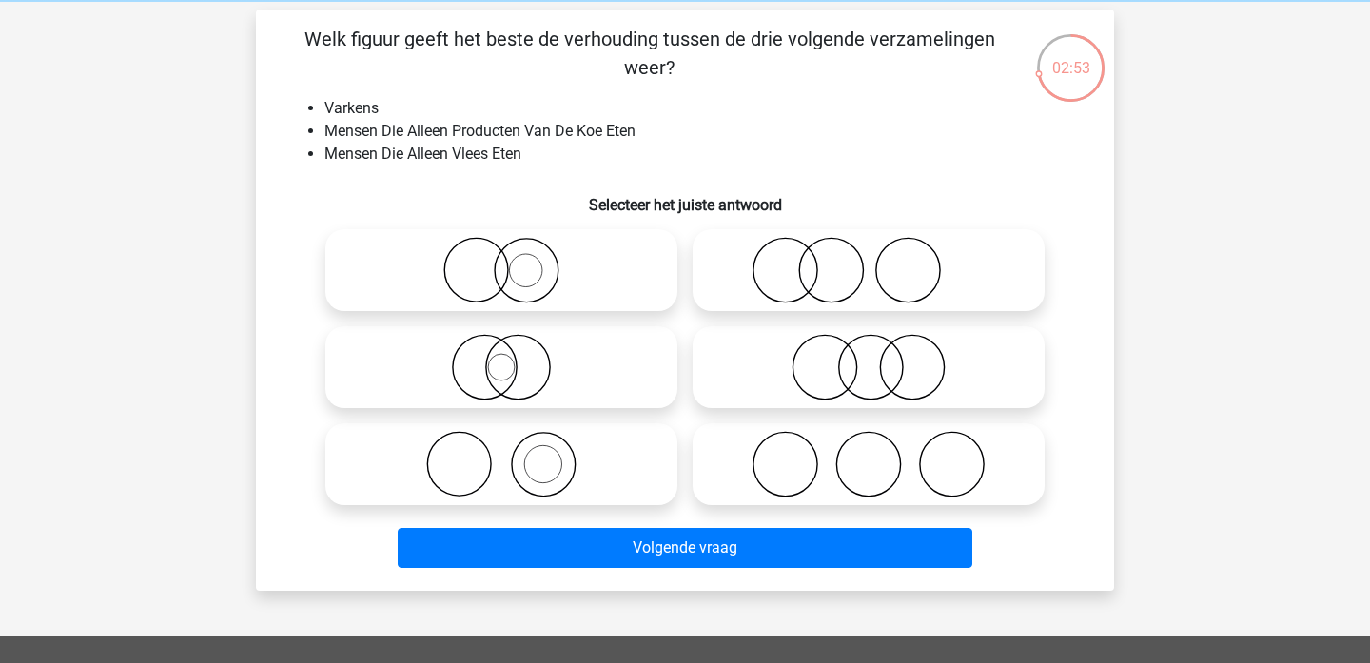
click at [551, 463] on icon at bounding box center [501, 464] width 337 height 67
click at [514, 455] on input "radio" at bounding box center [508, 449] width 12 height 12
radio input "true"
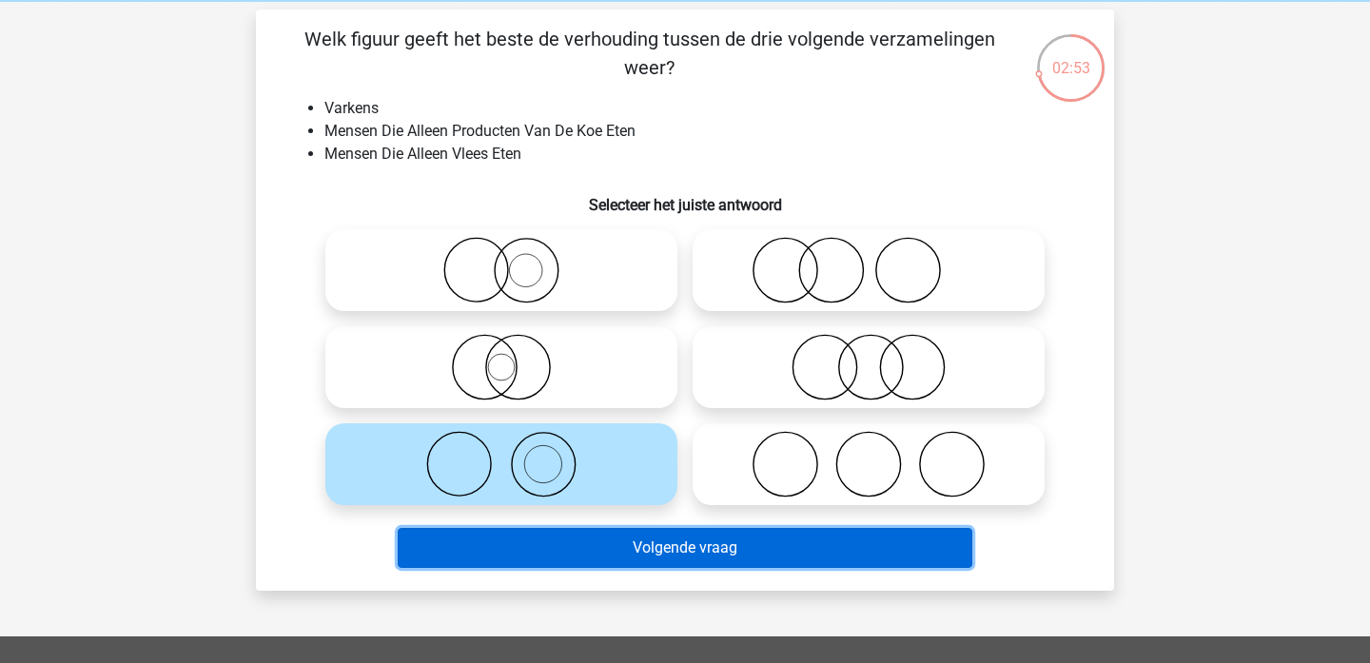
click at [602, 544] on button "Volgende vraag" at bounding box center [686, 548] width 576 height 40
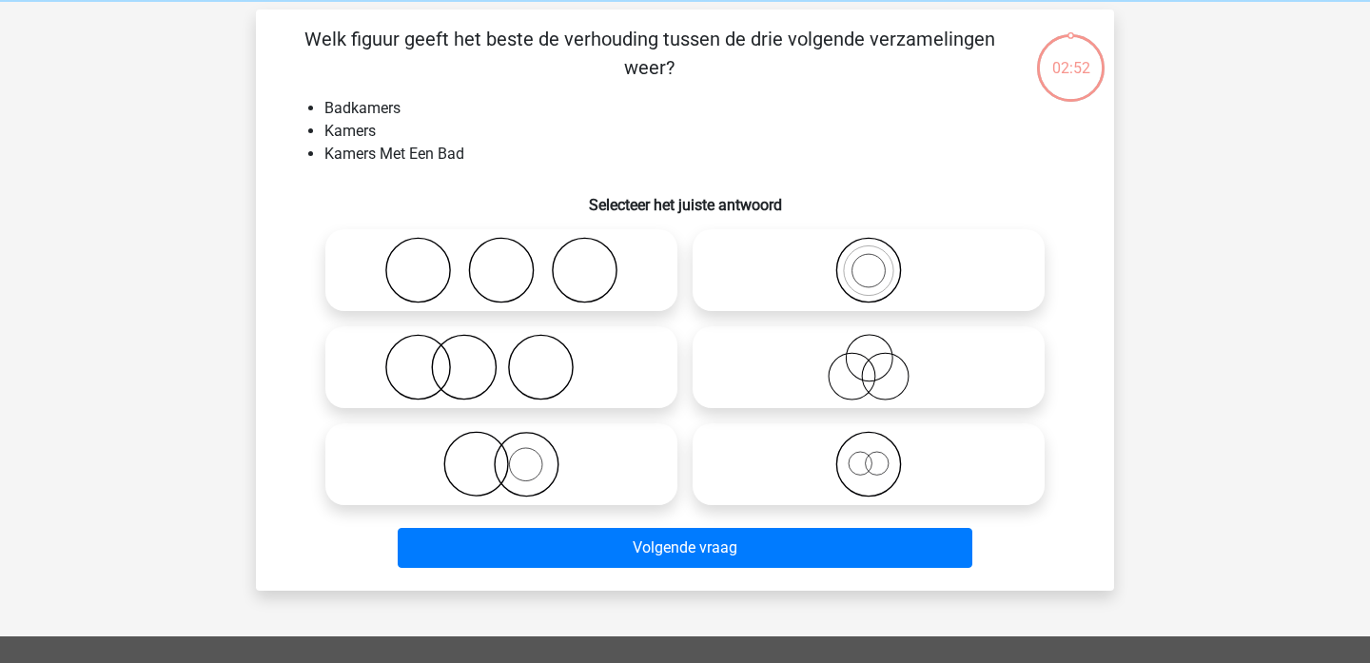
scroll to position [88, 0]
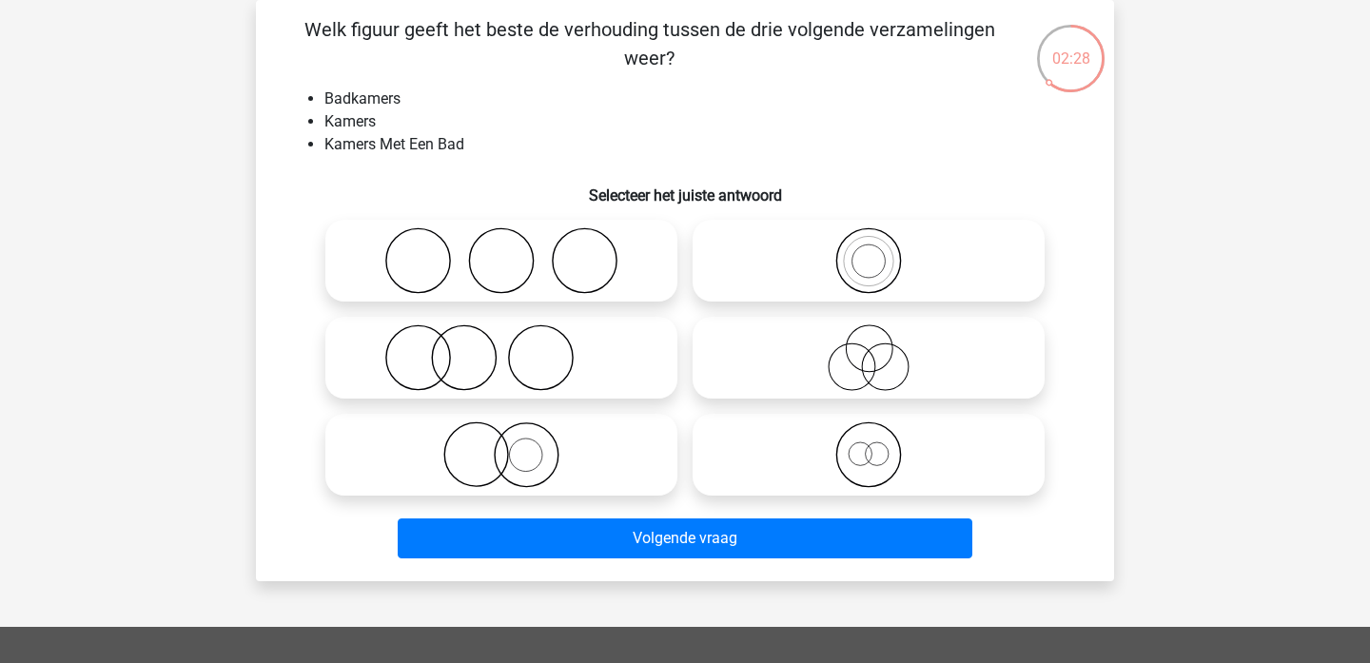
click at [856, 226] on label at bounding box center [869, 261] width 352 height 82
click at [869, 239] on input "radio" at bounding box center [875, 245] width 12 height 12
radio input "true"
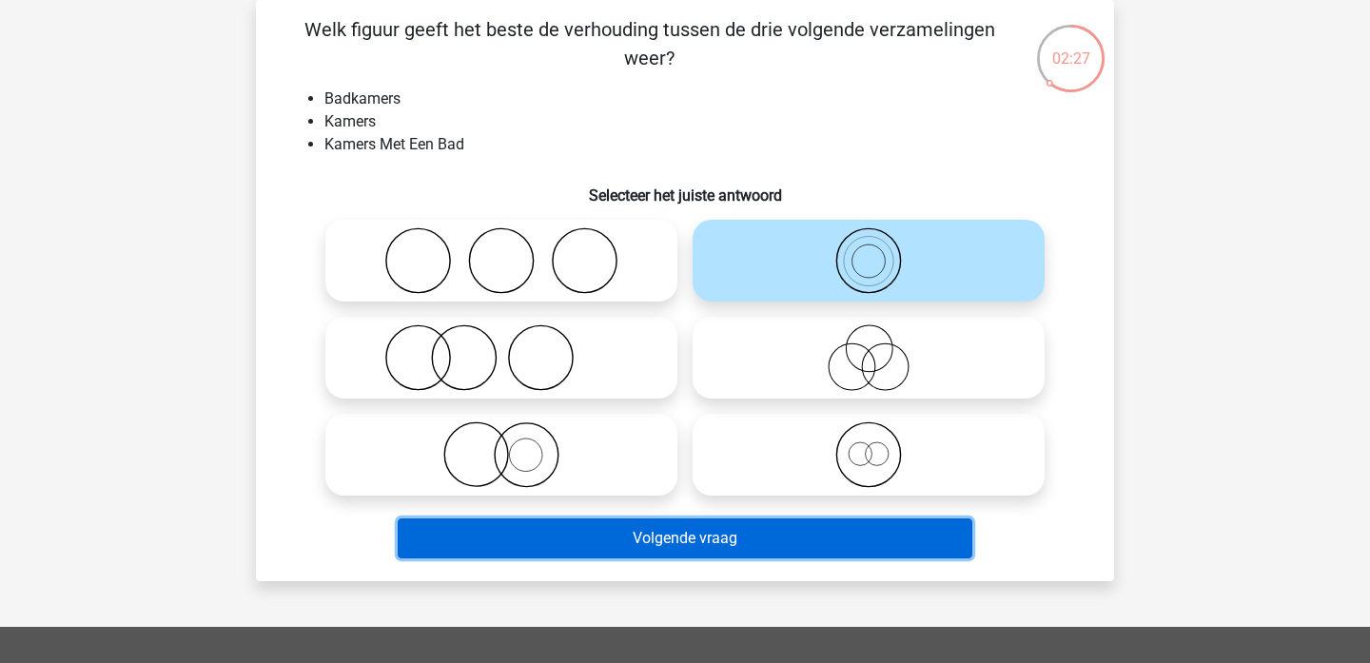
click at [795, 537] on button "Volgende vraag" at bounding box center [686, 539] width 576 height 40
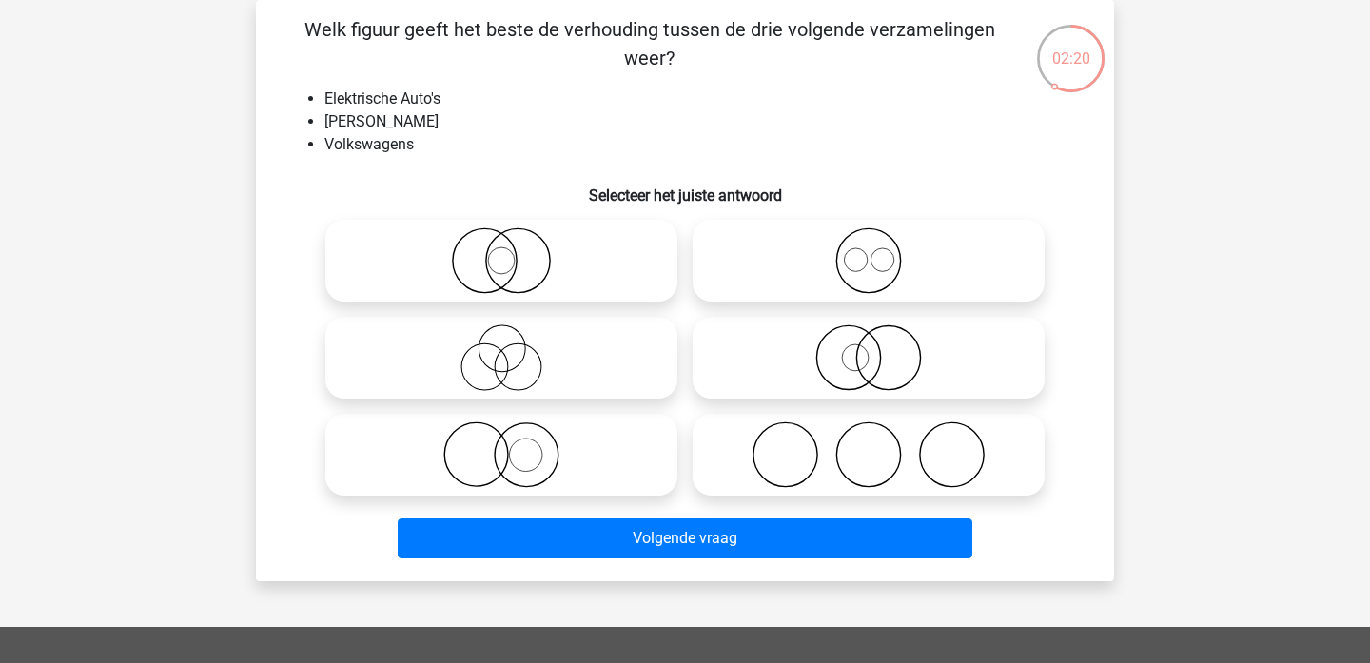
click at [522, 445] on icon at bounding box center [501, 455] width 337 height 67
click at [514, 445] on input "radio" at bounding box center [508, 439] width 12 height 12
radio input "true"
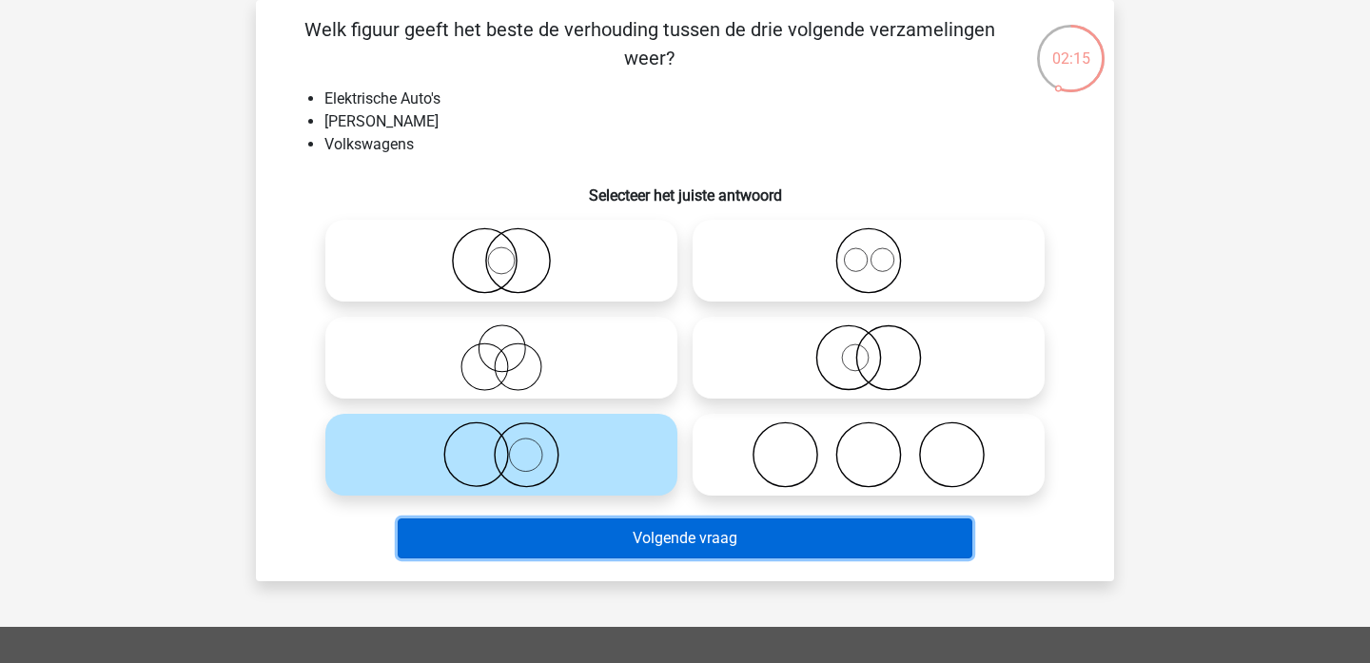
click at [598, 543] on button "Volgende vraag" at bounding box center [686, 539] width 576 height 40
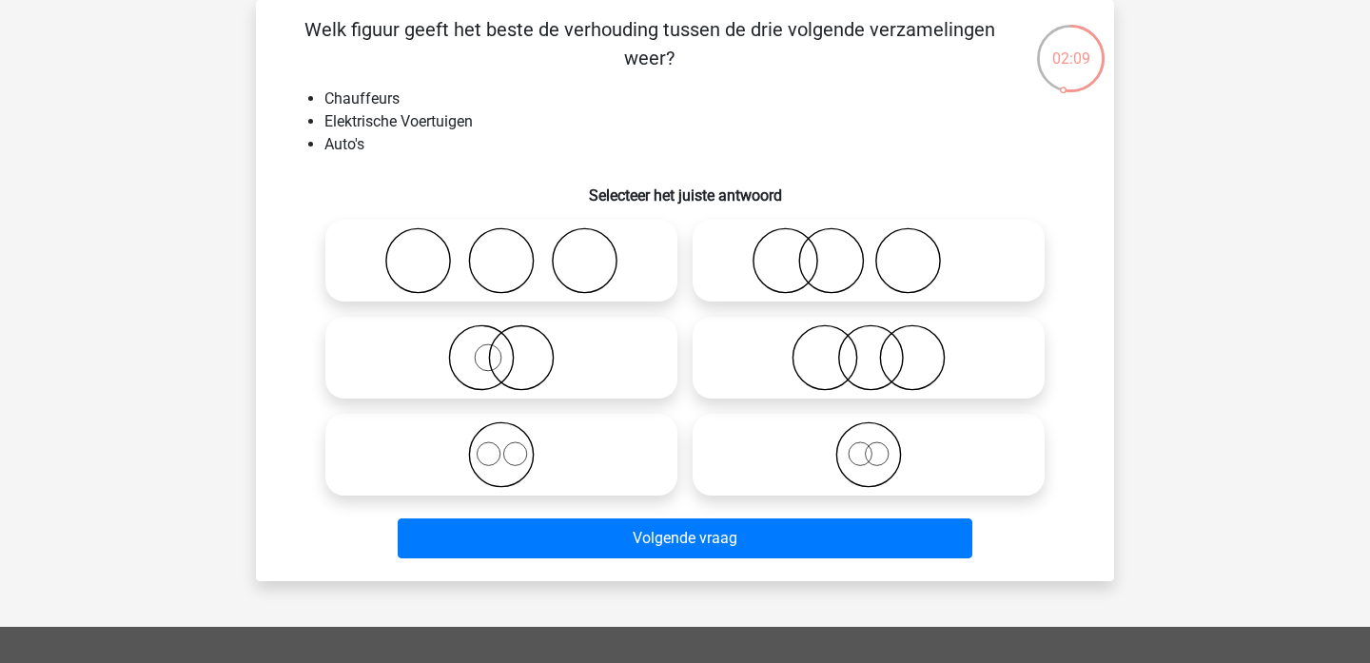
click at [803, 272] on icon at bounding box center [868, 260] width 337 height 67
click at [869, 251] on input "radio" at bounding box center [875, 245] width 12 height 12
radio input "true"
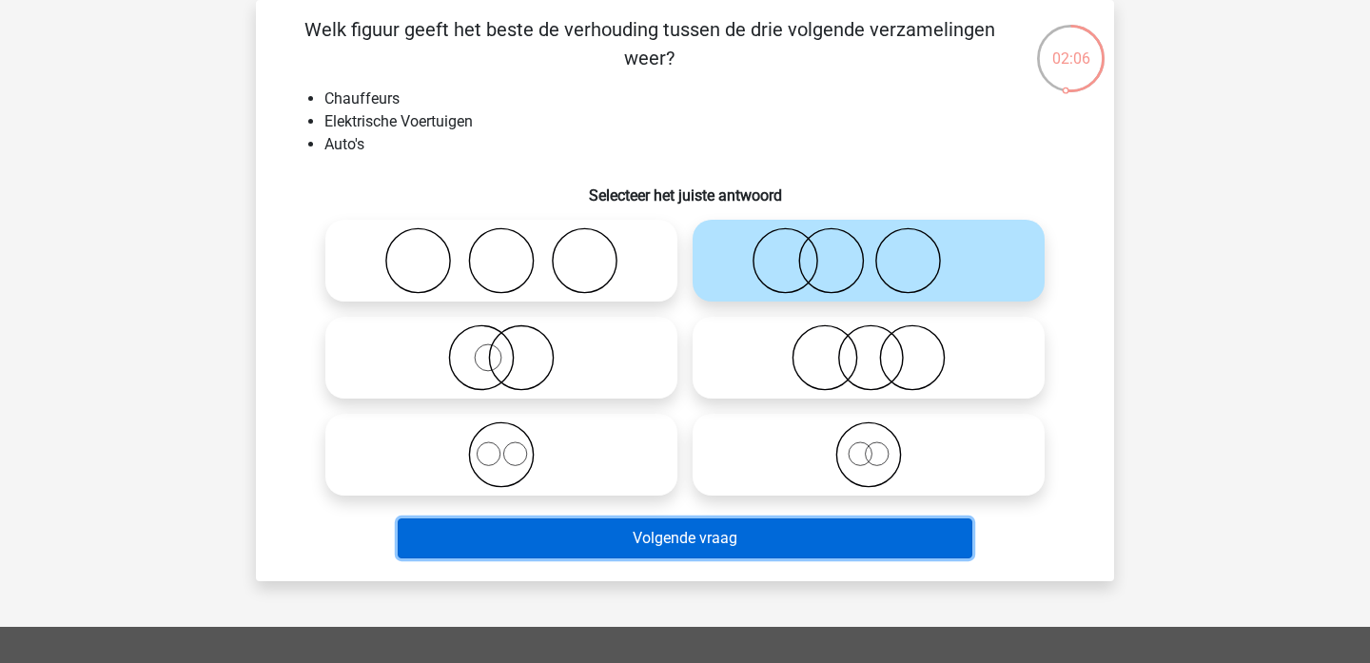
click at [732, 538] on button "Volgende vraag" at bounding box center [686, 539] width 576 height 40
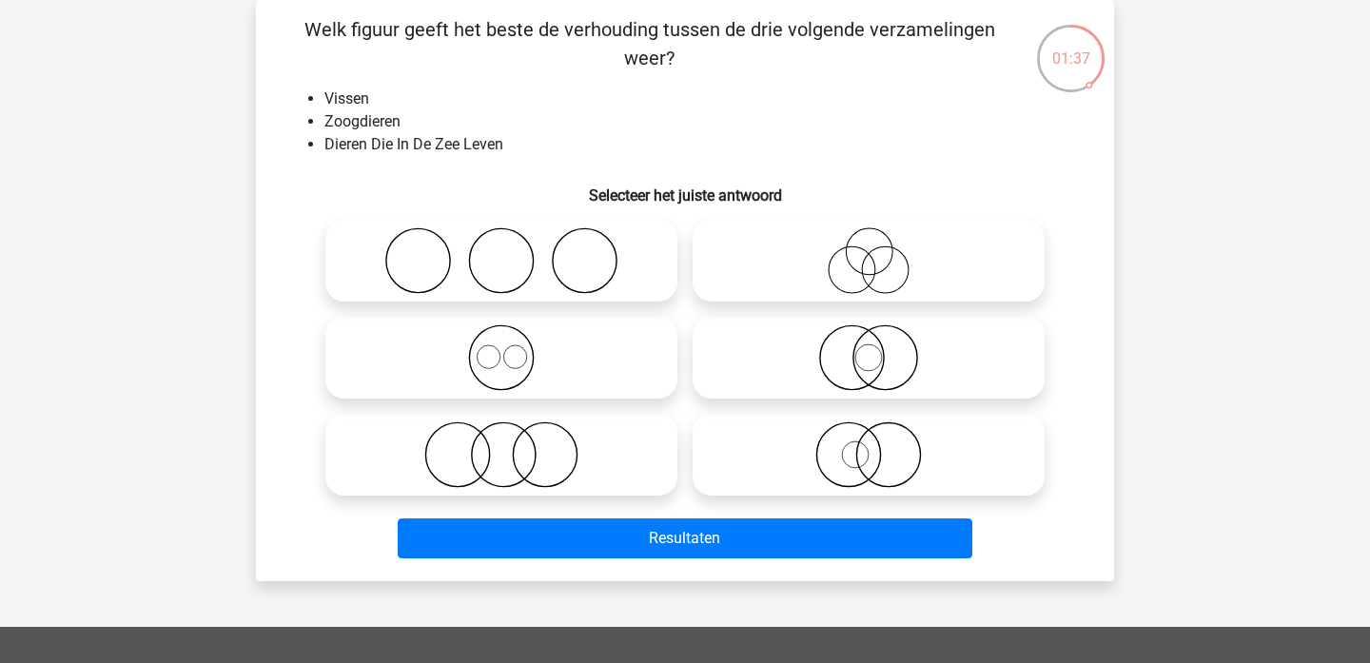
click at [911, 459] on icon at bounding box center [868, 455] width 337 height 67
click at [881, 445] on input "radio" at bounding box center [875, 439] width 12 height 12
radio input "true"
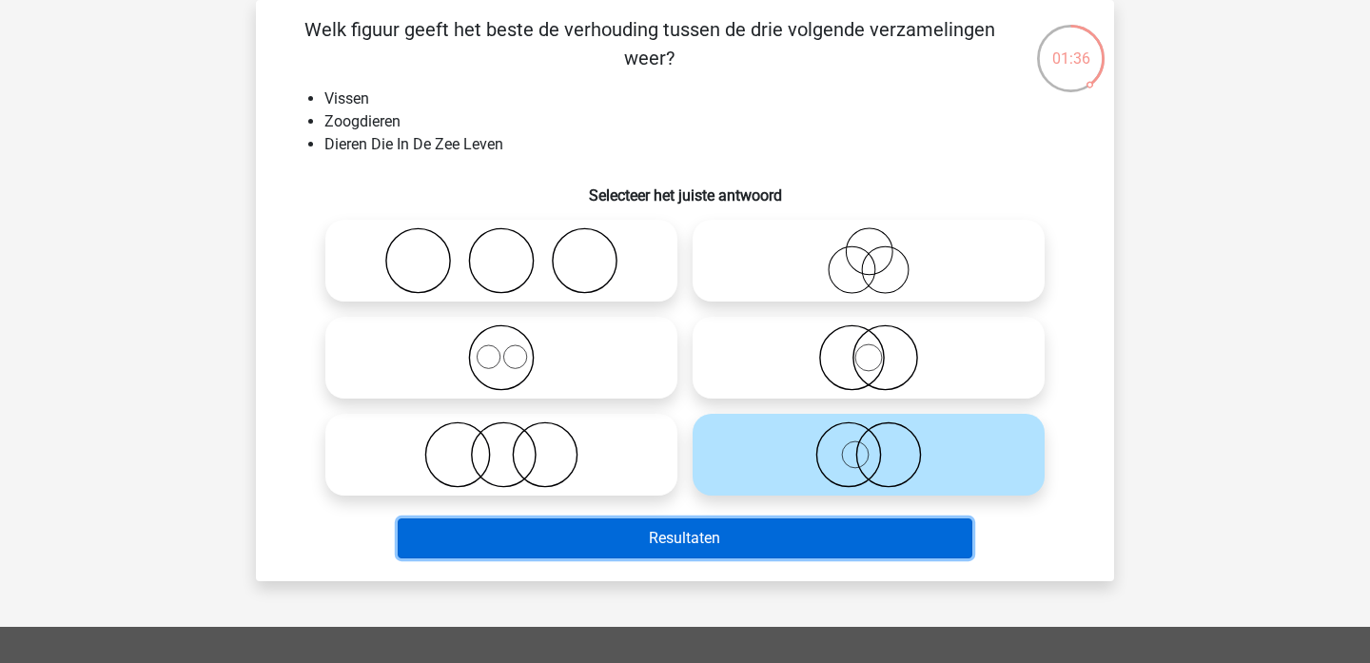
click at [907, 541] on button "Resultaten" at bounding box center [686, 539] width 576 height 40
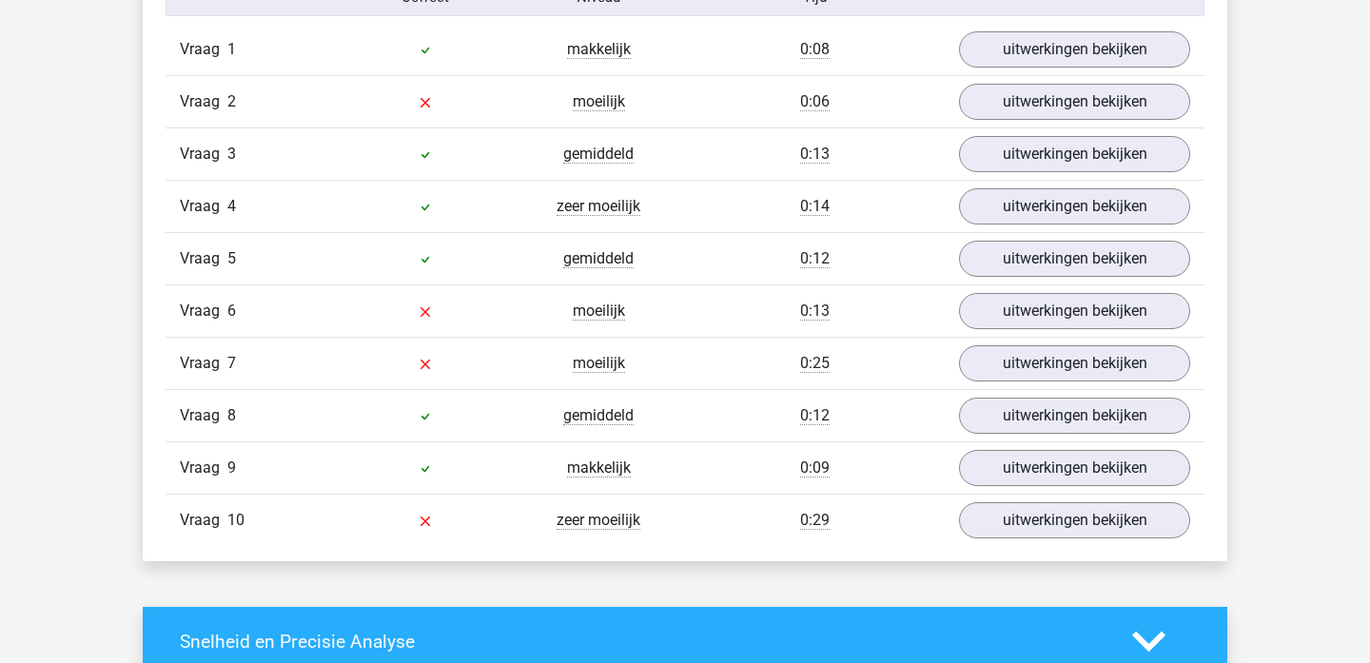
scroll to position [1291, 0]
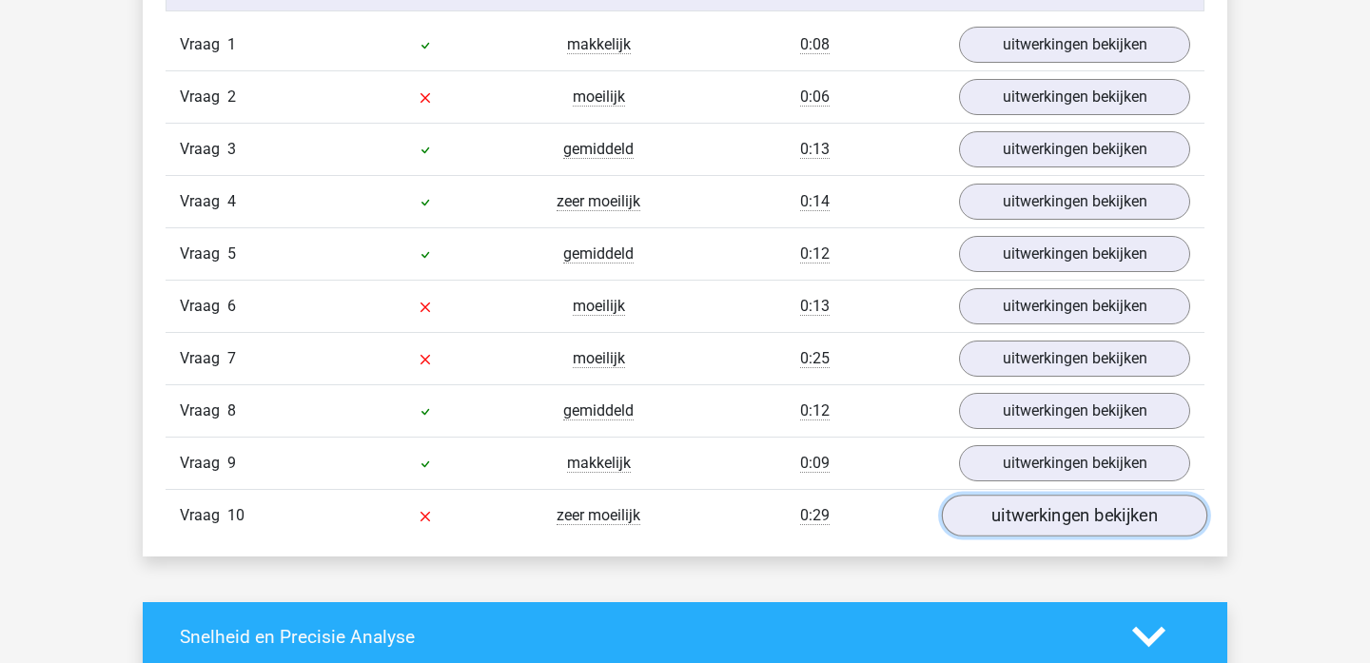
click at [1075, 496] on link "uitwerkingen bekijken" at bounding box center [1075, 516] width 266 height 42
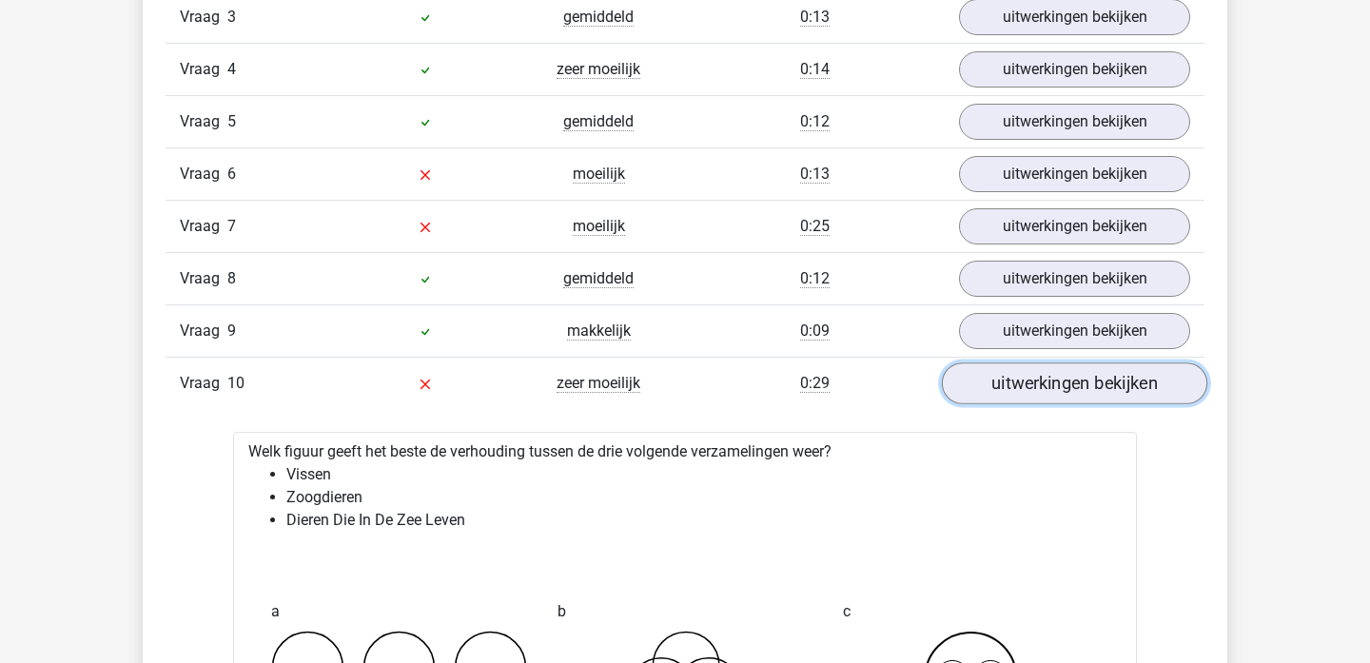
scroll to position [1417, 0]
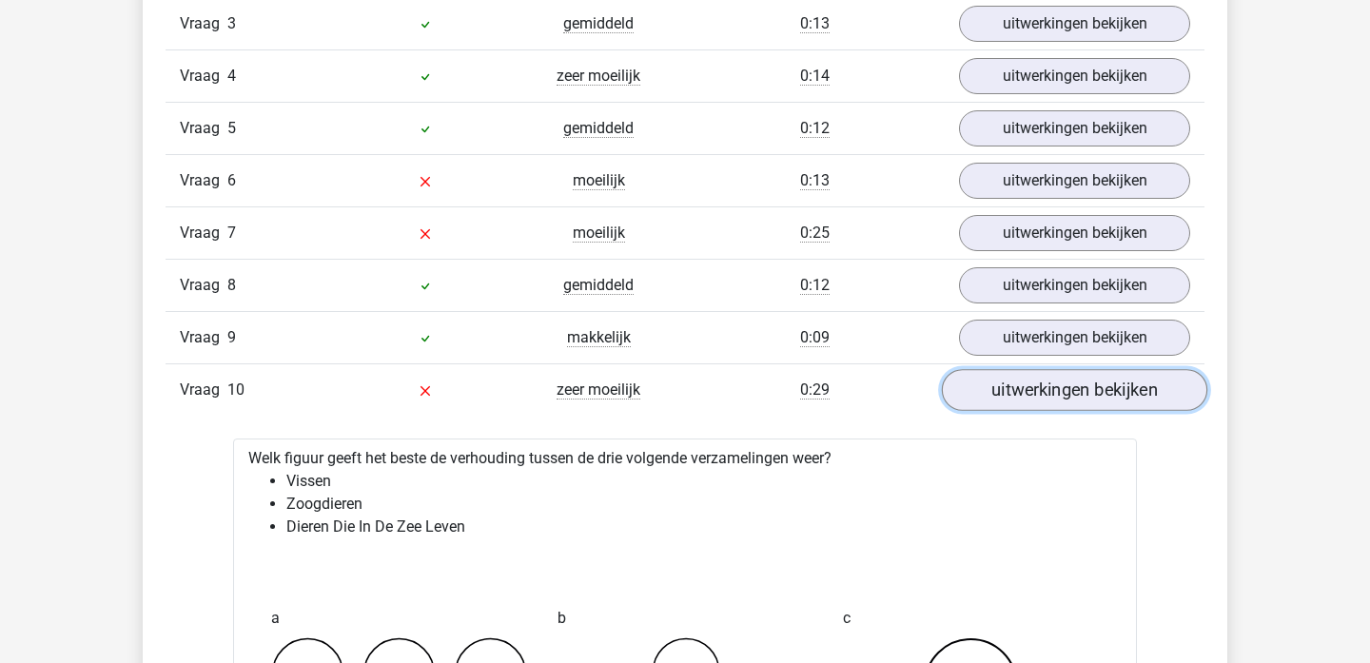
click at [1101, 391] on link "uitwerkingen bekijken" at bounding box center [1075, 390] width 266 height 42
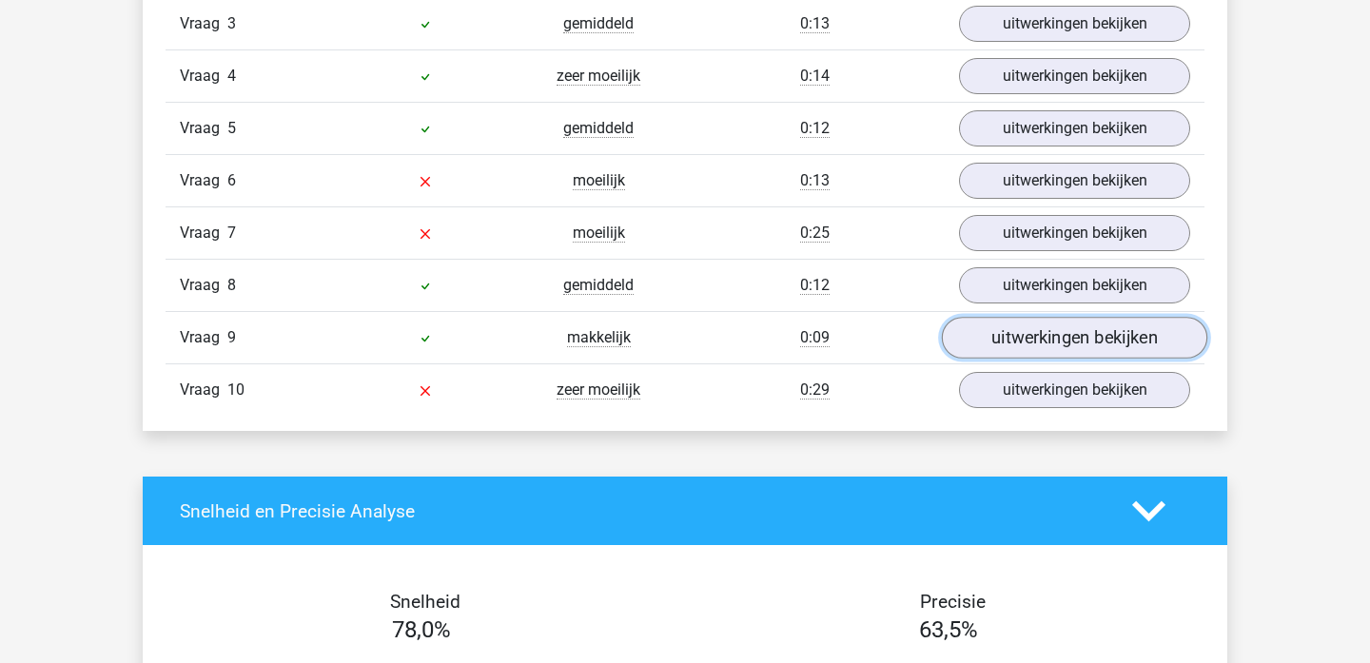
click at [1101, 339] on link "uitwerkingen bekijken" at bounding box center [1075, 338] width 266 height 42
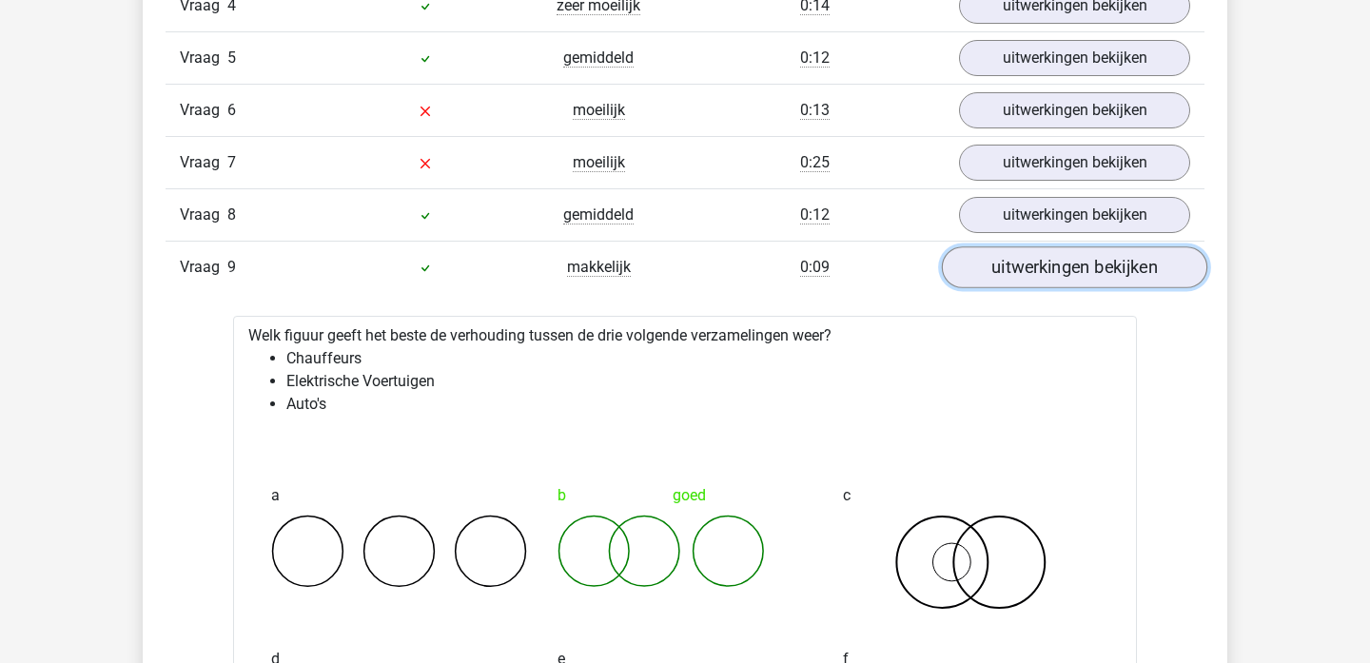
scroll to position [1493, 0]
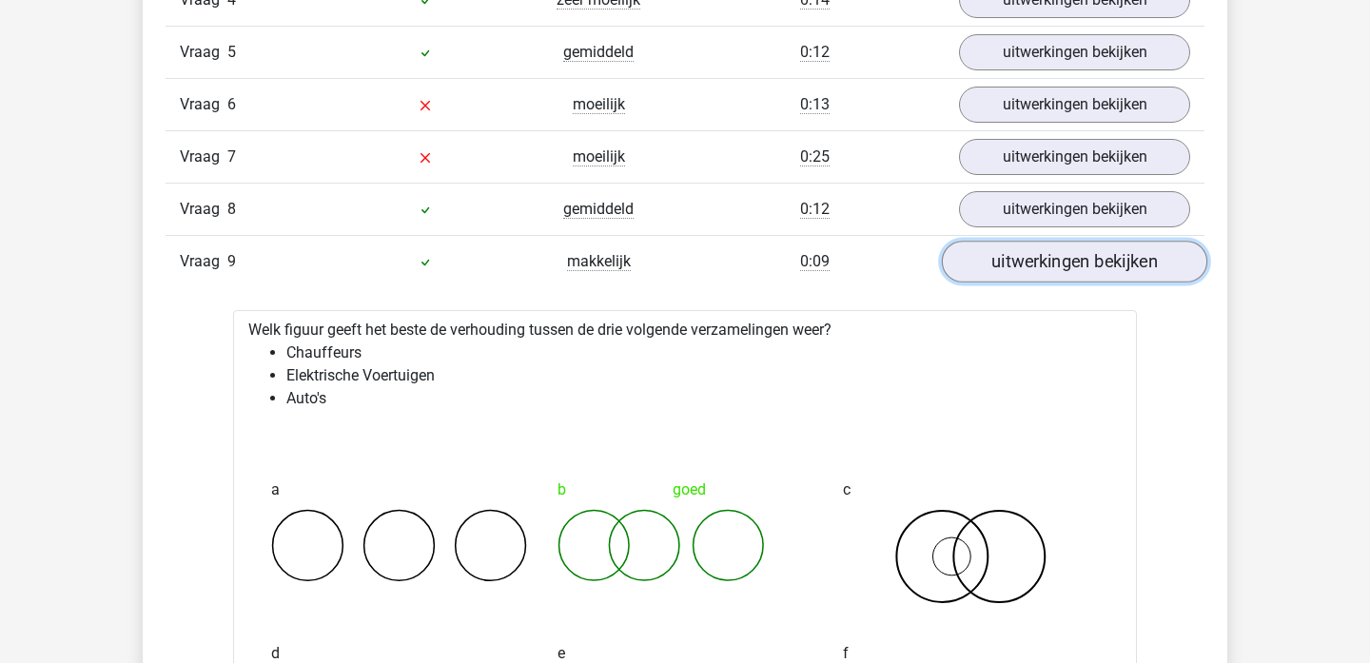
click at [1090, 265] on link "uitwerkingen bekijken" at bounding box center [1075, 262] width 266 height 42
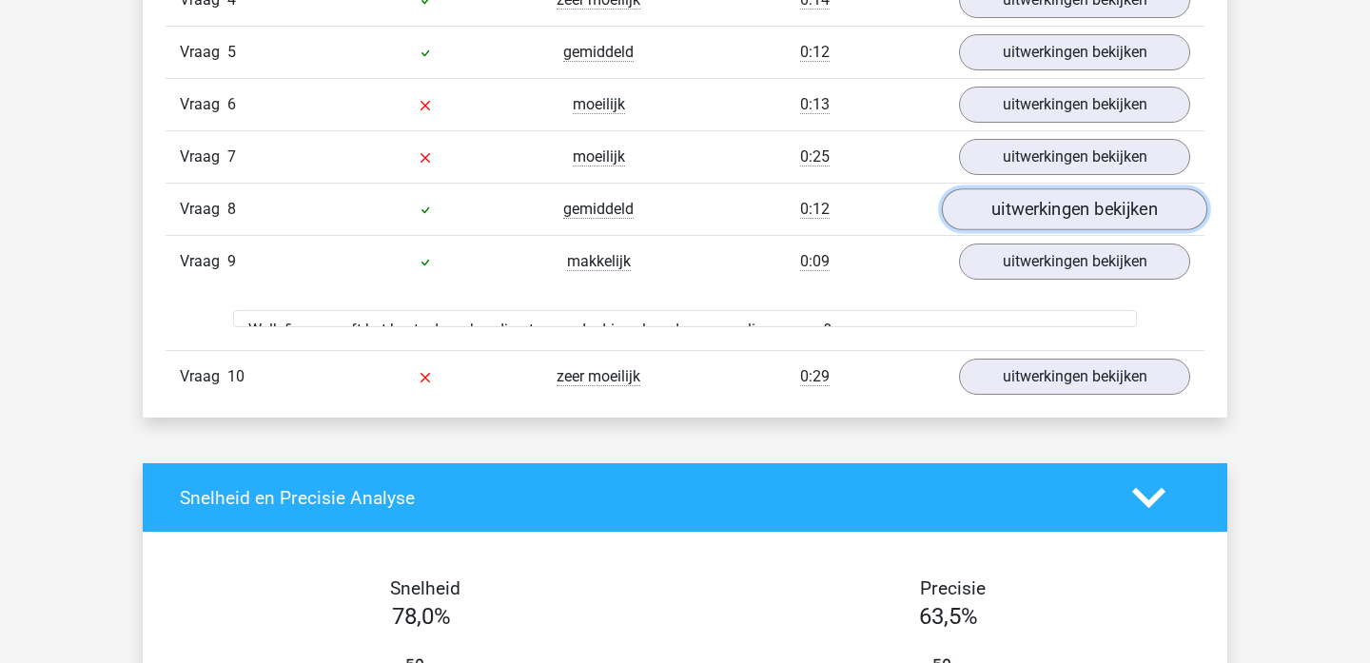
click at [1090, 224] on link "uitwerkingen bekijken" at bounding box center [1075, 209] width 266 height 42
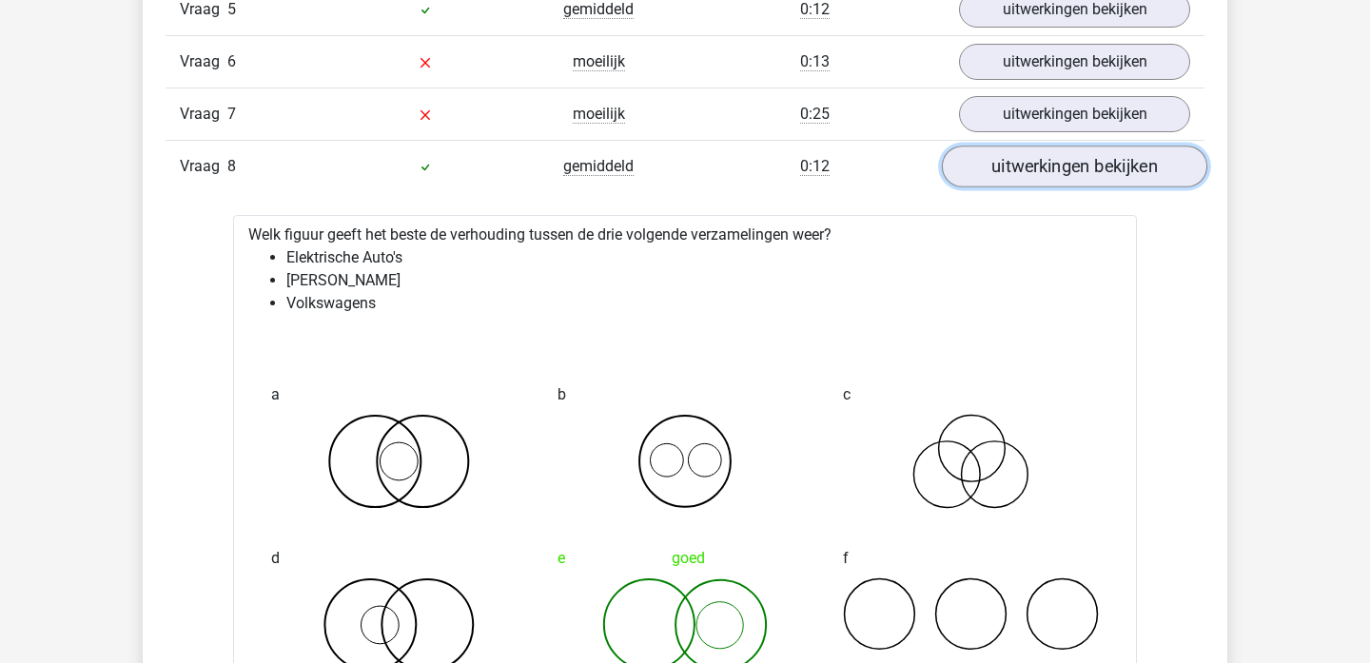
scroll to position [1499, 0]
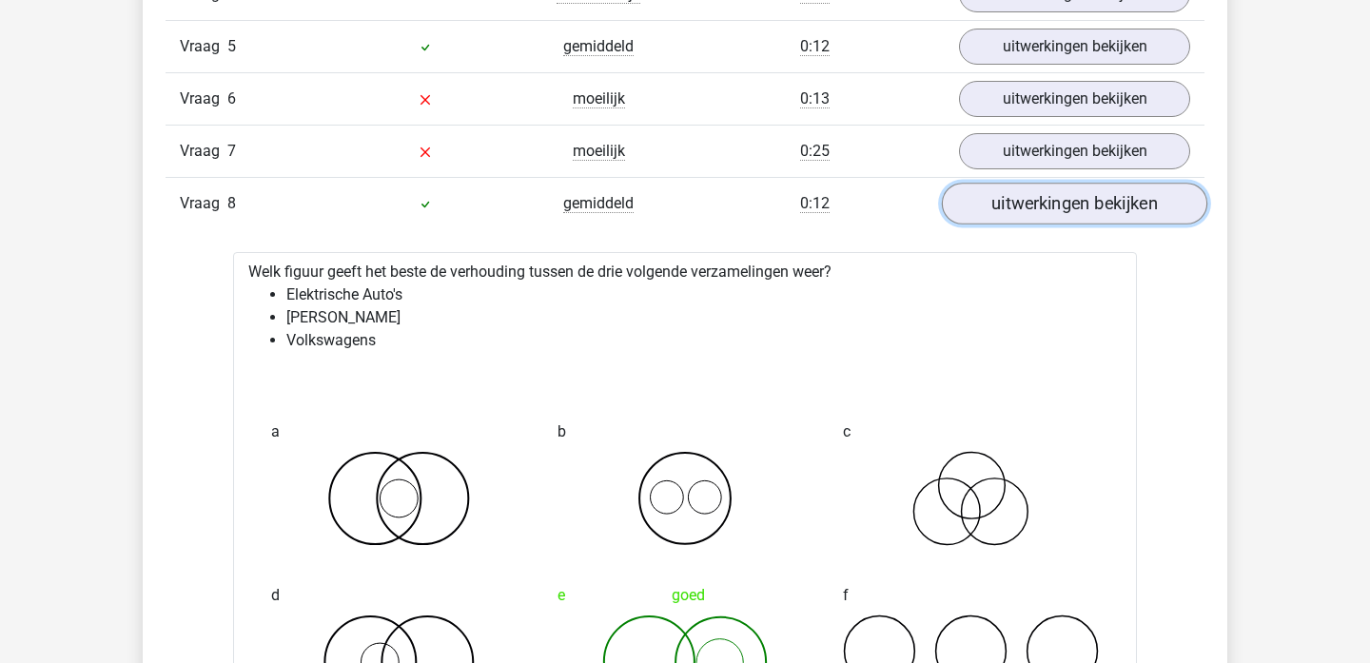
click at [1092, 212] on link "uitwerkingen bekijken" at bounding box center [1075, 204] width 266 height 42
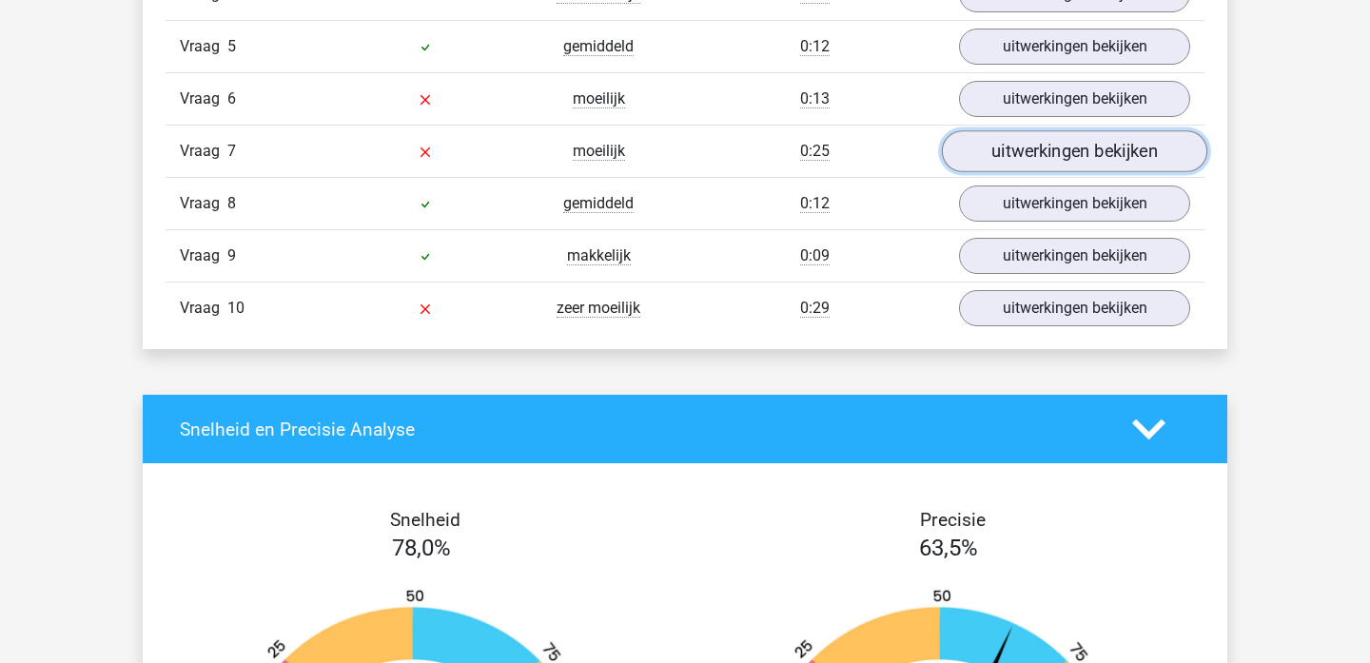
click at [1078, 148] on link "uitwerkingen bekijken" at bounding box center [1075, 151] width 266 height 42
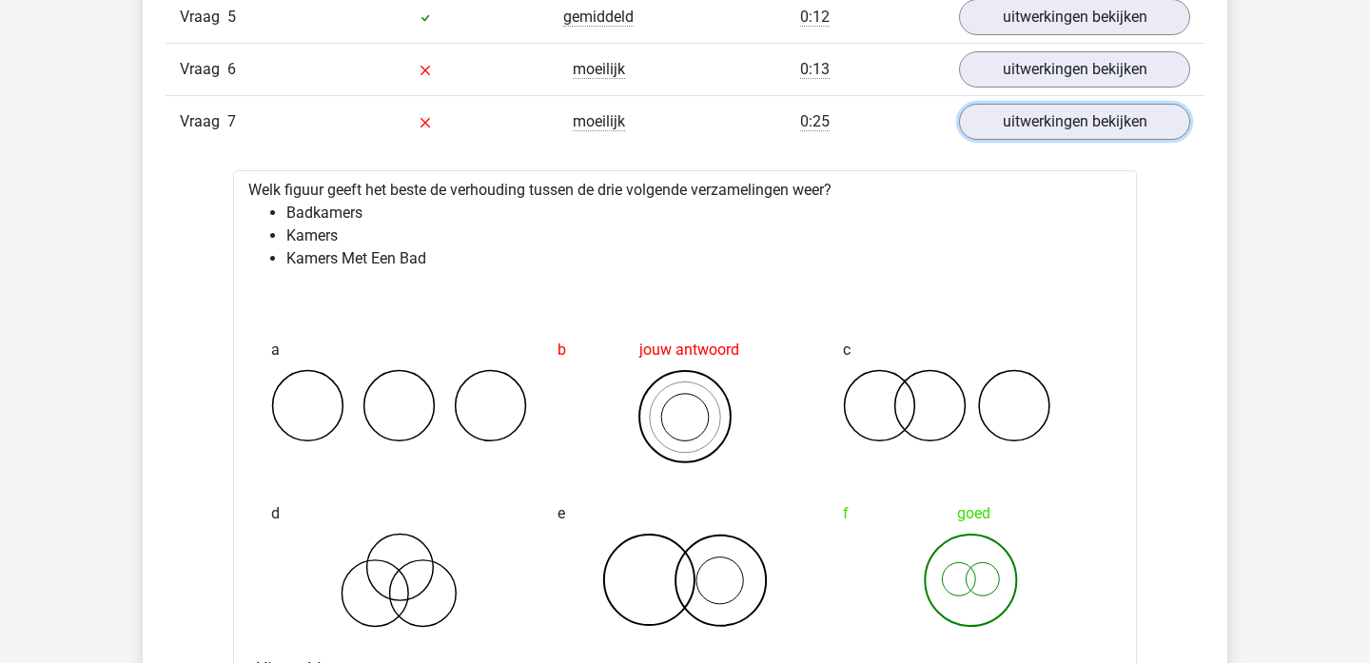
scroll to position [1518, 0]
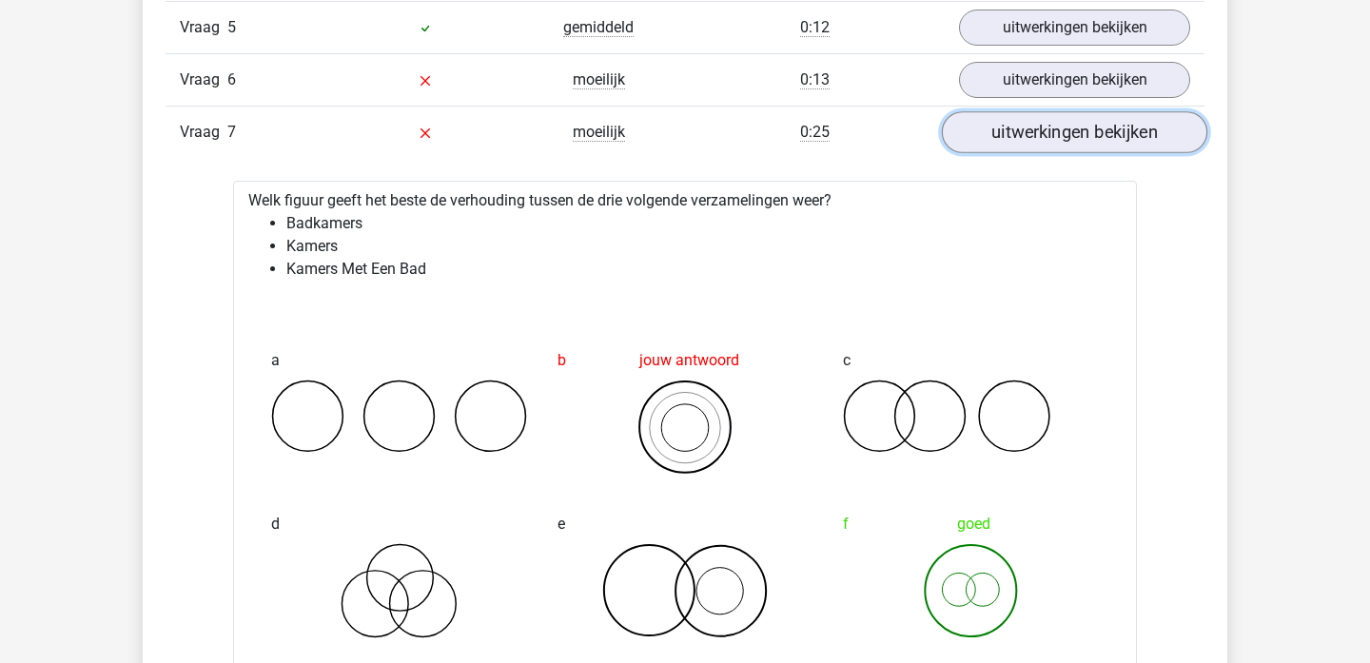
click at [1099, 133] on link "uitwerkingen bekijken" at bounding box center [1075, 132] width 266 height 42
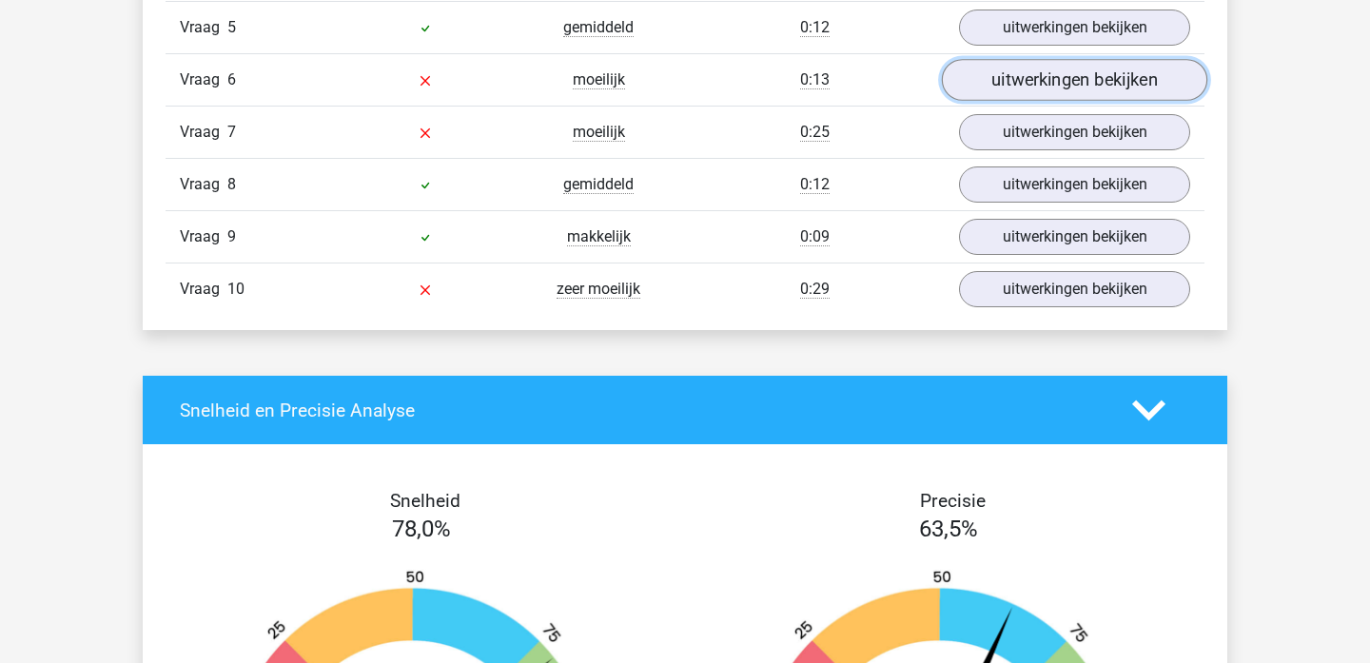
click at [1099, 96] on link "uitwerkingen bekijken" at bounding box center [1075, 80] width 266 height 42
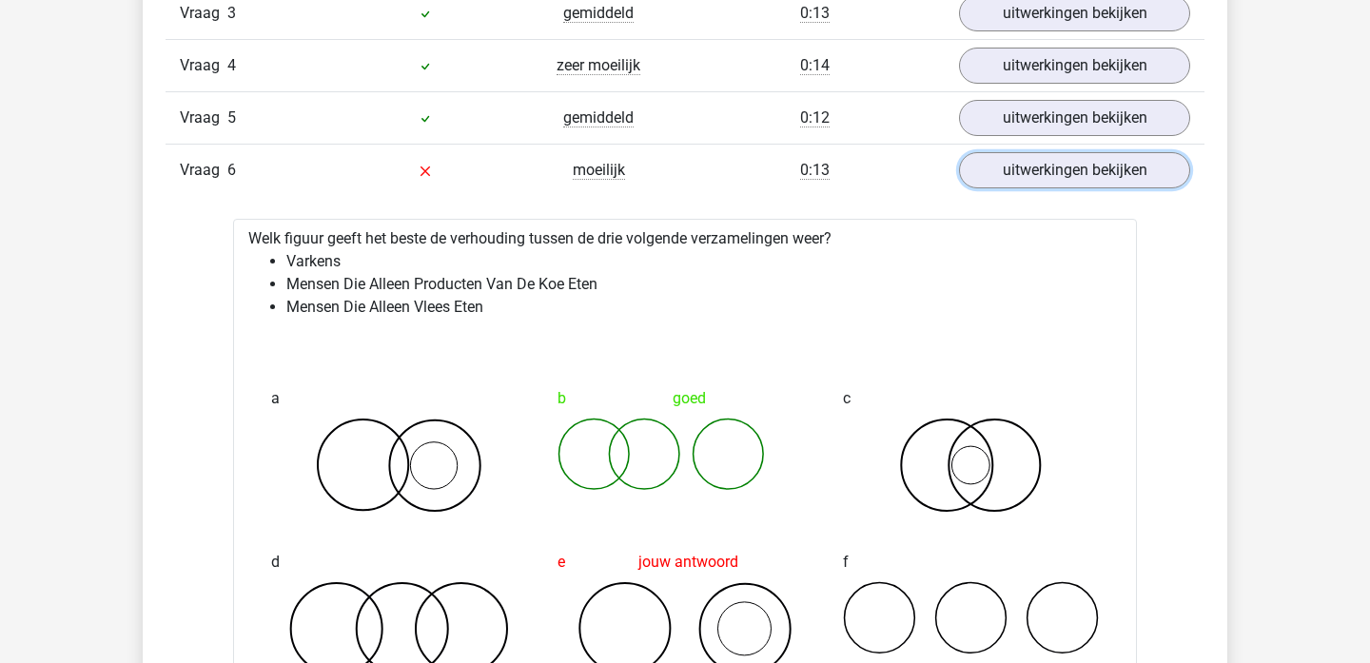
scroll to position [1418, 0]
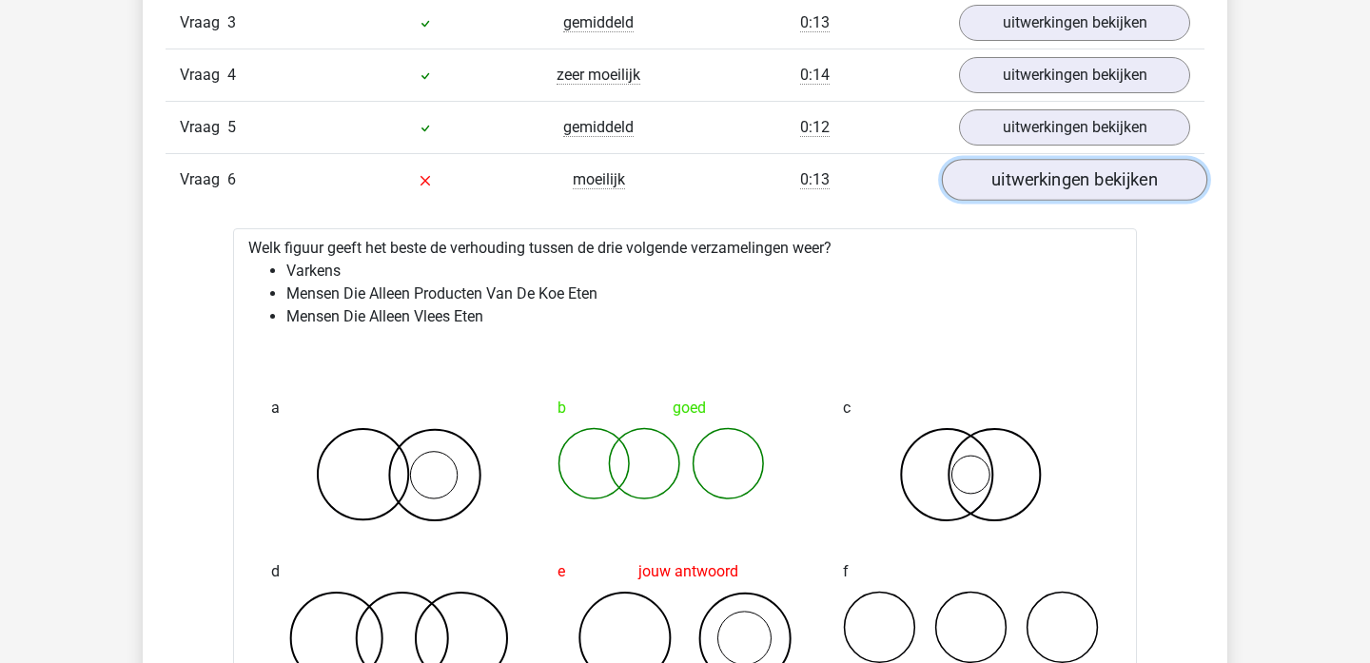
click at [1027, 186] on link "uitwerkingen bekijken" at bounding box center [1075, 180] width 266 height 42
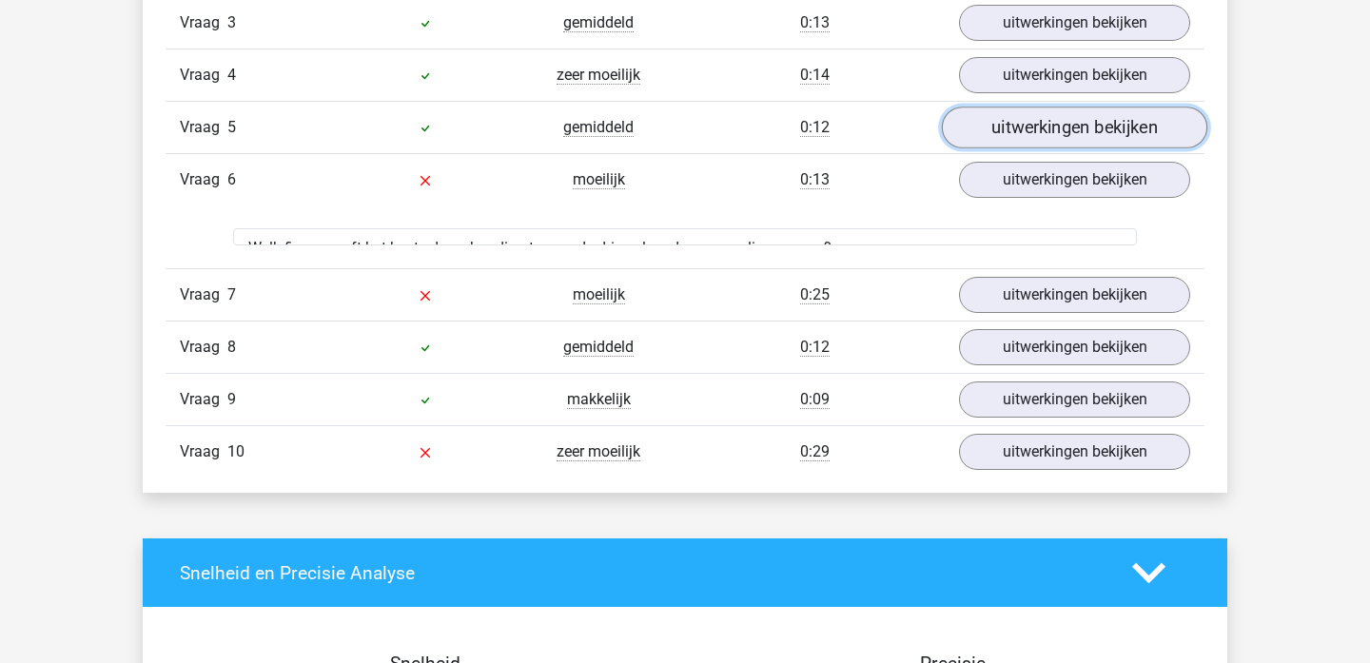
click at [1029, 130] on link "uitwerkingen bekijken" at bounding box center [1075, 128] width 266 height 42
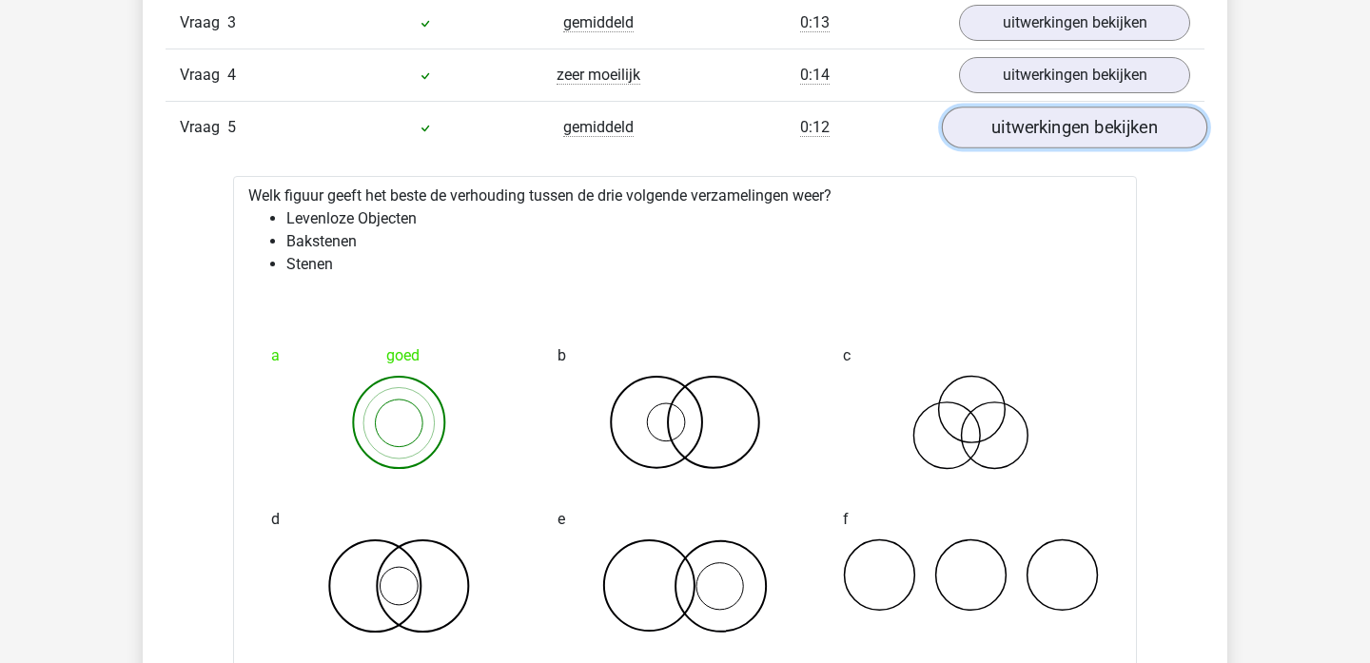
click at [1029, 130] on link "uitwerkingen bekijken" at bounding box center [1075, 128] width 266 height 42
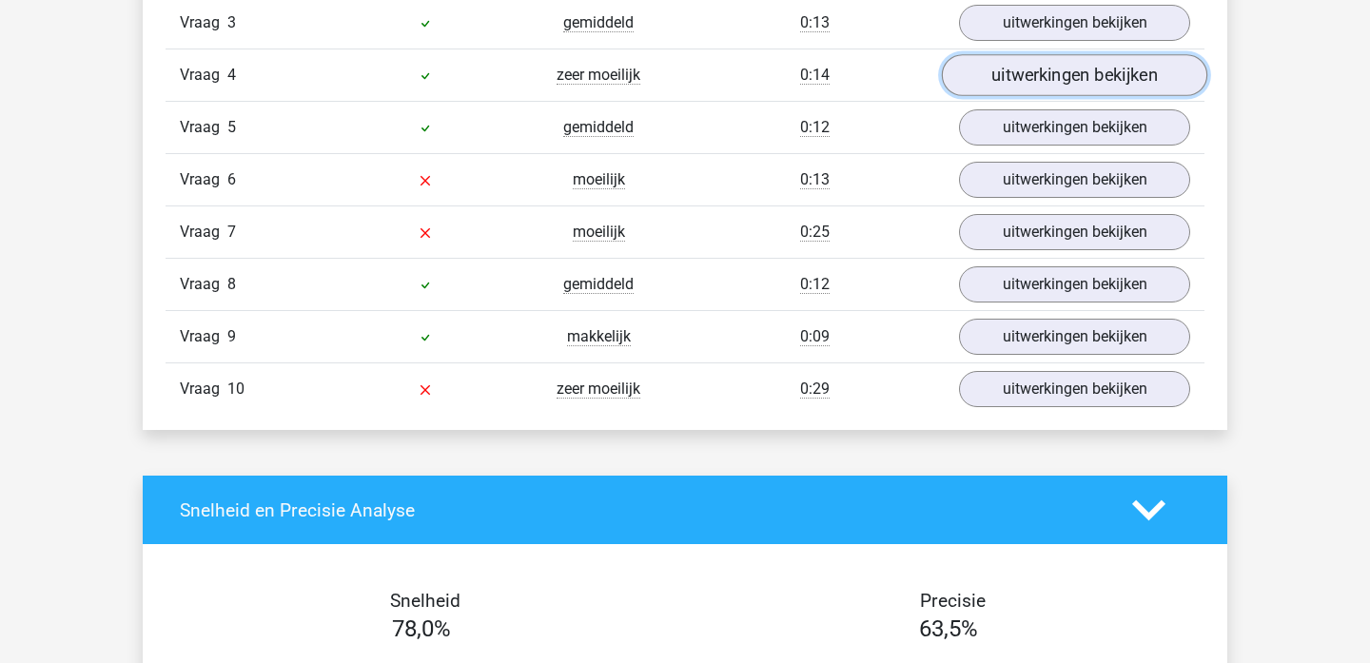
click at [1029, 69] on link "uitwerkingen bekijken" at bounding box center [1075, 75] width 266 height 42
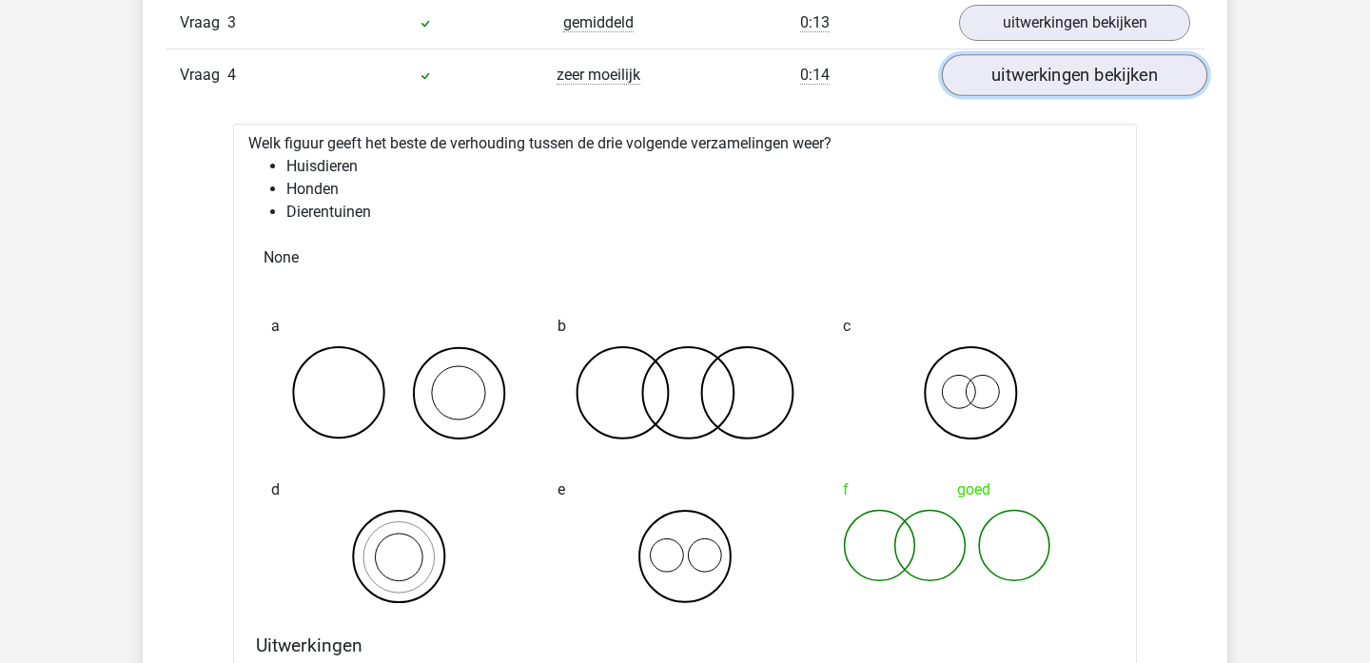
click at [1028, 69] on link "uitwerkingen bekijken" at bounding box center [1075, 75] width 266 height 42
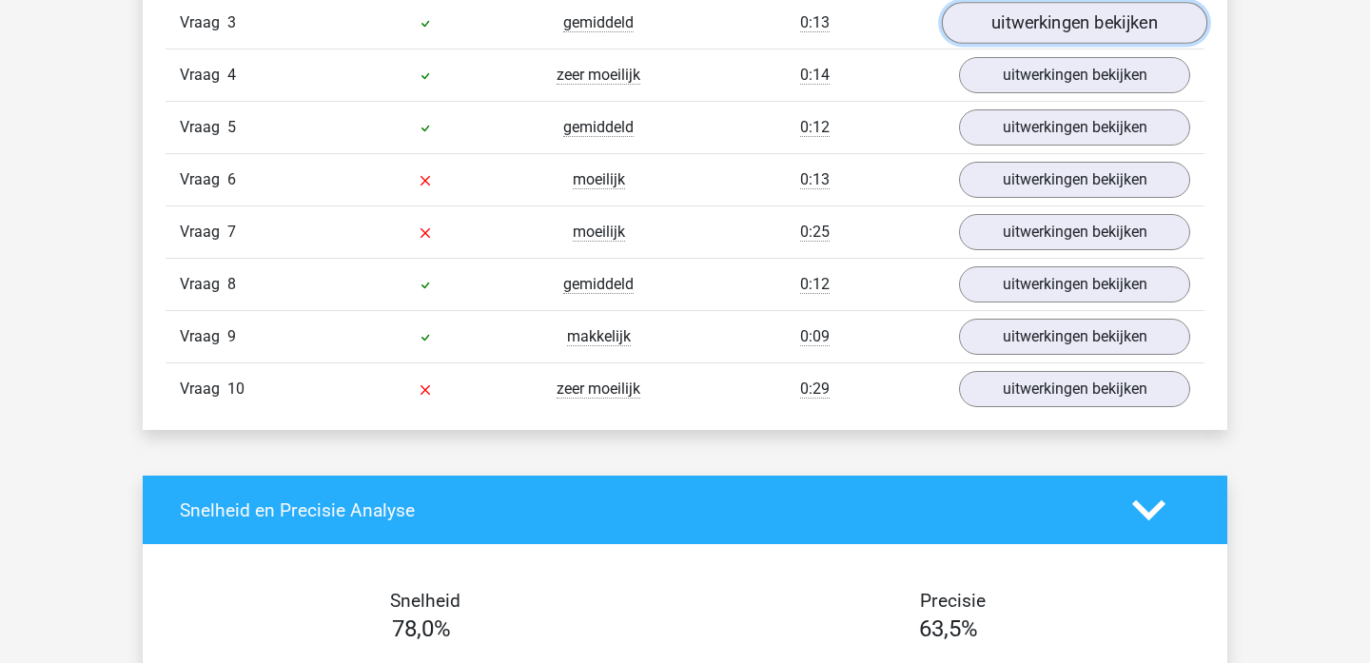
click at [1028, 33] on link "uitwerkingen bekijken" at bounding box center [1075, 23] width 266 height 42
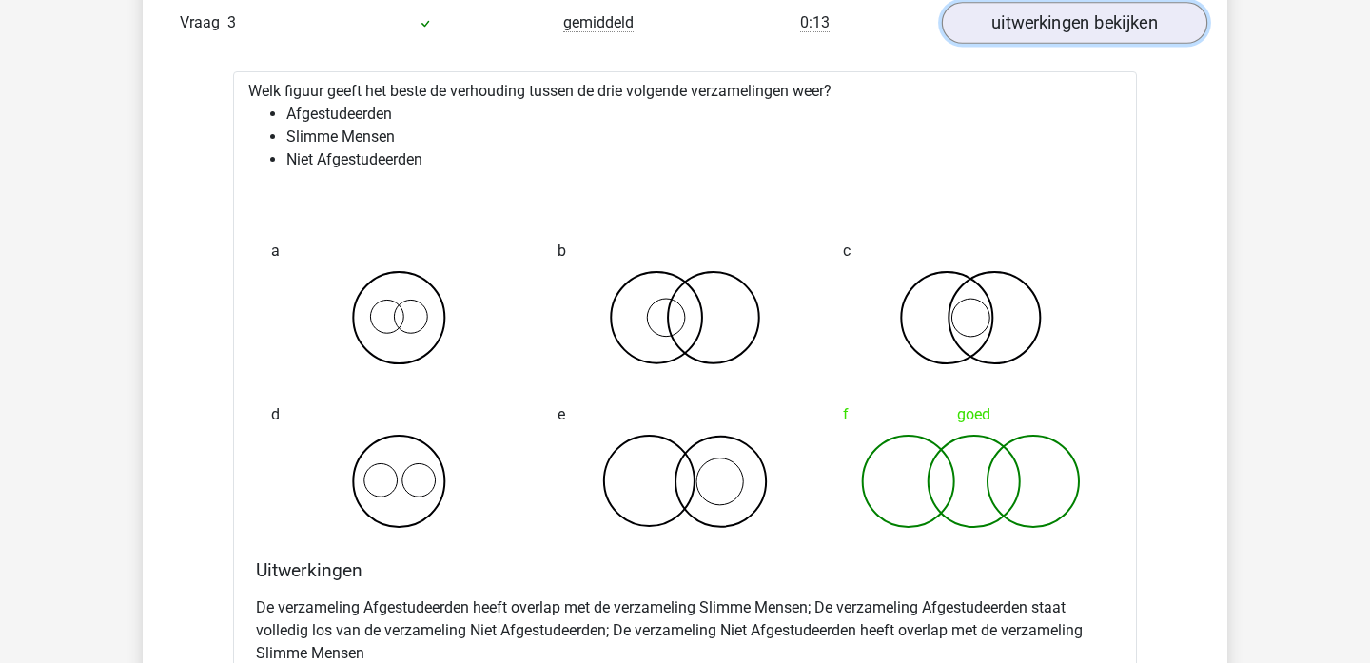
click at [1028, 33] on link "uitwerkingen bekijken" at bounding box center [1075, 23] width 266 height 42
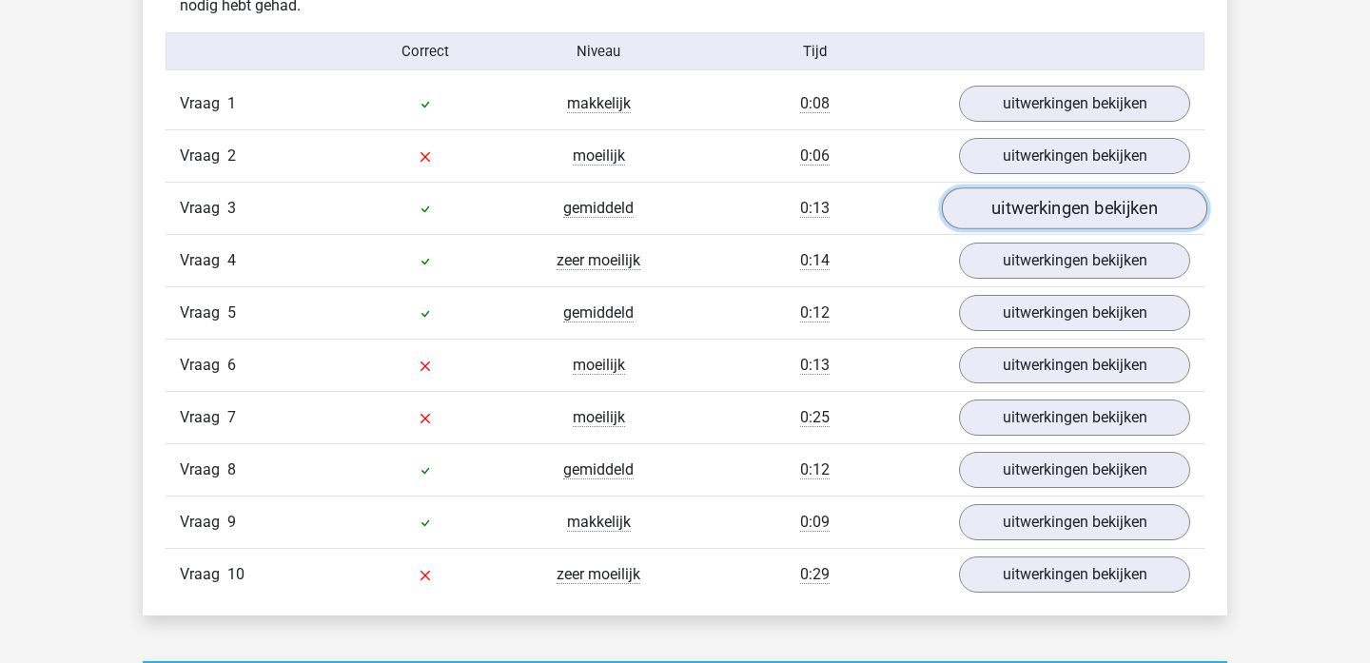
scroll to position [1231, 0]
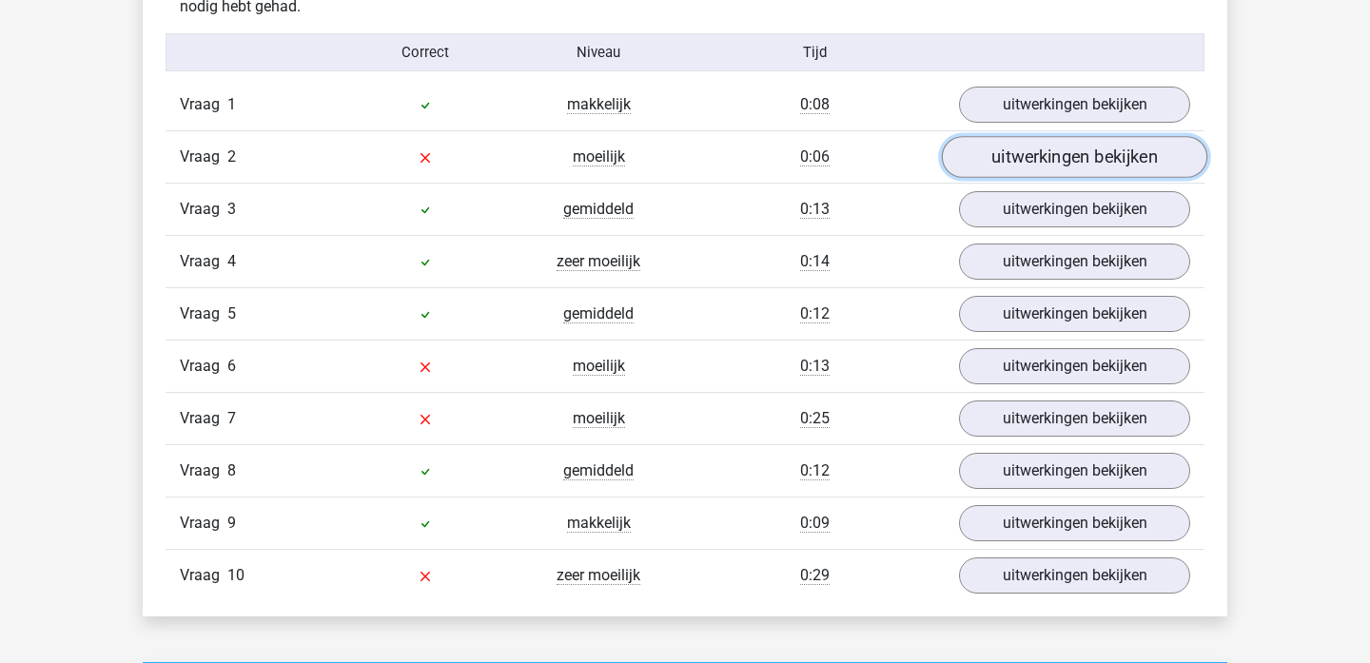
click at [1044, 146] on link "uitwerkingen bekijken" at bounding box center [1075, 157] width 266 height 42
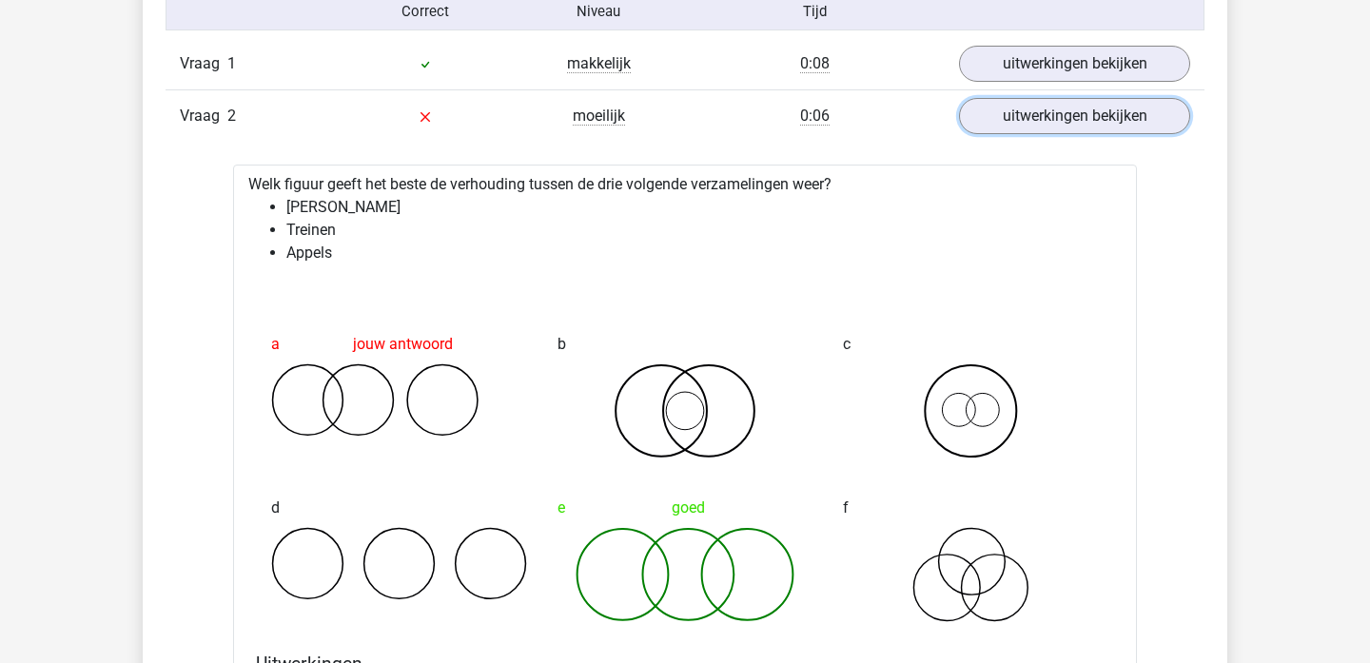
scroll to position [1234, 0]
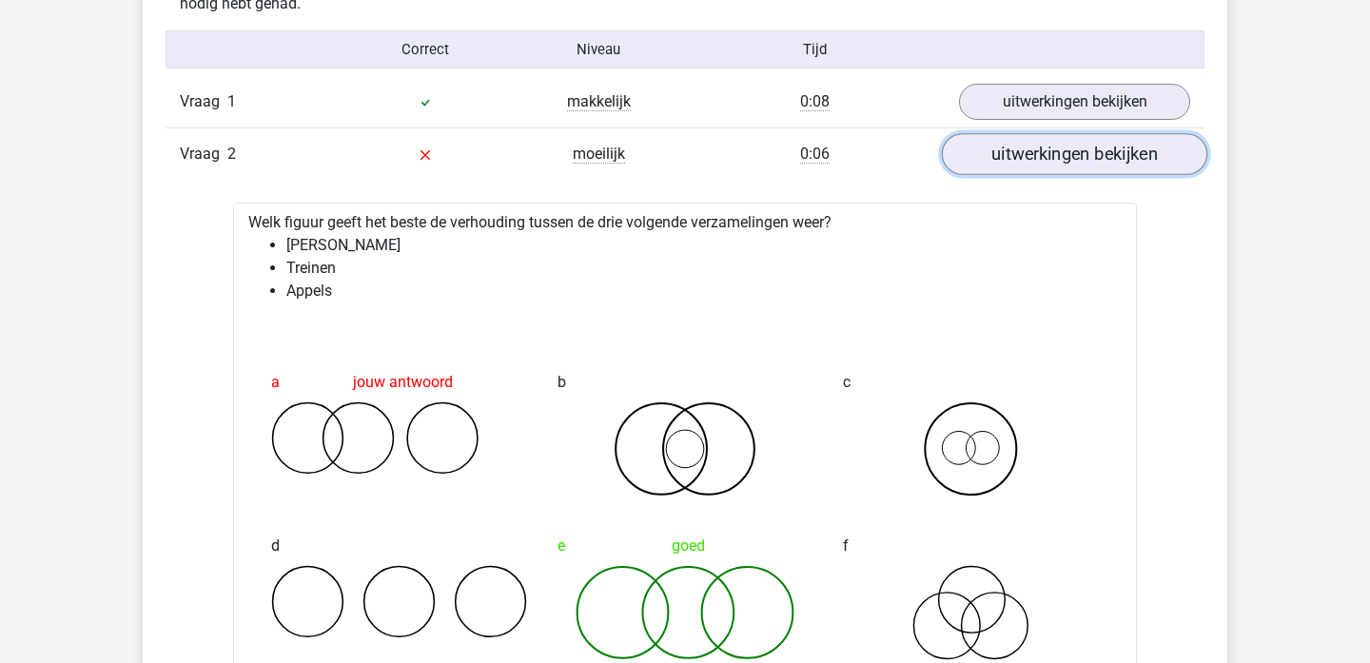
click at [1096, 161] on link "uitwerkingen bekijken" at bounding box center [1075, 154] width 266 height 42
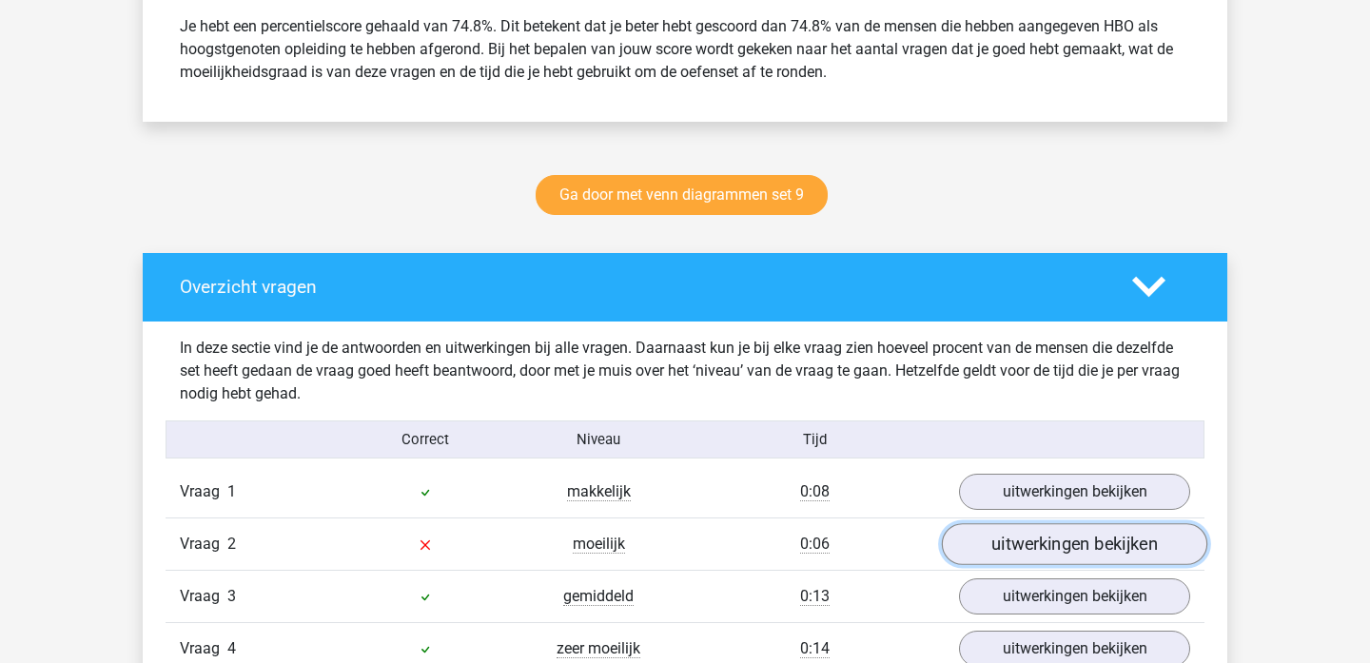
scroll to position [832, 0]
